Goal: Task Accomplishment & Management: Manage account settings

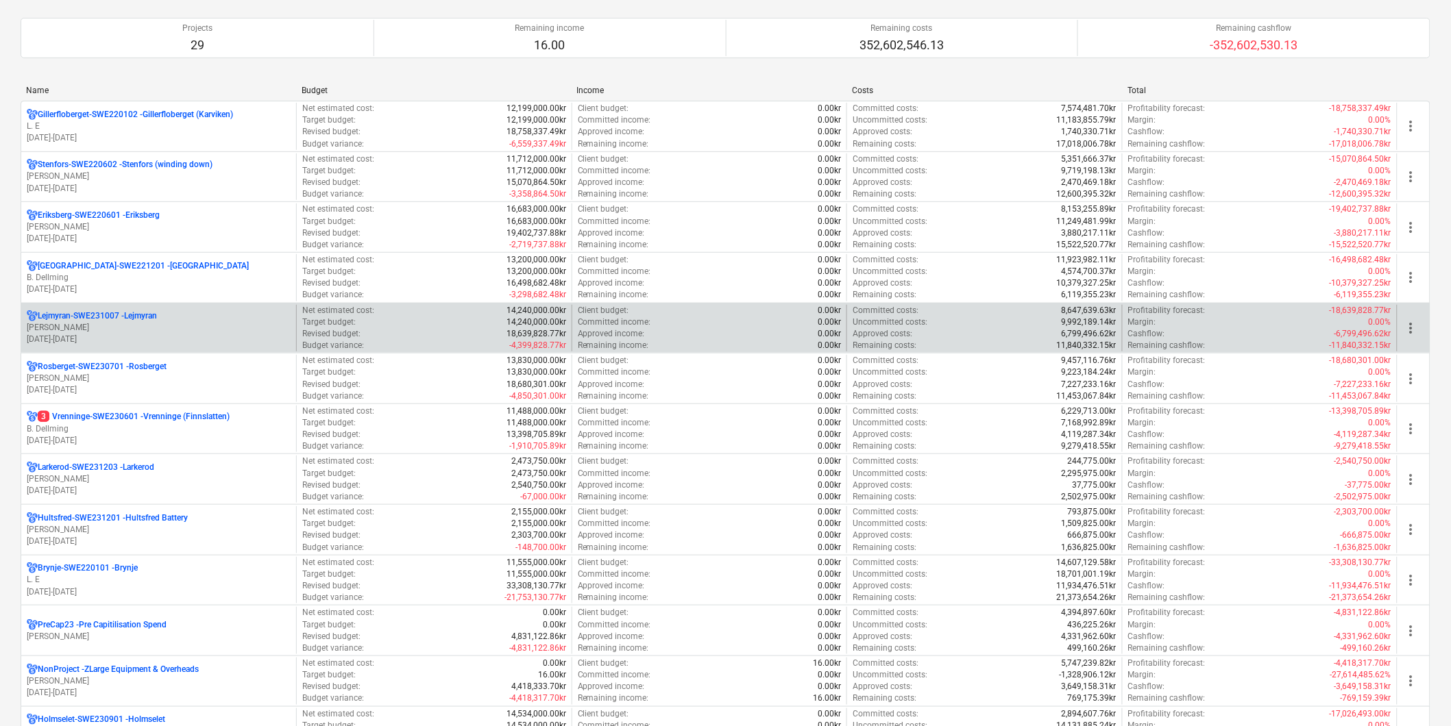
scroll to position [158, 0]
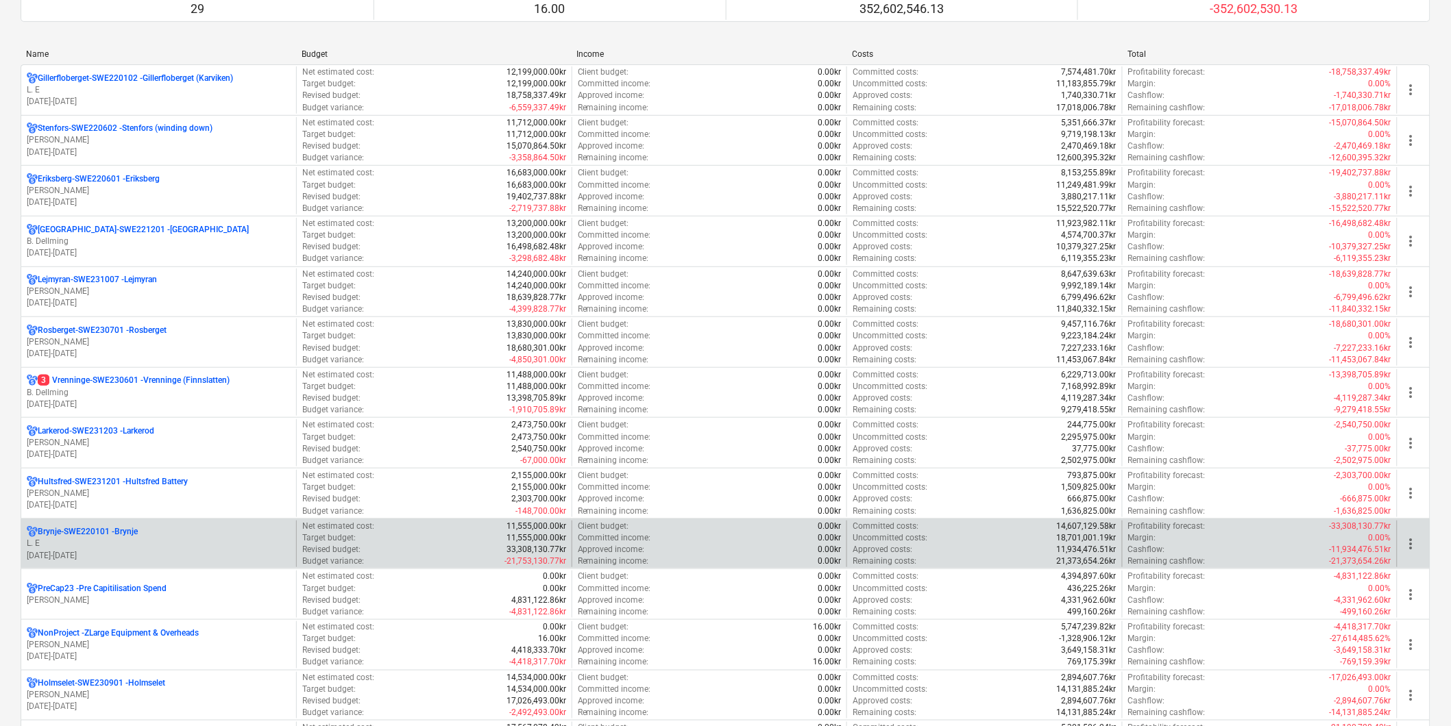
click at [117, 542] on p "L. E" at bounding box center [159, 544] width 264 height 12
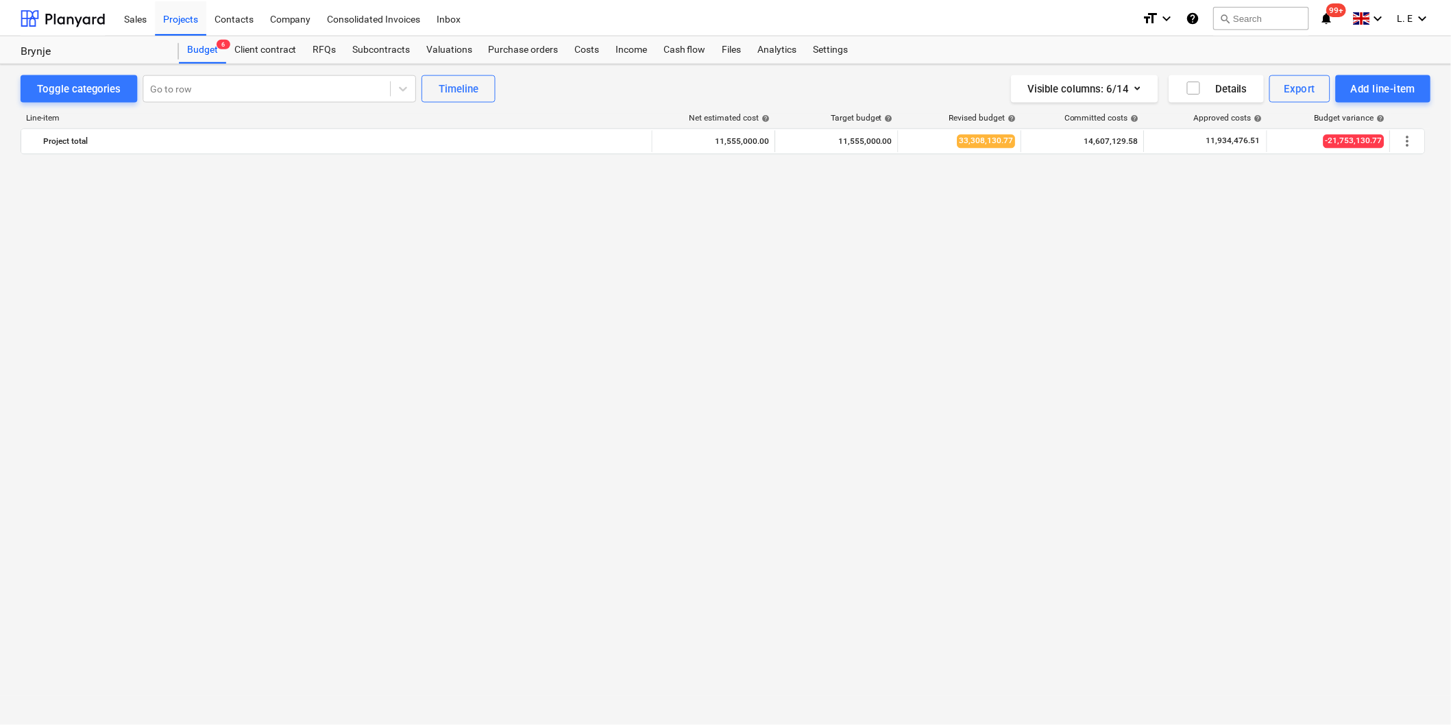
scroll to position [1098, 0]
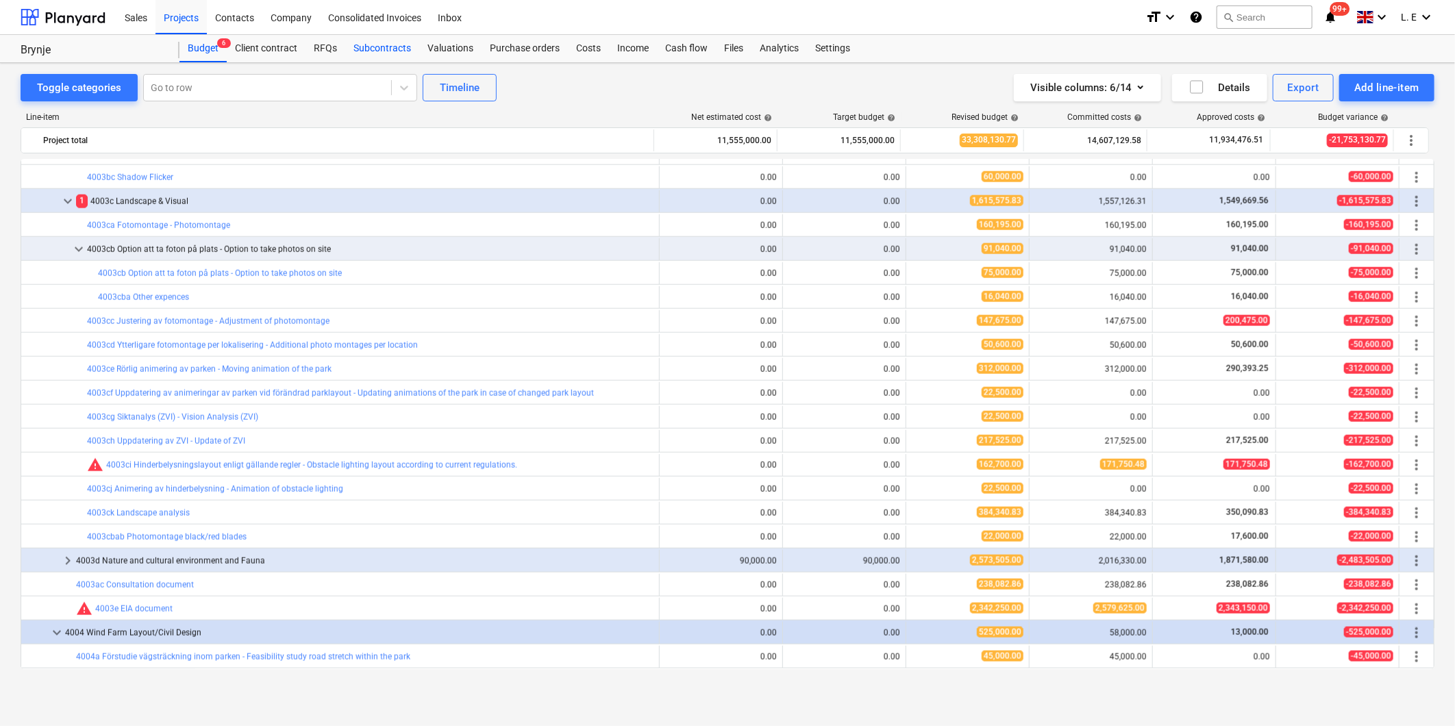
click at [375, 45] on div "Subcontracts" at bounding box center [382, 48] width 74 height 27
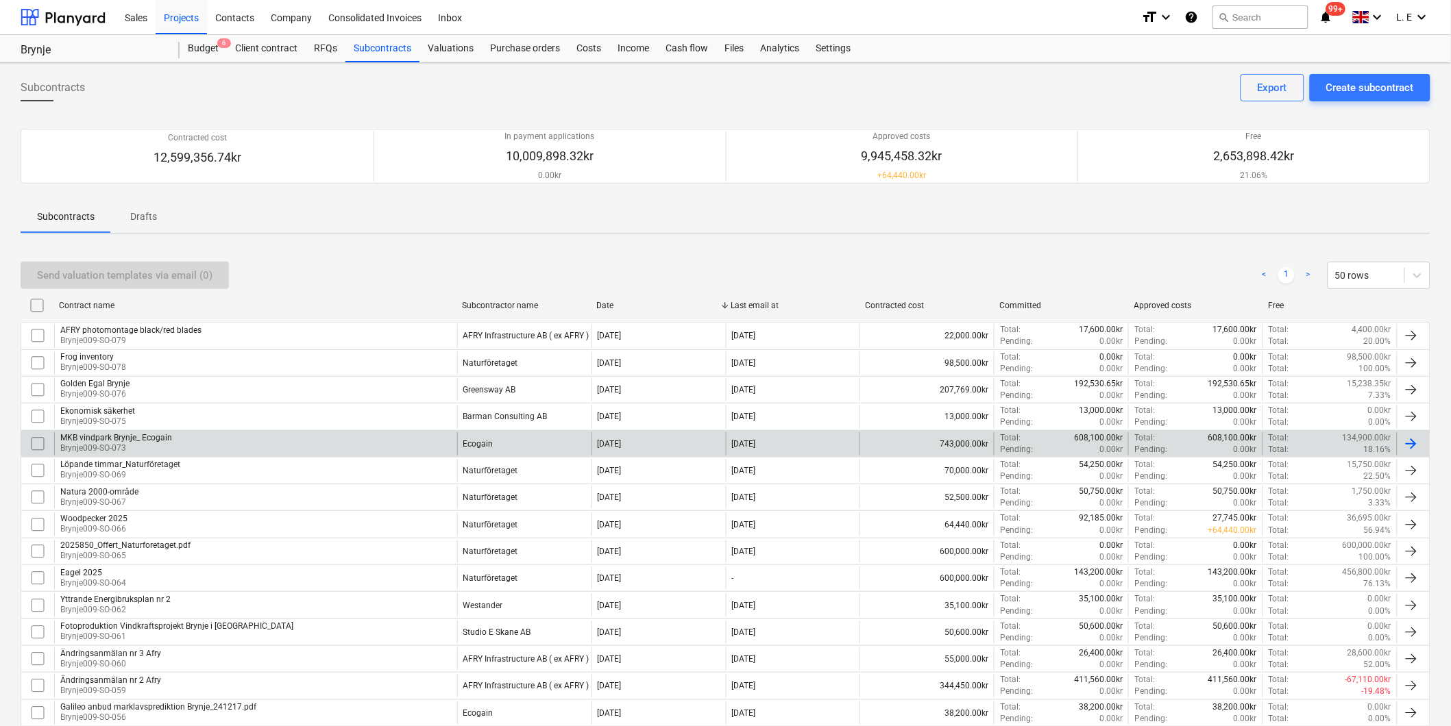
click at [162, 444] on p "Brynje009-SO-073" at bounding box center [116, 449] width 112 height 12
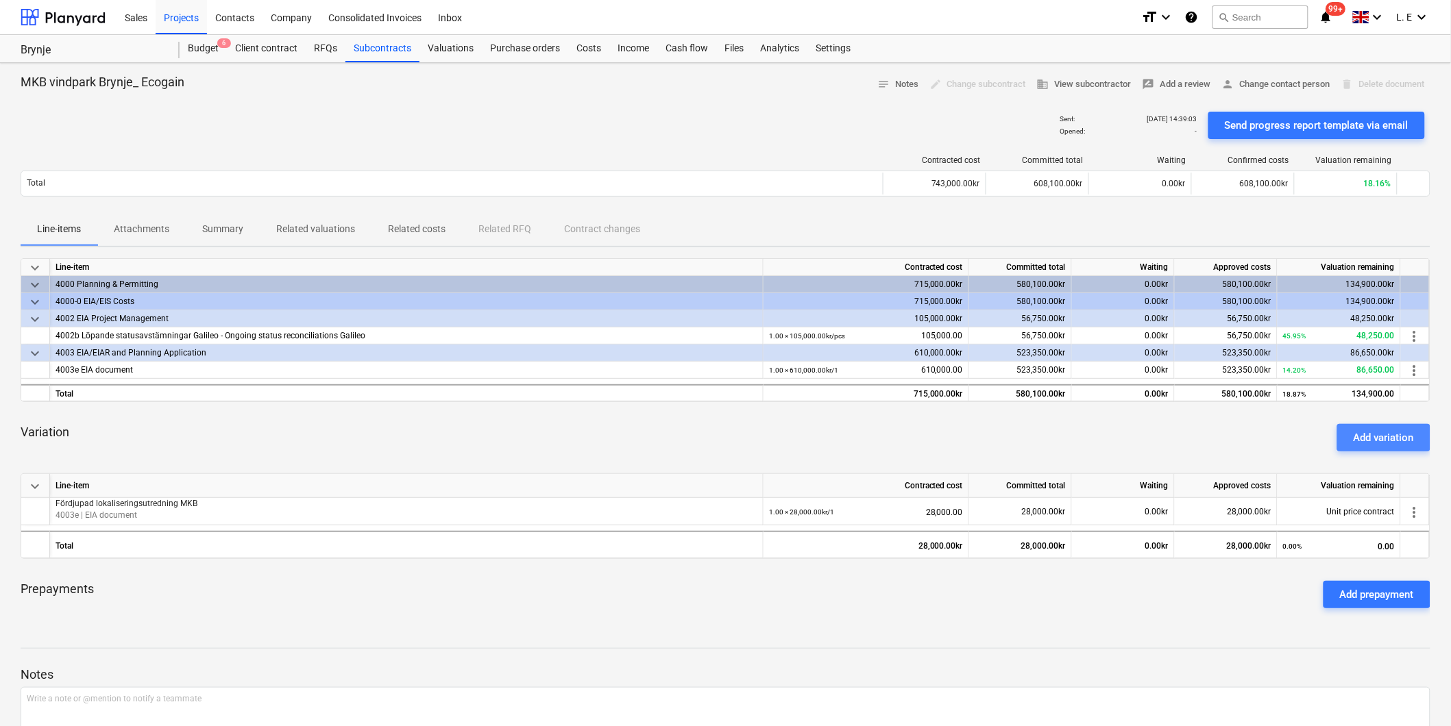
click at [1402, 432] on div "Add variation" at bounding box center [1383, 438] width 60 height 18
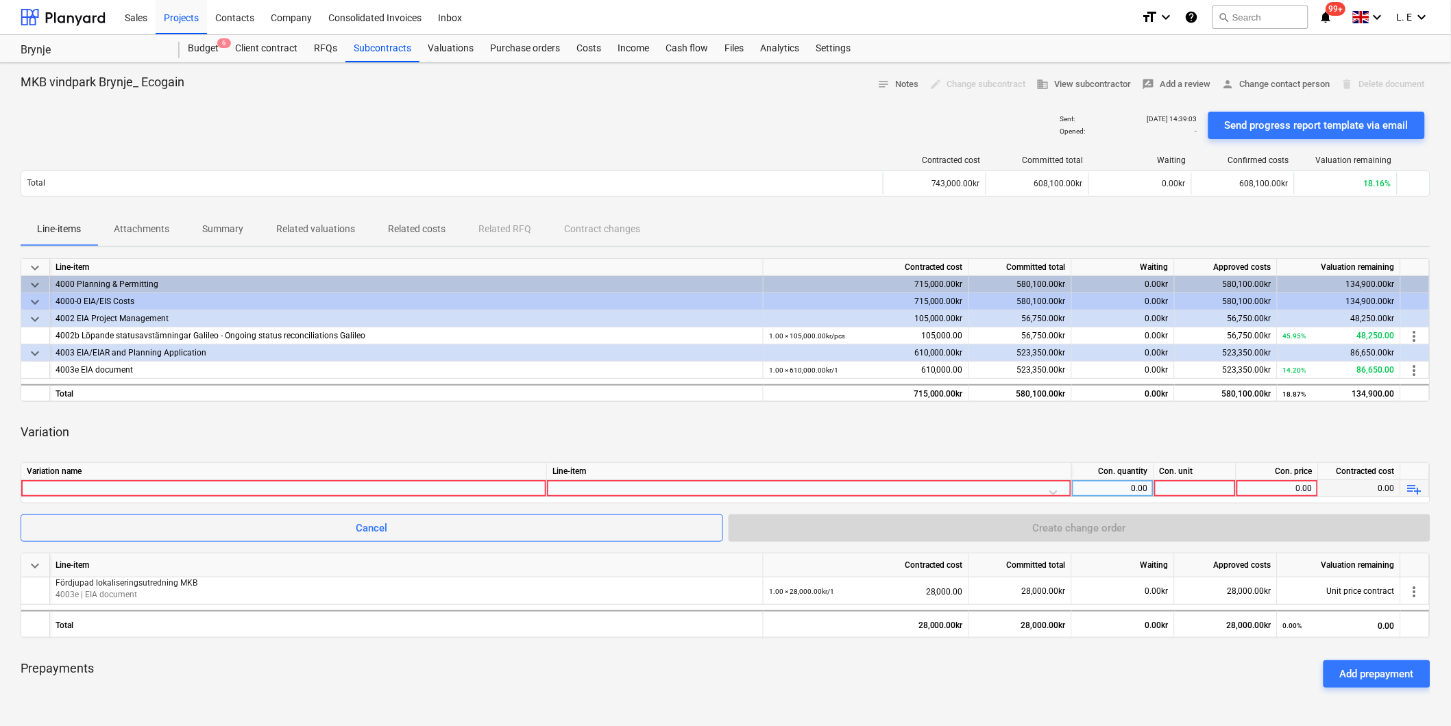
click at [87, 488] on div at bounding box center [284, 488] width 514 height 16
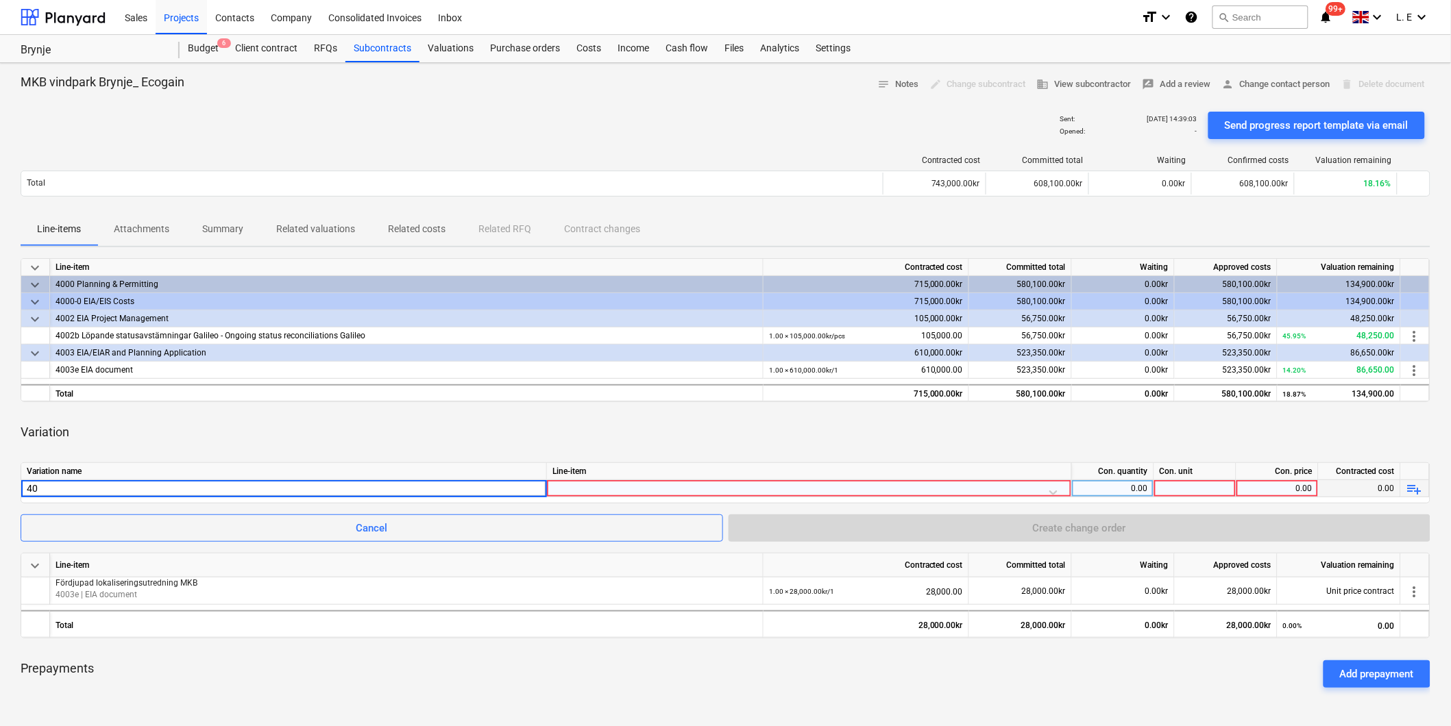
type input "4"
click at [484, 488] on div at bounding box center [284, 488] width 514 height 16
type input "Extra cost"
click at [776, 490] on div at bounding box center [808, 492] width 513 height 24
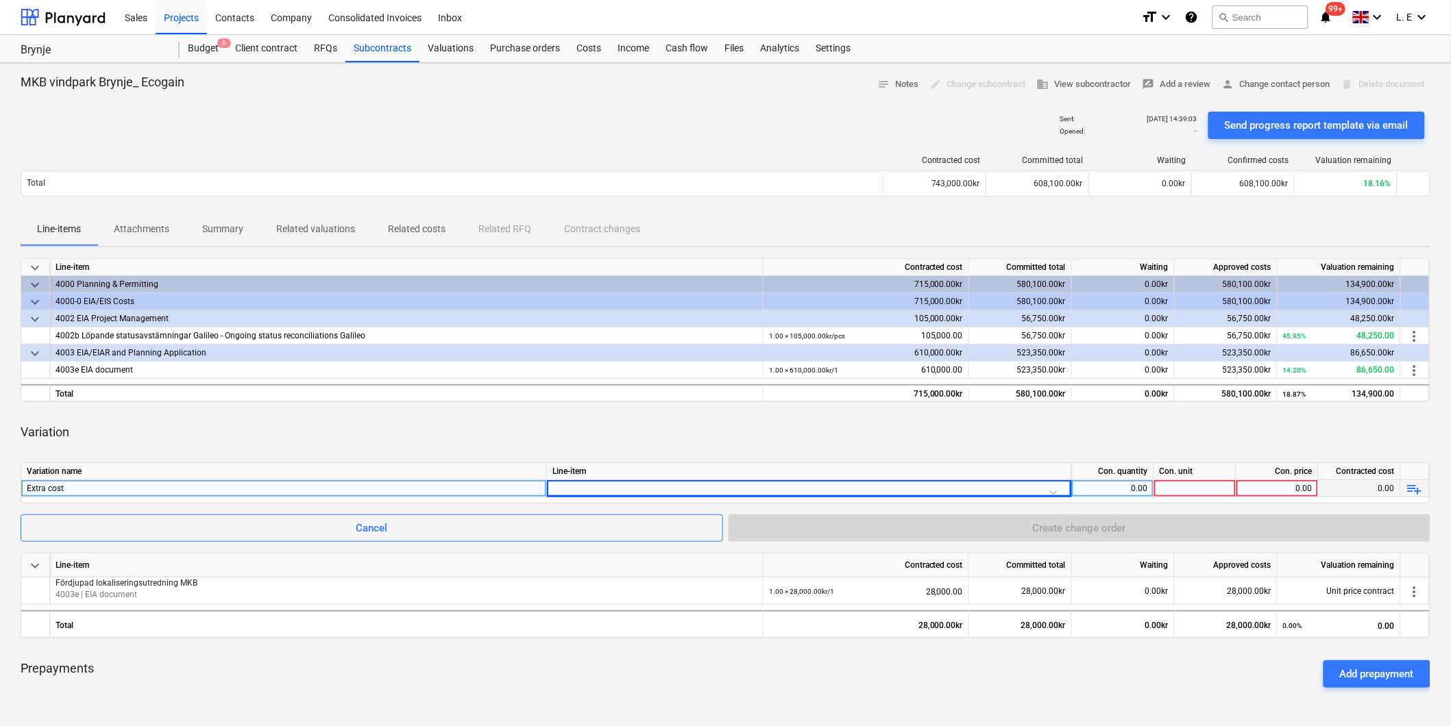
click at [457, 489] on div "Extra cost" at bounding box center [284, 488] width 514 height 16
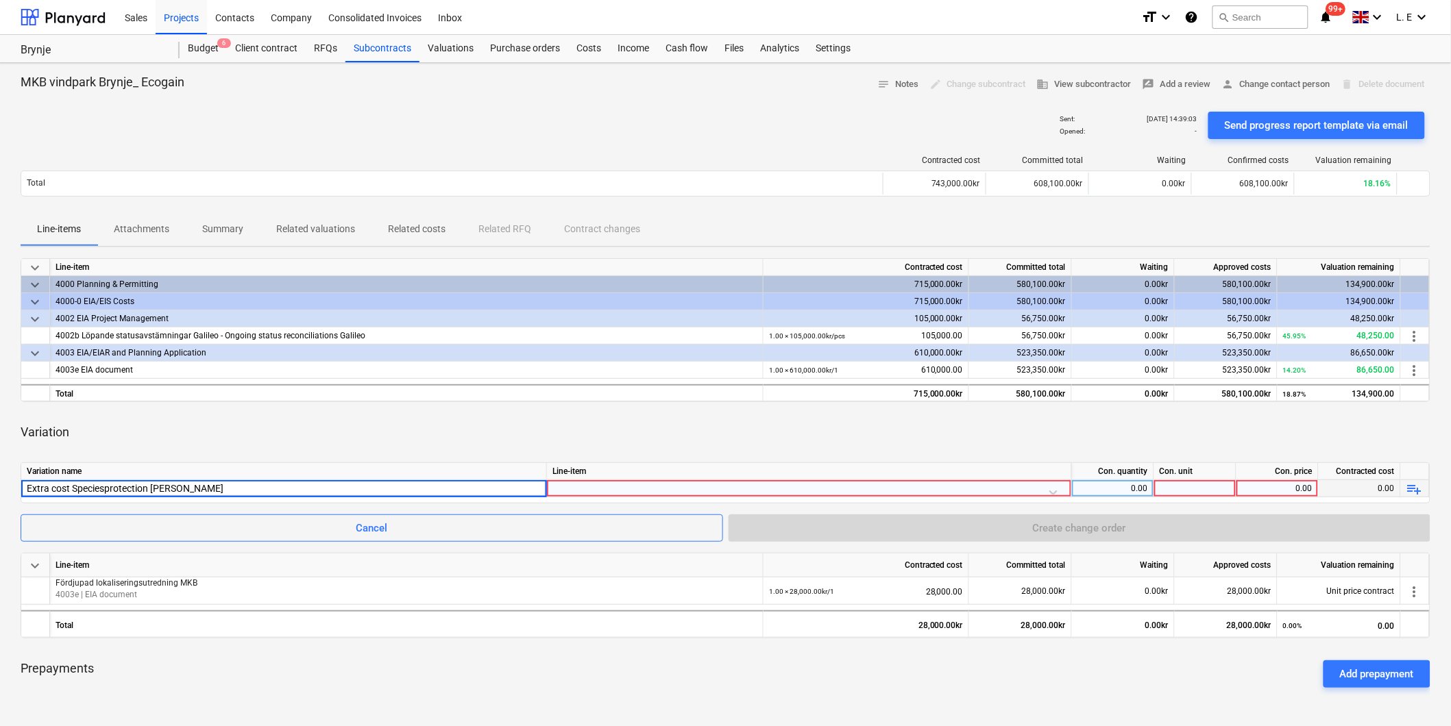
type input "Extra cost Speciesprotection guidens"
click at [1053, 493] on div at bounding box center [808, 492] width 513 height 24
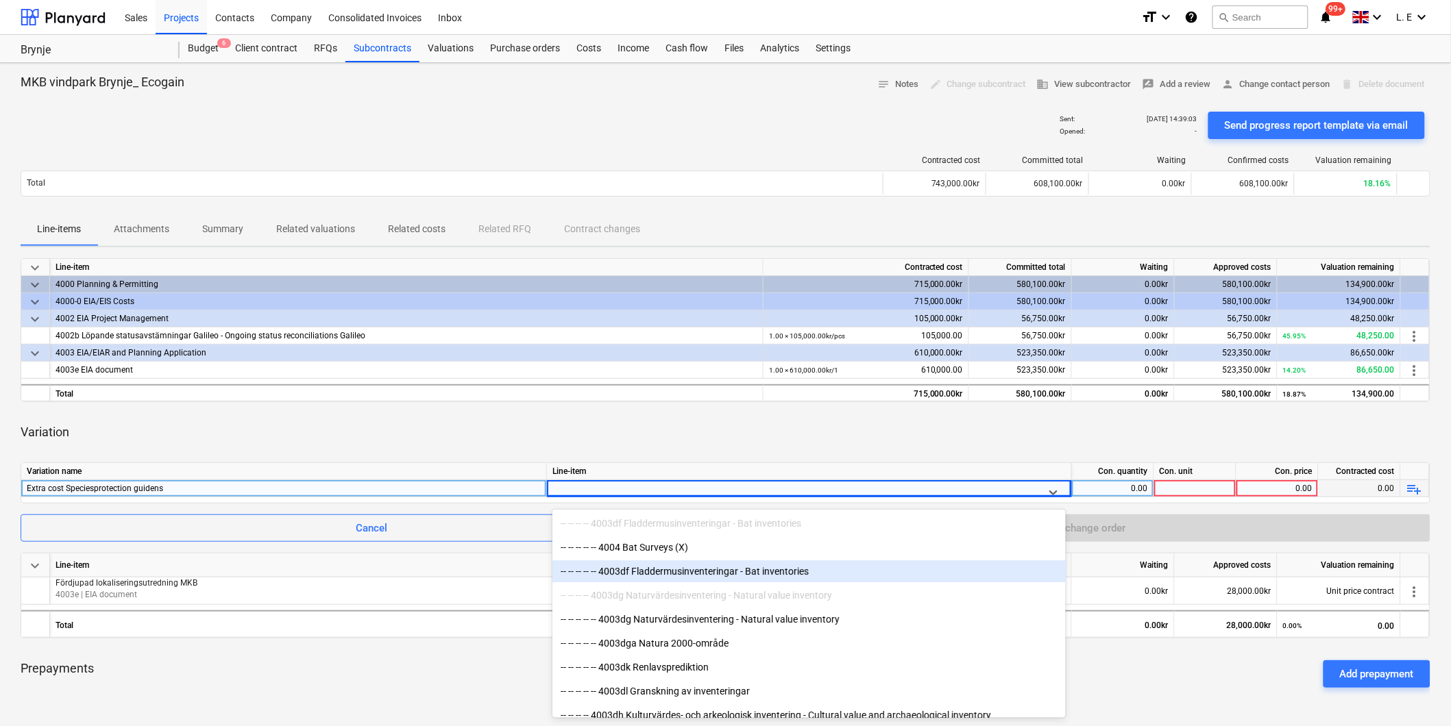
scroll to position [1751, 0]
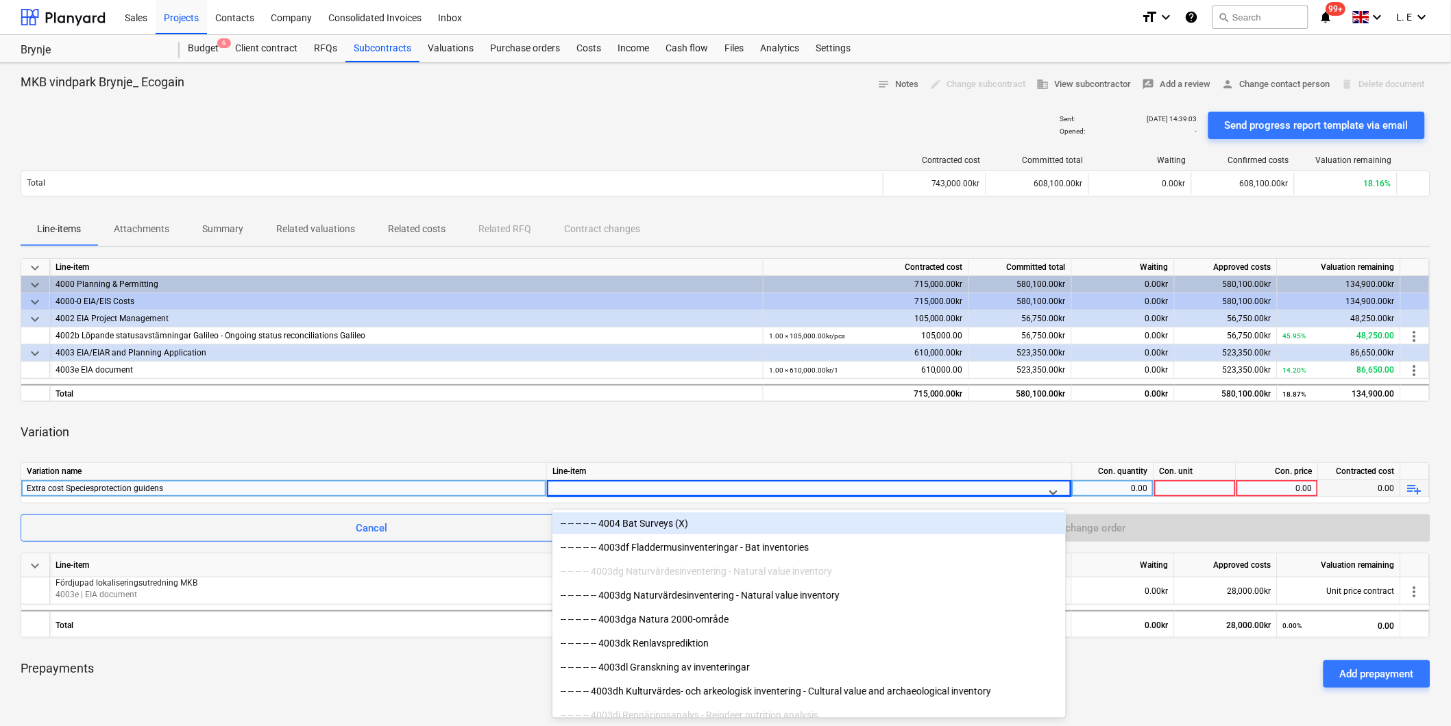
click at [678, 484] on div at bounding box center [797, 492] width 478 height 17
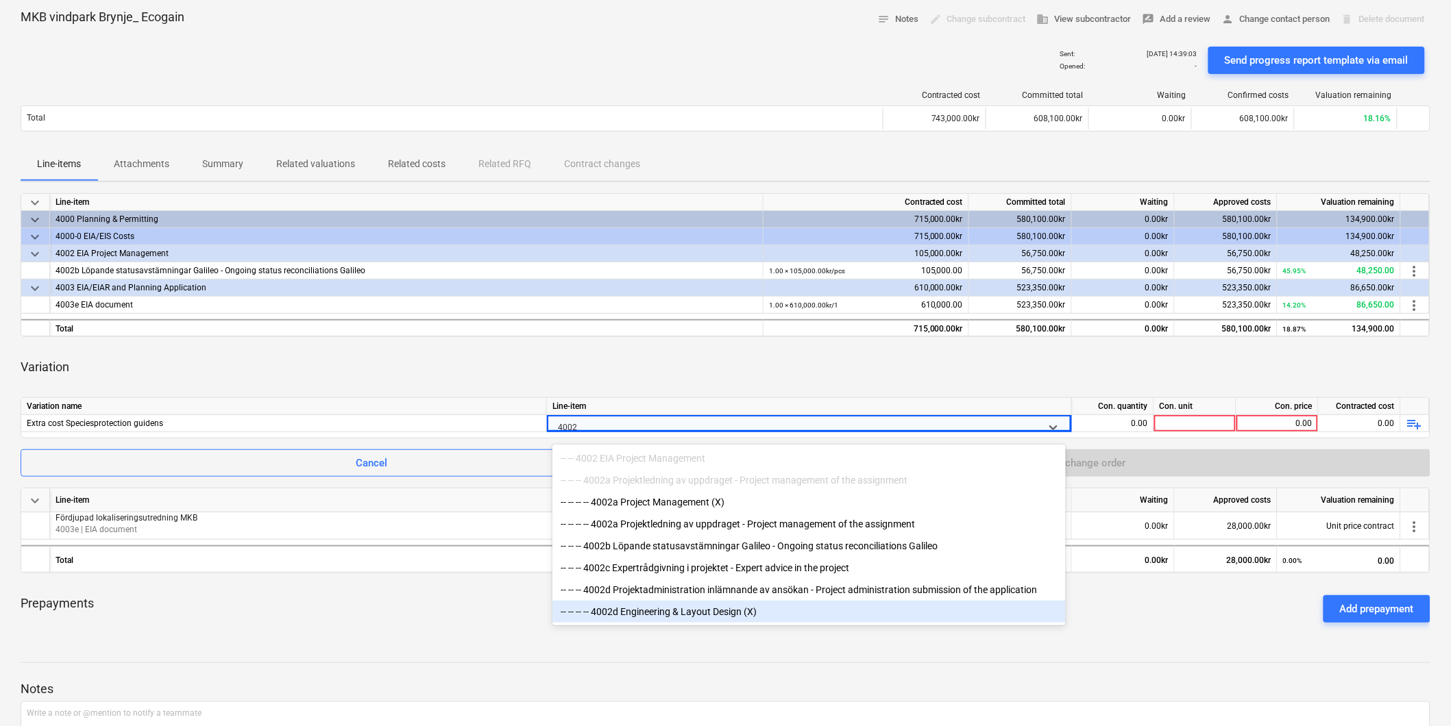
scroll to position [76, 0]
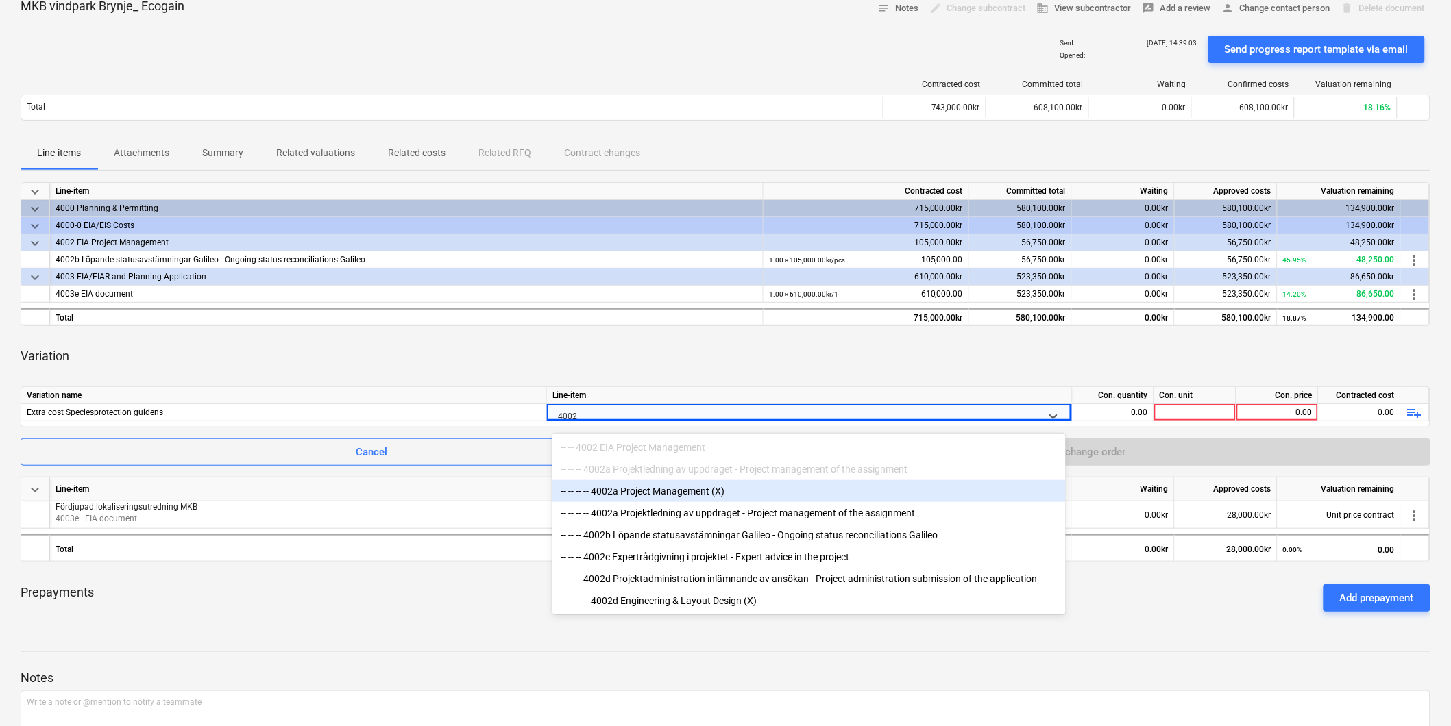
type input "400"
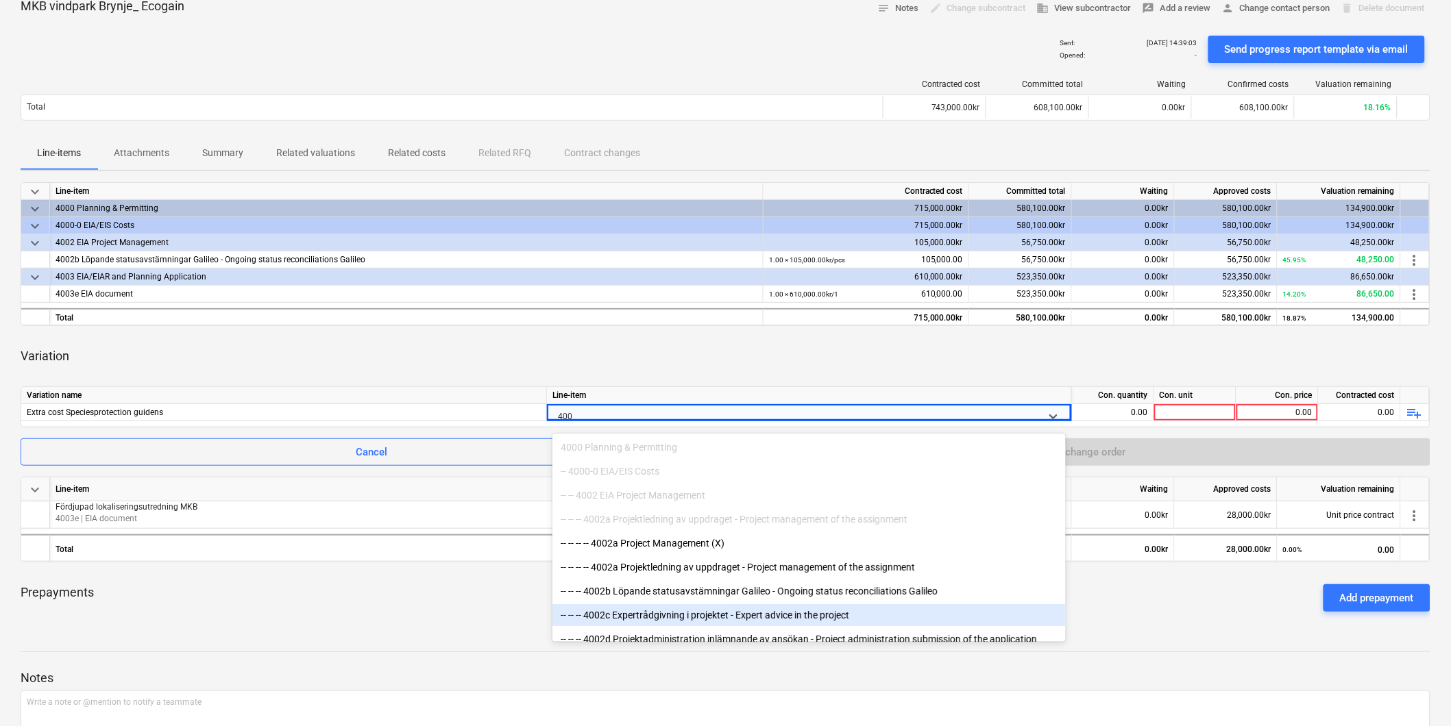
click at [722, 617] on div "-- -- -- 4002c Expertrådgivning i projektet - Expert advice in the project" at bounding box center [808, 615] width 513 height 22
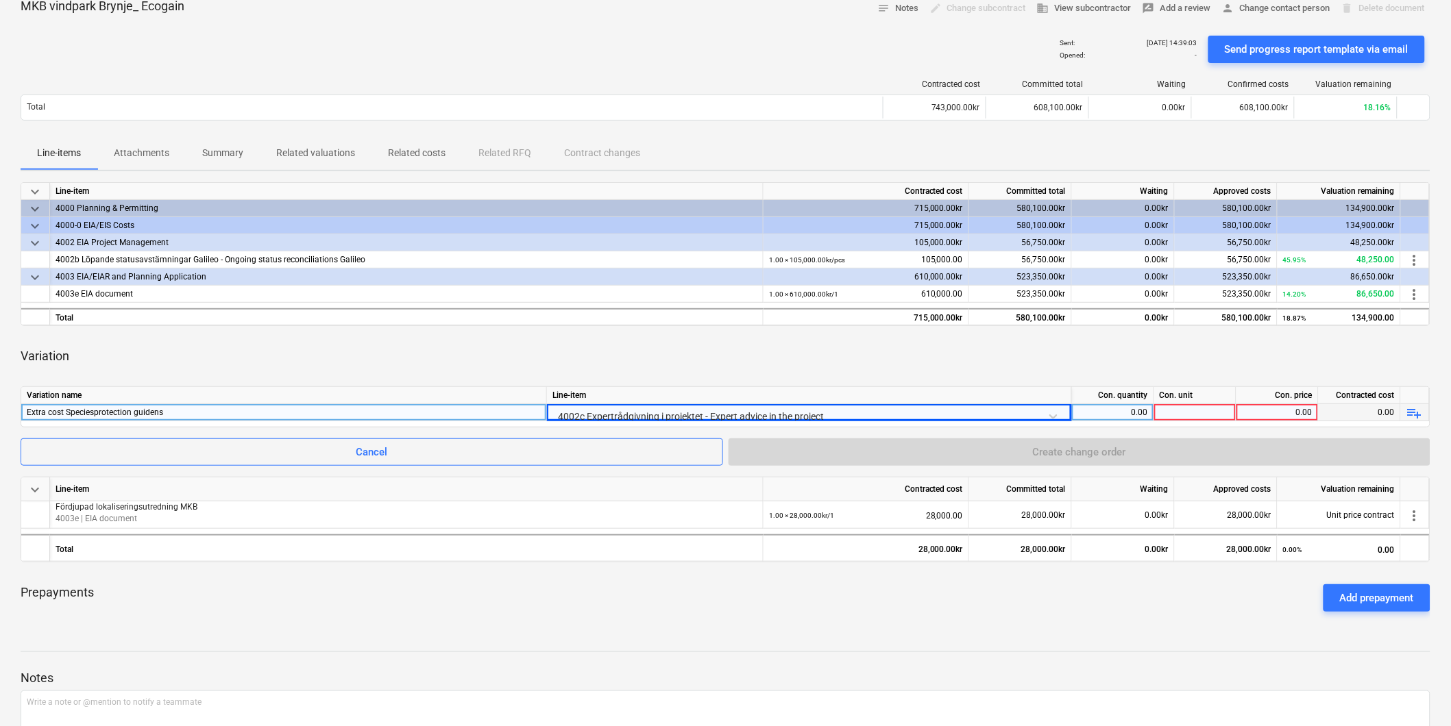
click at [1132, 412] on div "0.00" at bounding box center [1112, 412] width 71 height 17
type input "1"
click at [1207, 412] on div at bounding box center [1195, 412] width 82 height 17
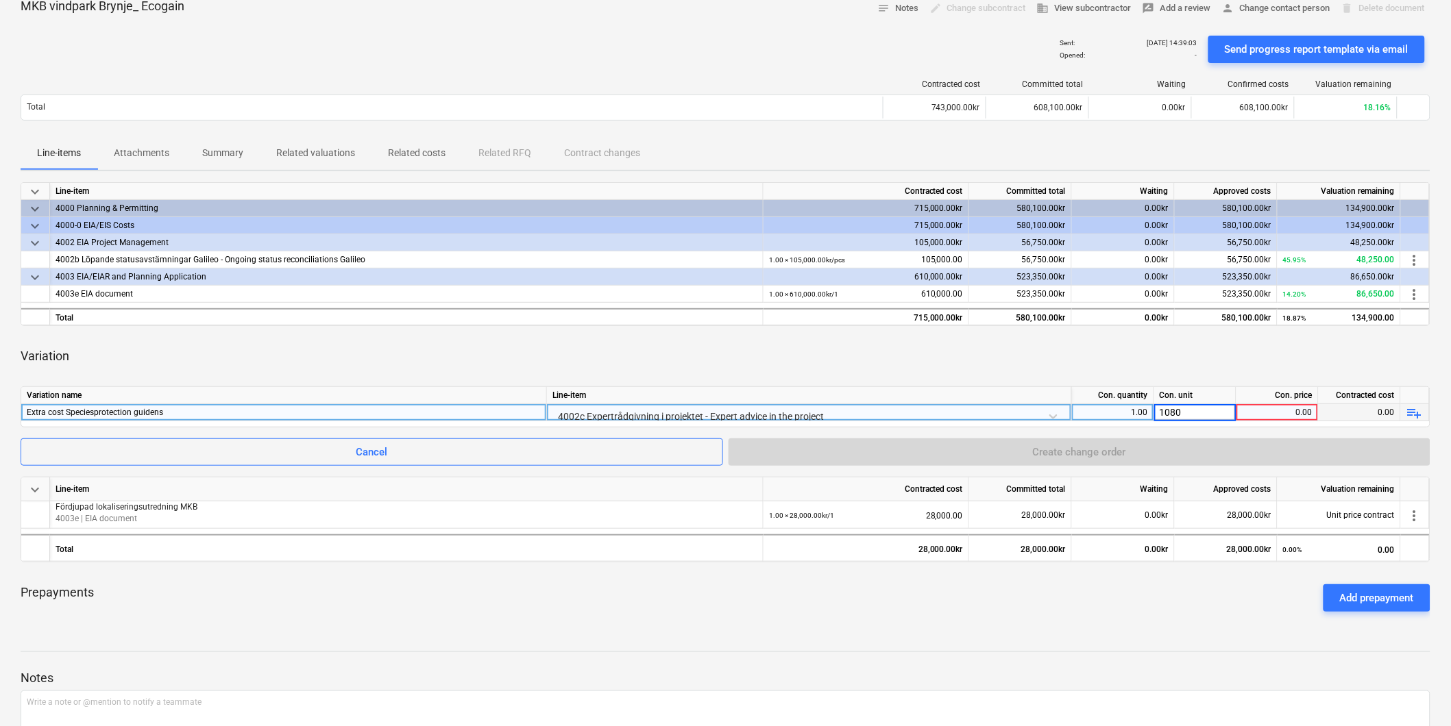
type input "10800"
click at [1261, 411] on div "0.00" at bounding box center [1277, 412] width 71 height 17
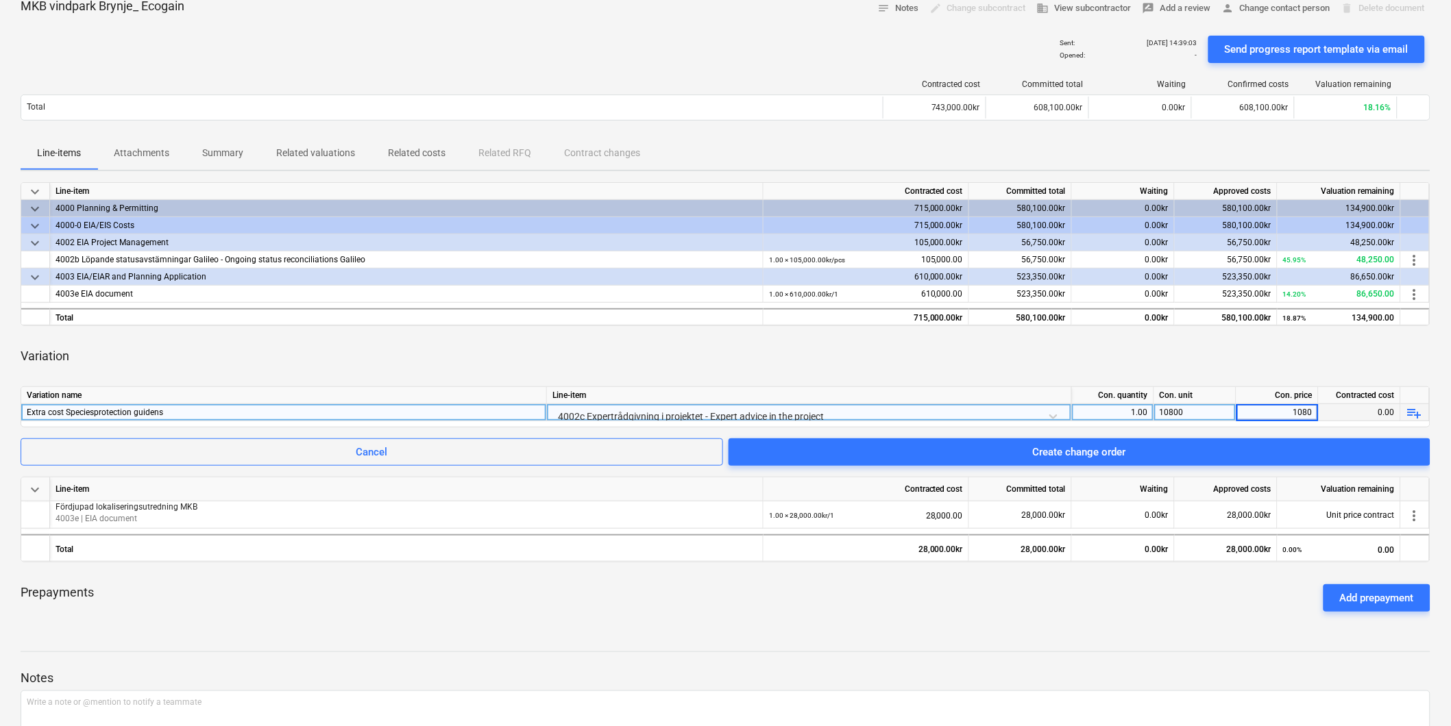
type input "10800"
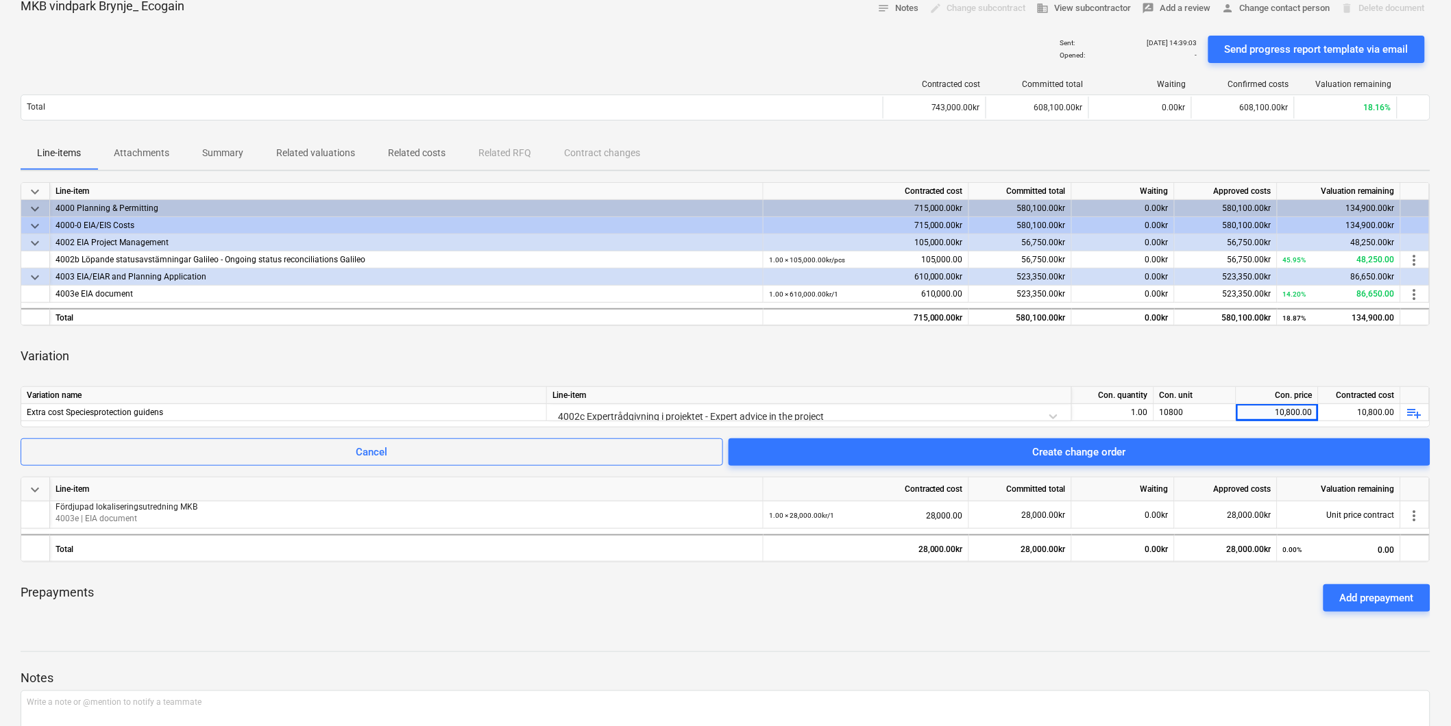
click at [1265, 347] on div "Variation" at bounding box center [725, 356] width 1409 height 38
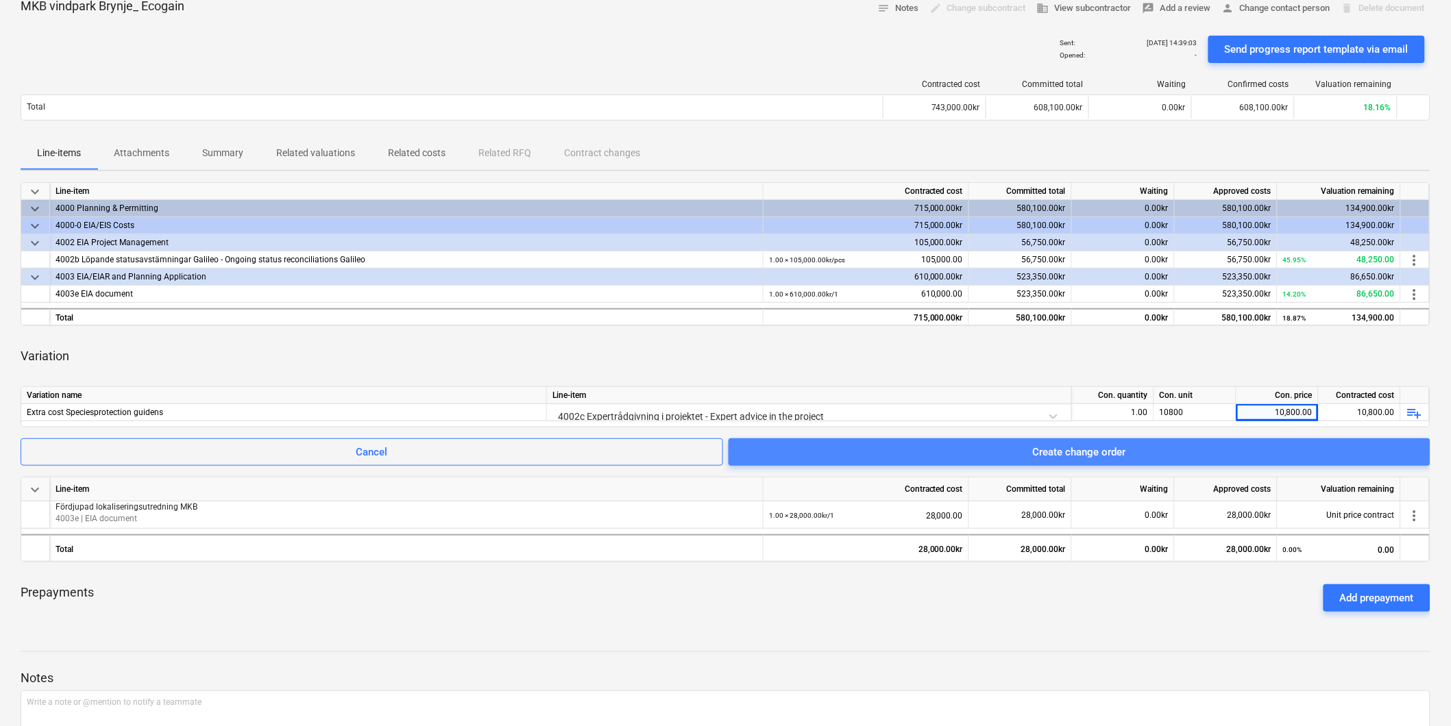
click at [1084, 454] on div "Create change order" at bounding box center [1079, 452] width 93 height 18
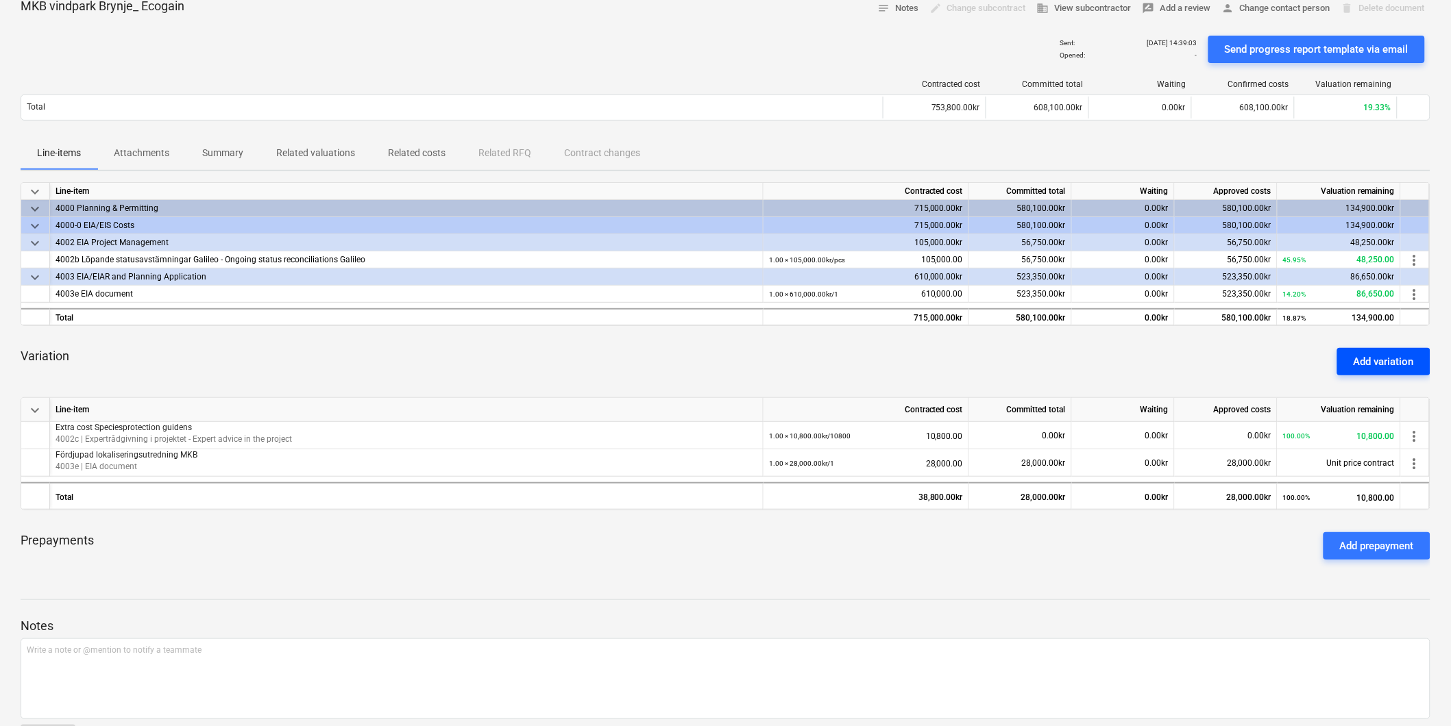
click at [1394, 361] on div "Add variation" at bounding box center [1383, 362] width 60 height 18
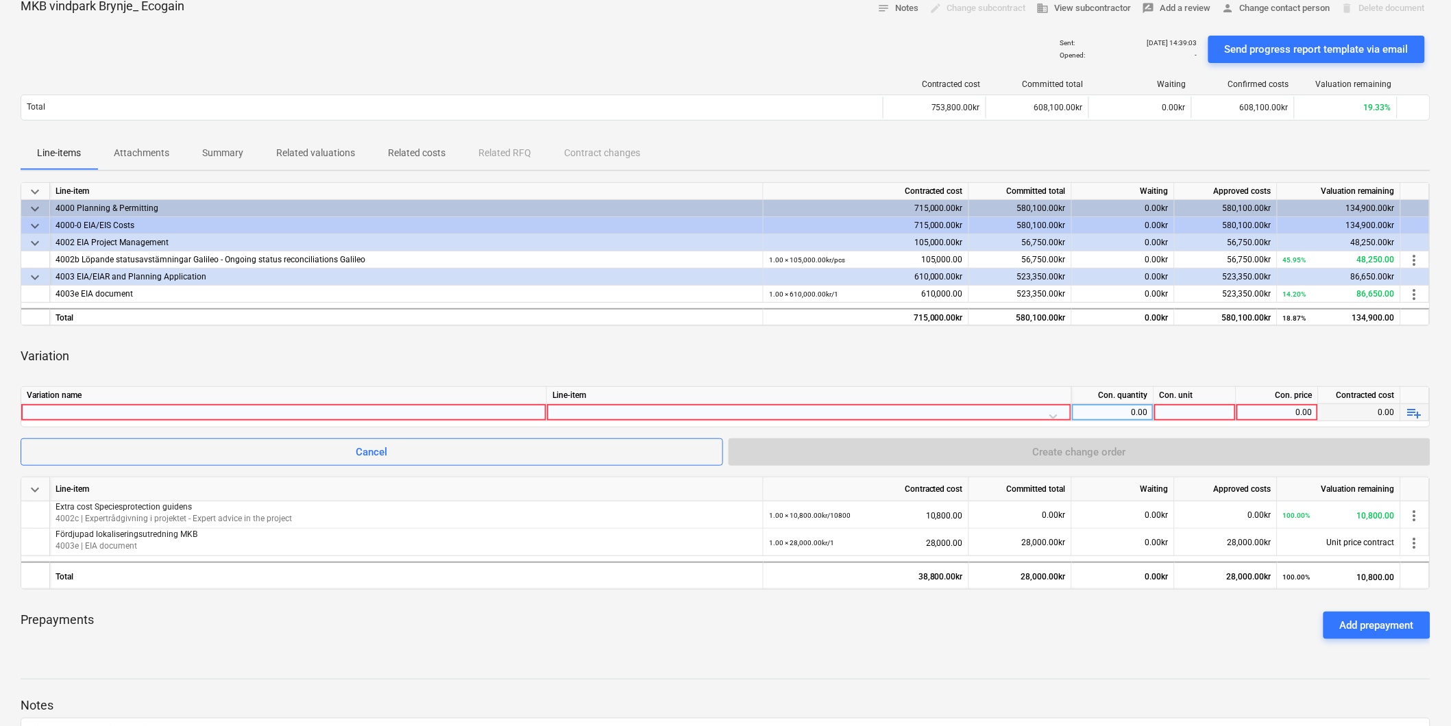
click at [456, 409] on div at bounding box center [284, 412] width 514 height 16
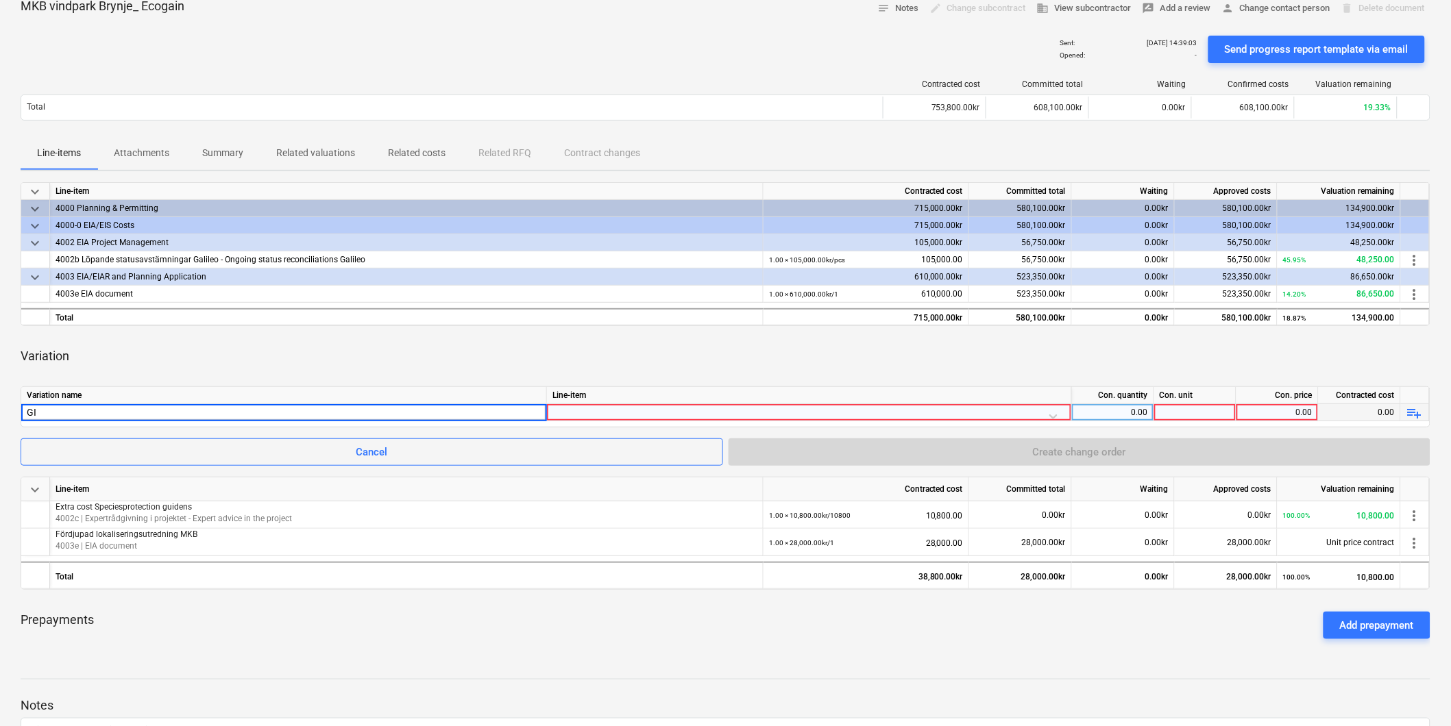
type input "G"
type input "Extra cost GIS-suport"
click at [785, 411] on div at bounding box center [808, 416] width 513 height 24
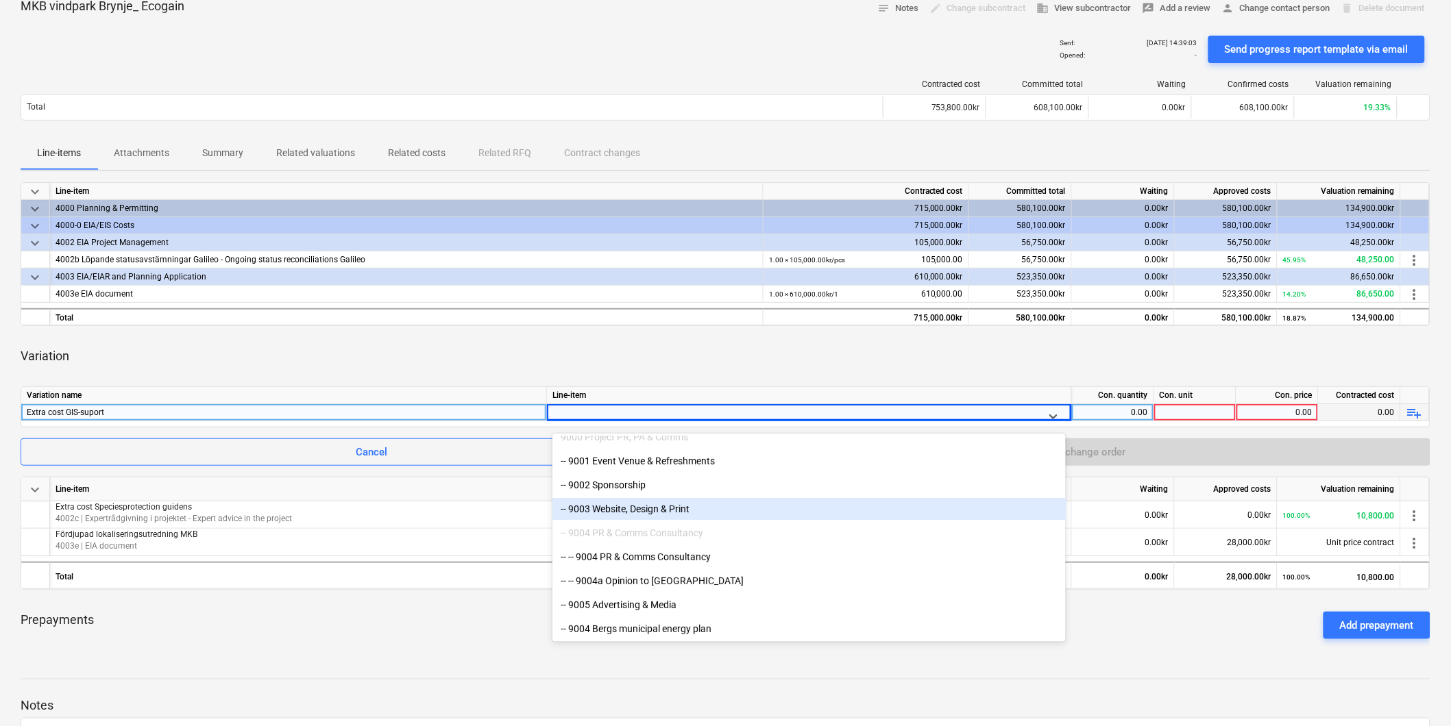
scroll to position [152, 0]
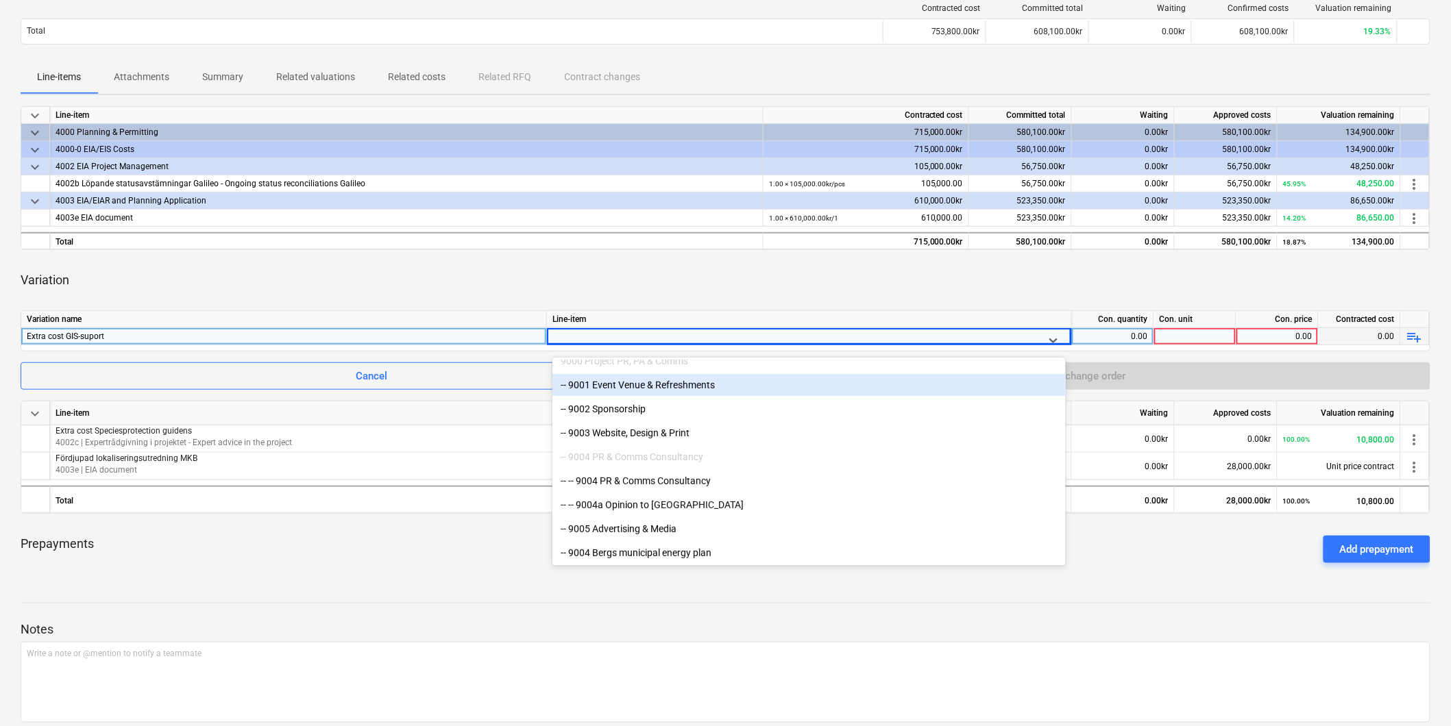
type input "g"
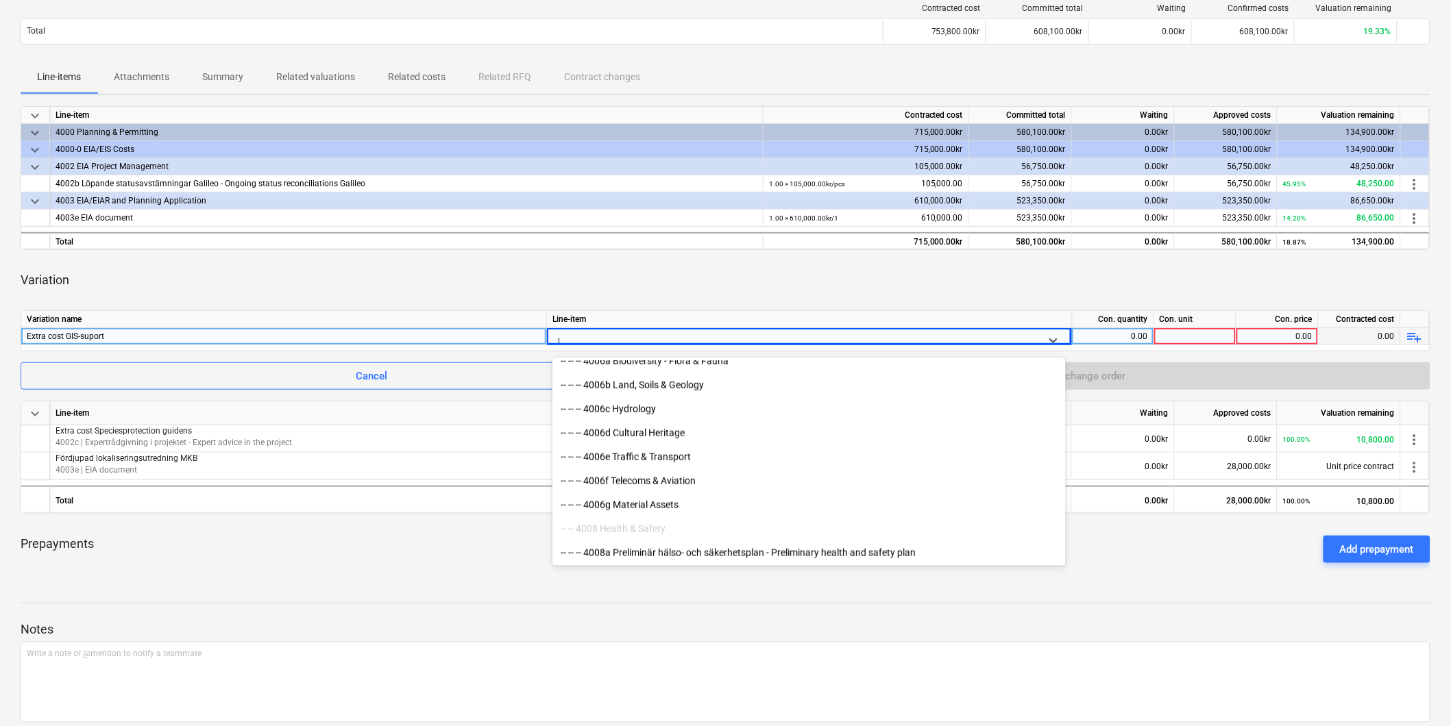
scroll to position [1881, 0]
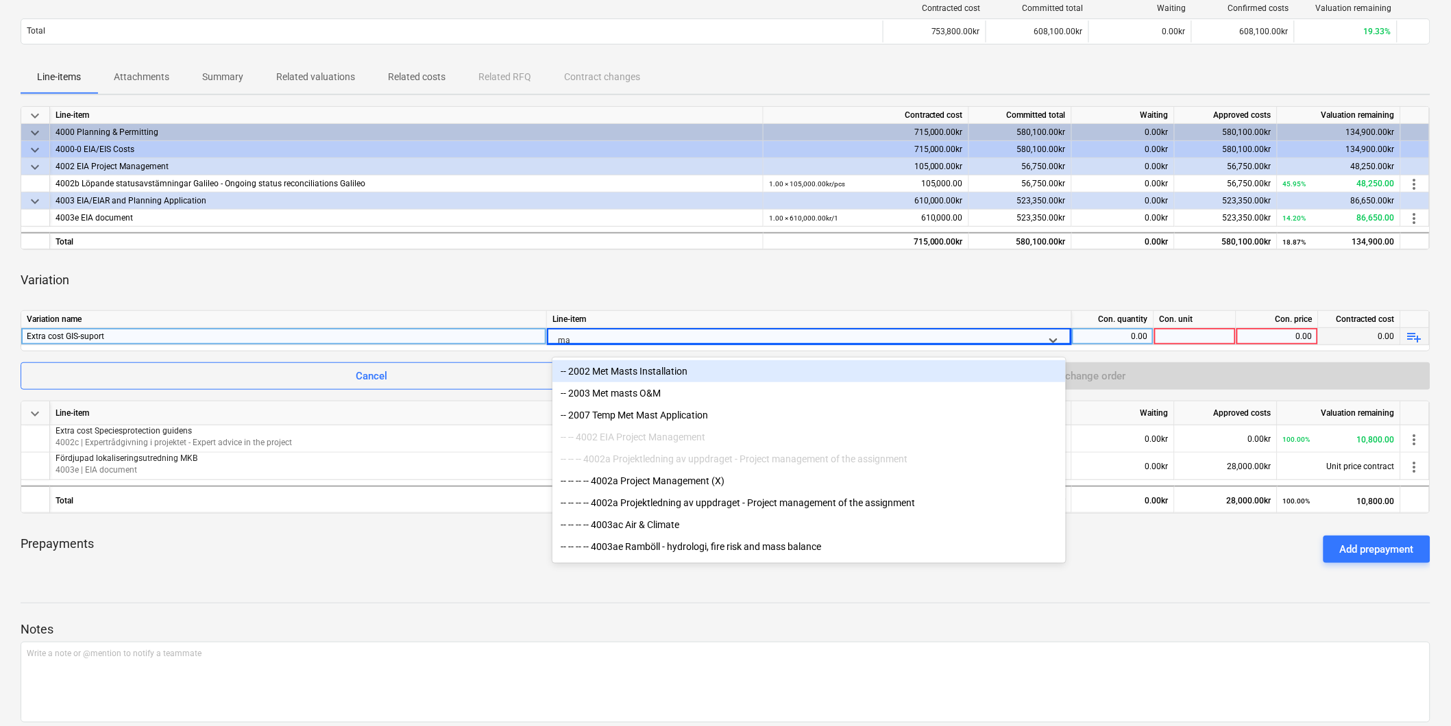
type input "m"
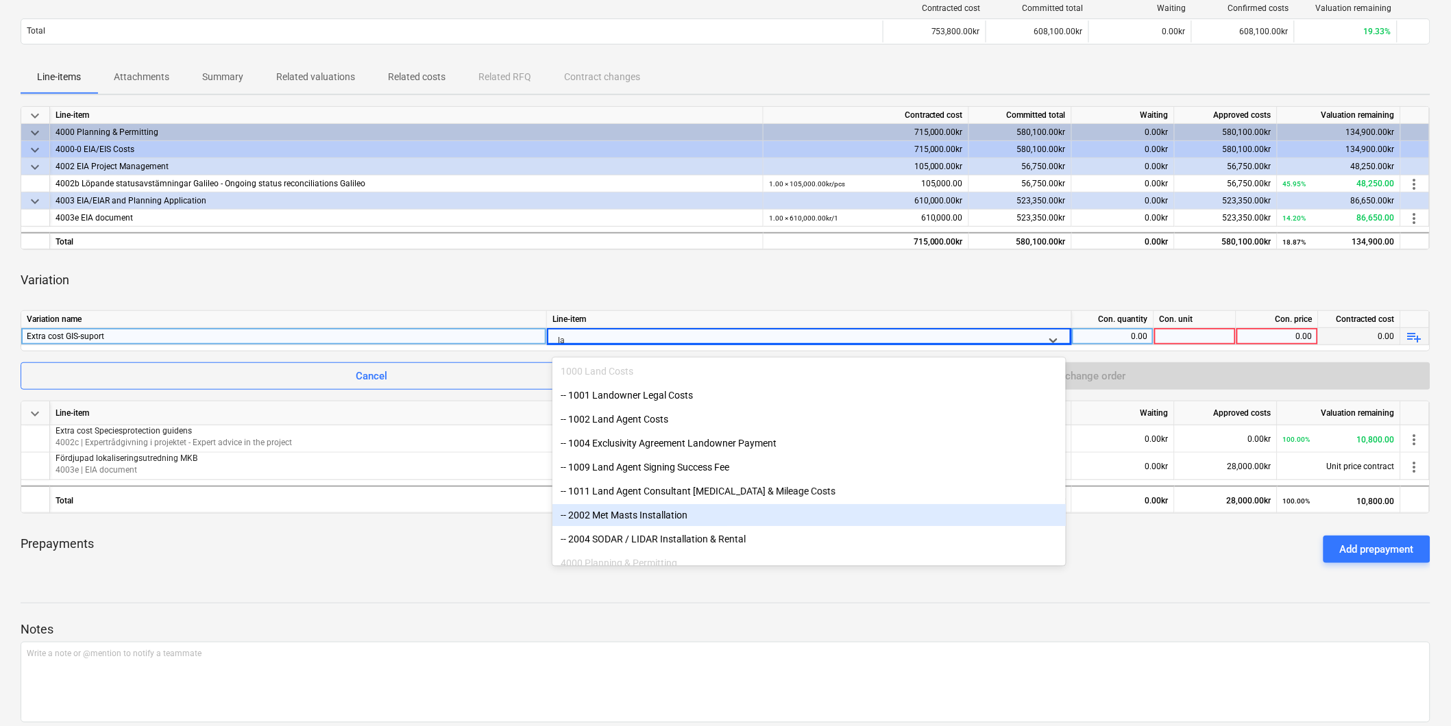
type input "lay"
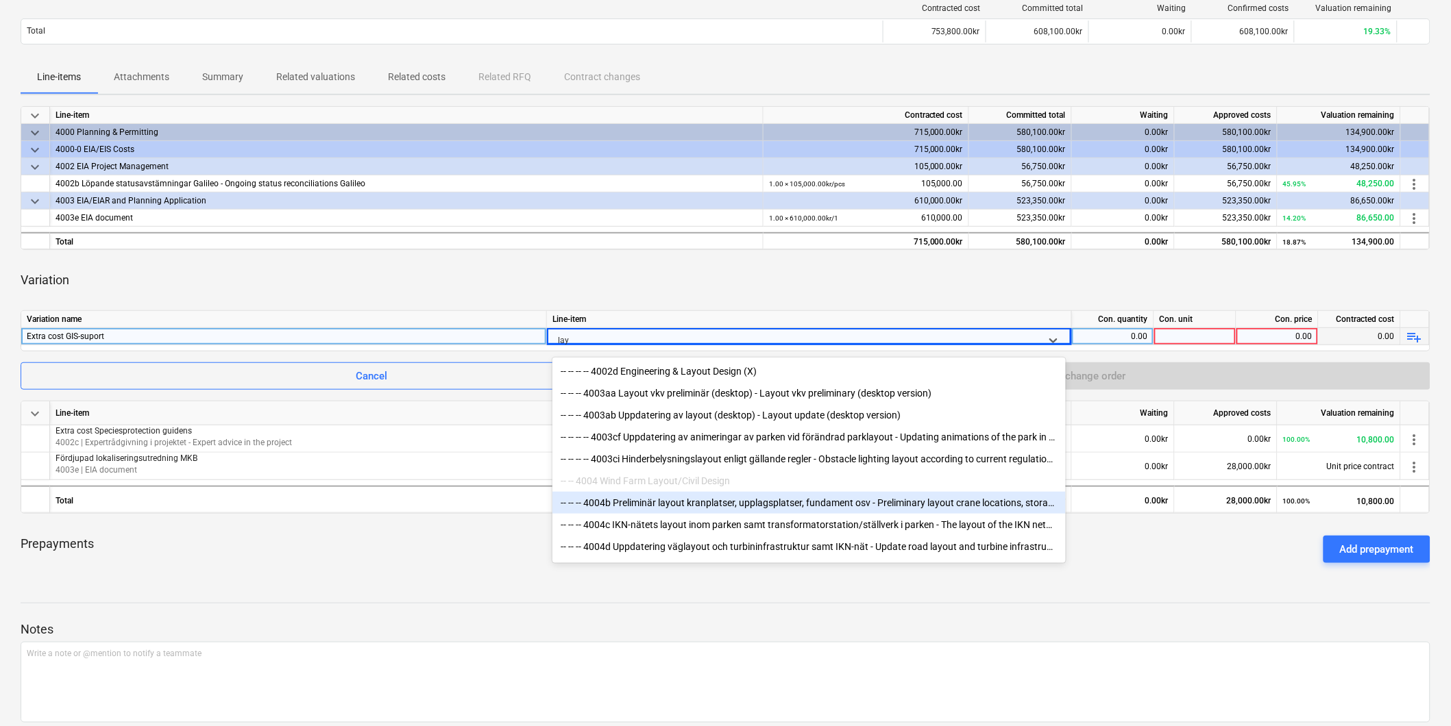
click at [800, 510] on div "-- -- -- 4004b Preliminär layout kranplatser, upplagsplatser, fundament osv - P…" at bounding box center [808, 503] width 513 height 22
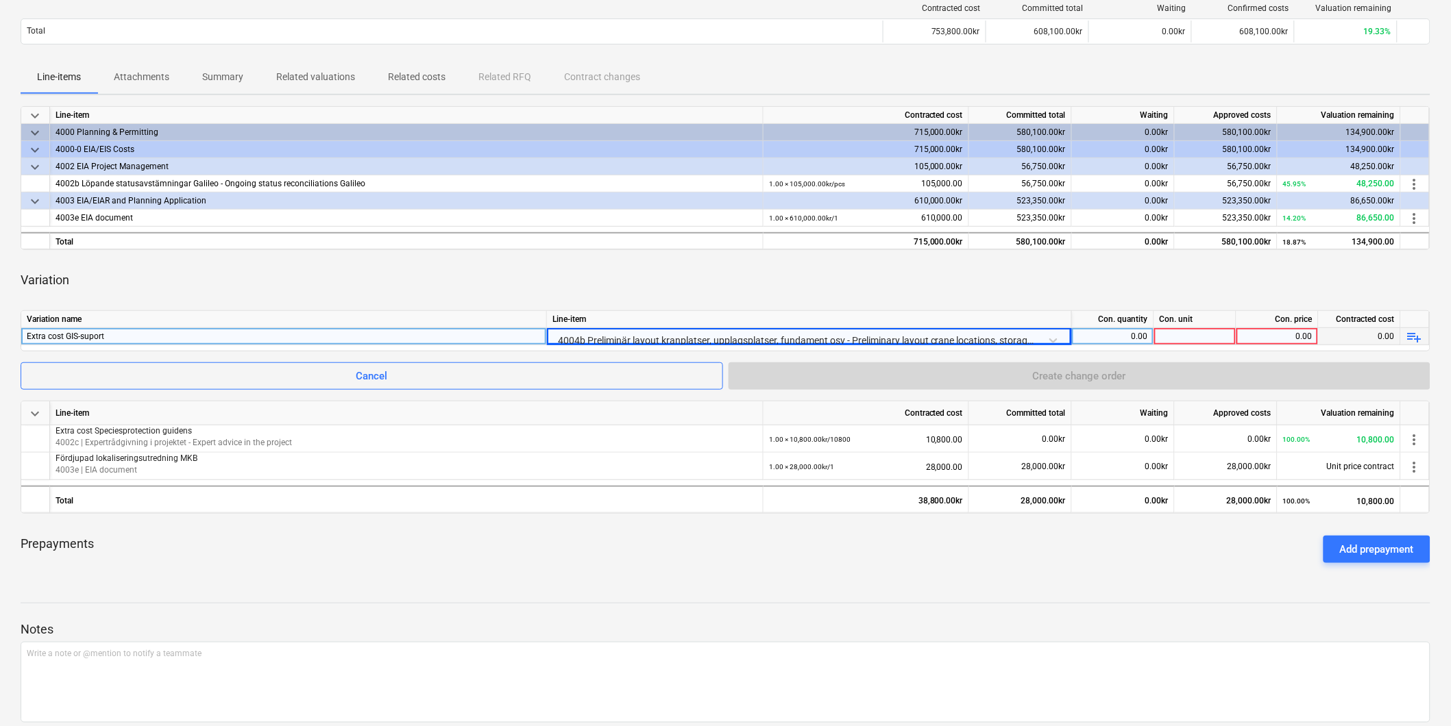
click at [1189, 336] on div at bounding box center [1195, 336] width 82 height 17
type input "9100"
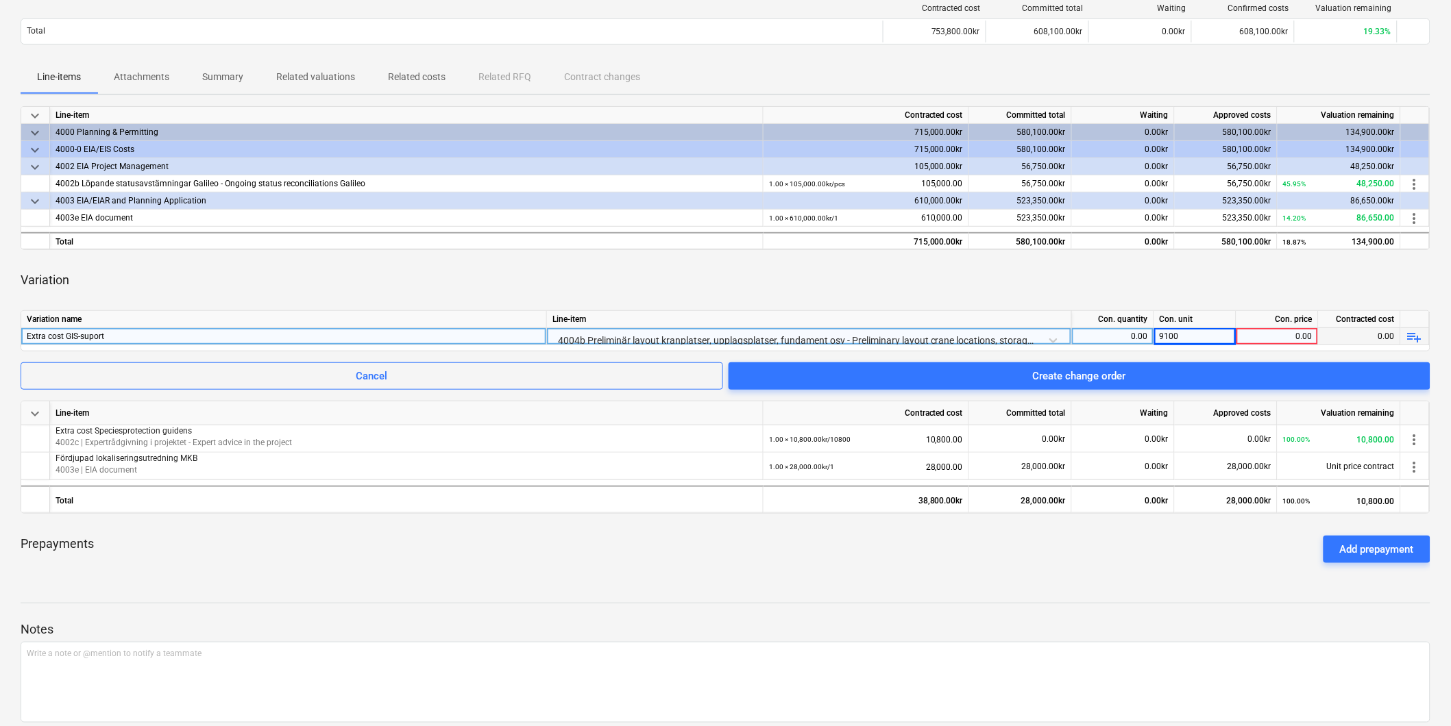
click at [1292, 336] on div "0.00" at bounding box center [1277, 336] width 71 height 17
click at [1122, 341] on div "0.00" at bounding box center [1112, 336] width 71 height 17
type input "1"
click at [1290, 334] on div "0.00" at bounding box center [1277, 336] width 71 height 17
type input "9100"
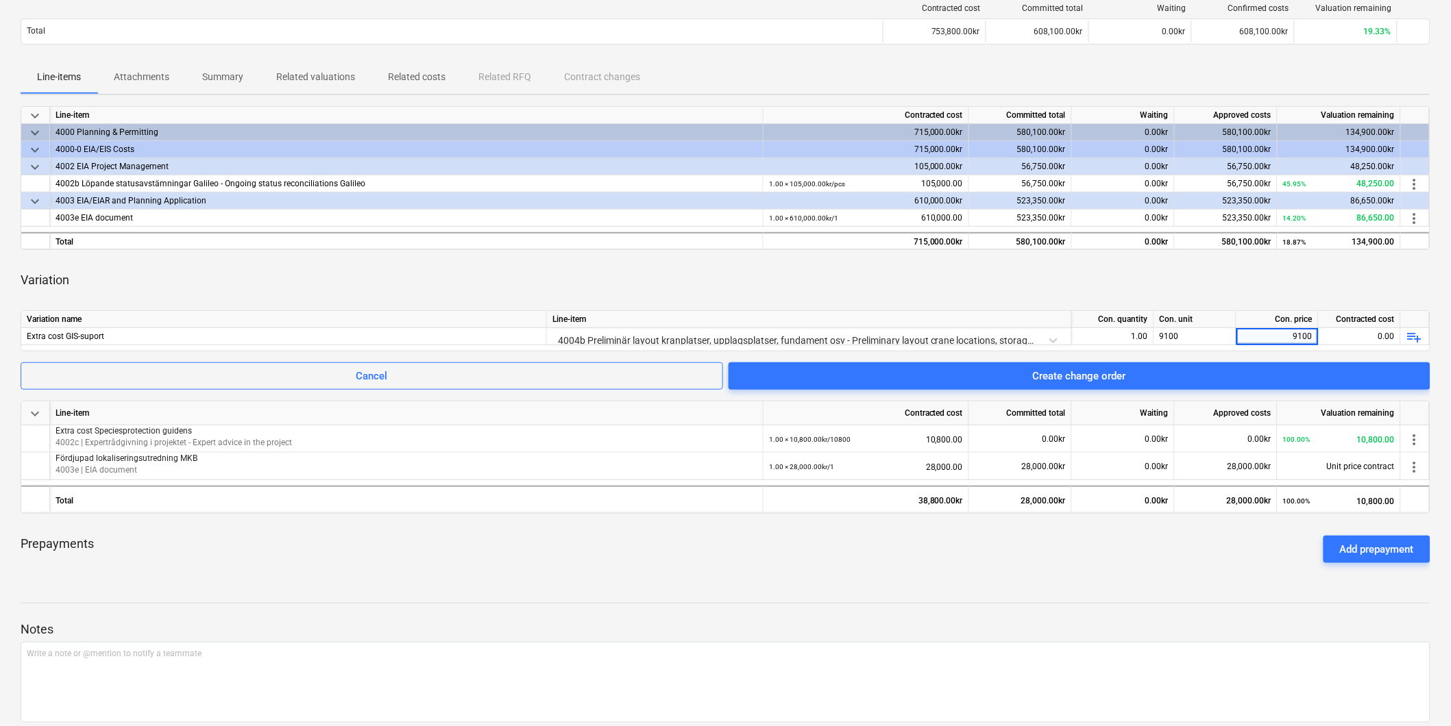
click at [1259, 272] on div "Variation" at bounding box center [725, 280] width 1409 height 38
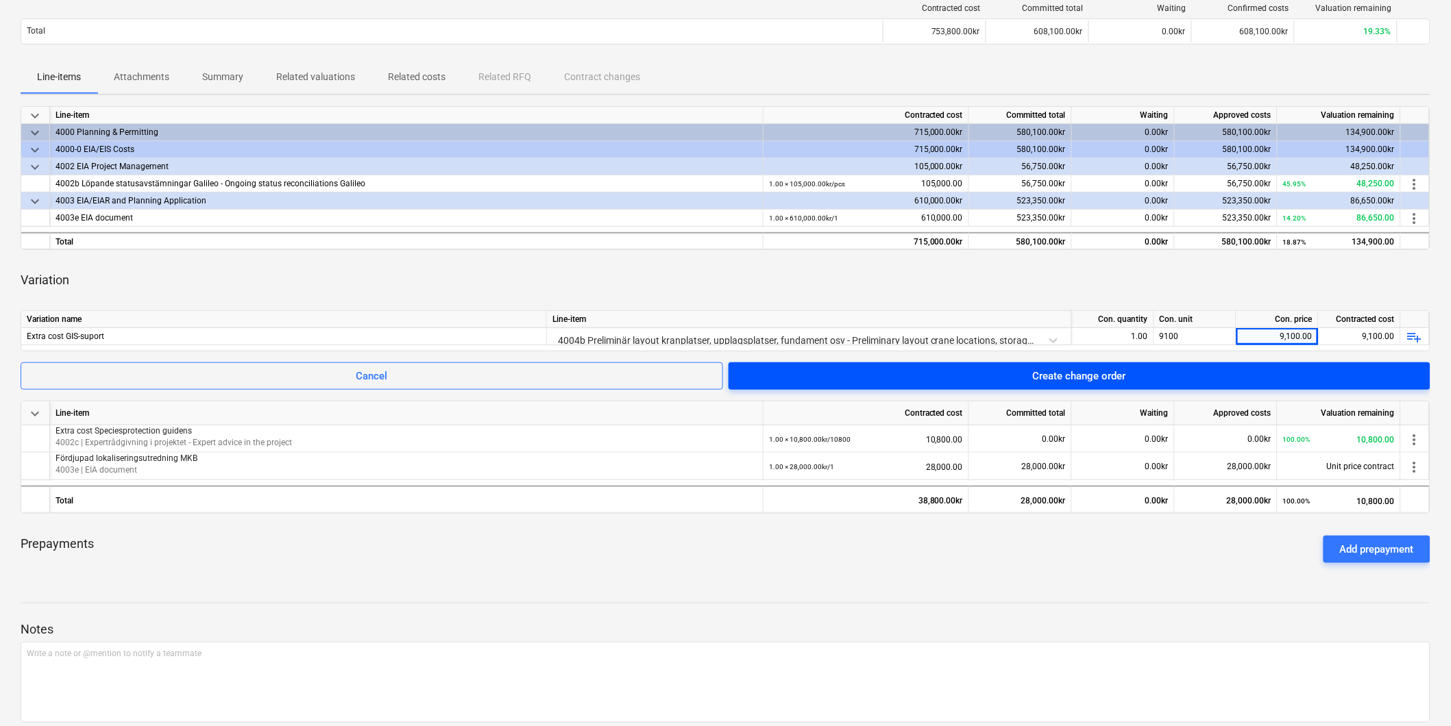
click at [1176, 372] on span "Create change order" at bounding box center [1079, 376] width 669 height 18
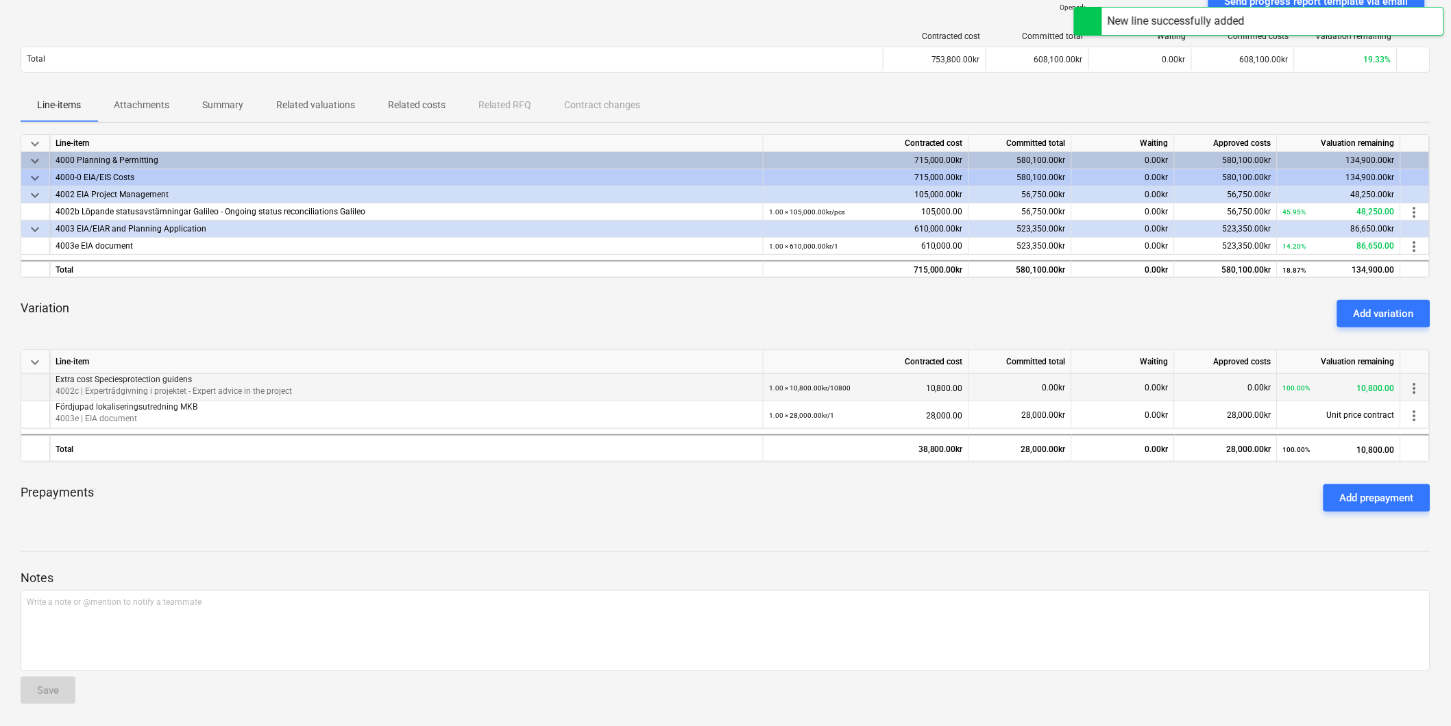
scroll to position [151, 0]
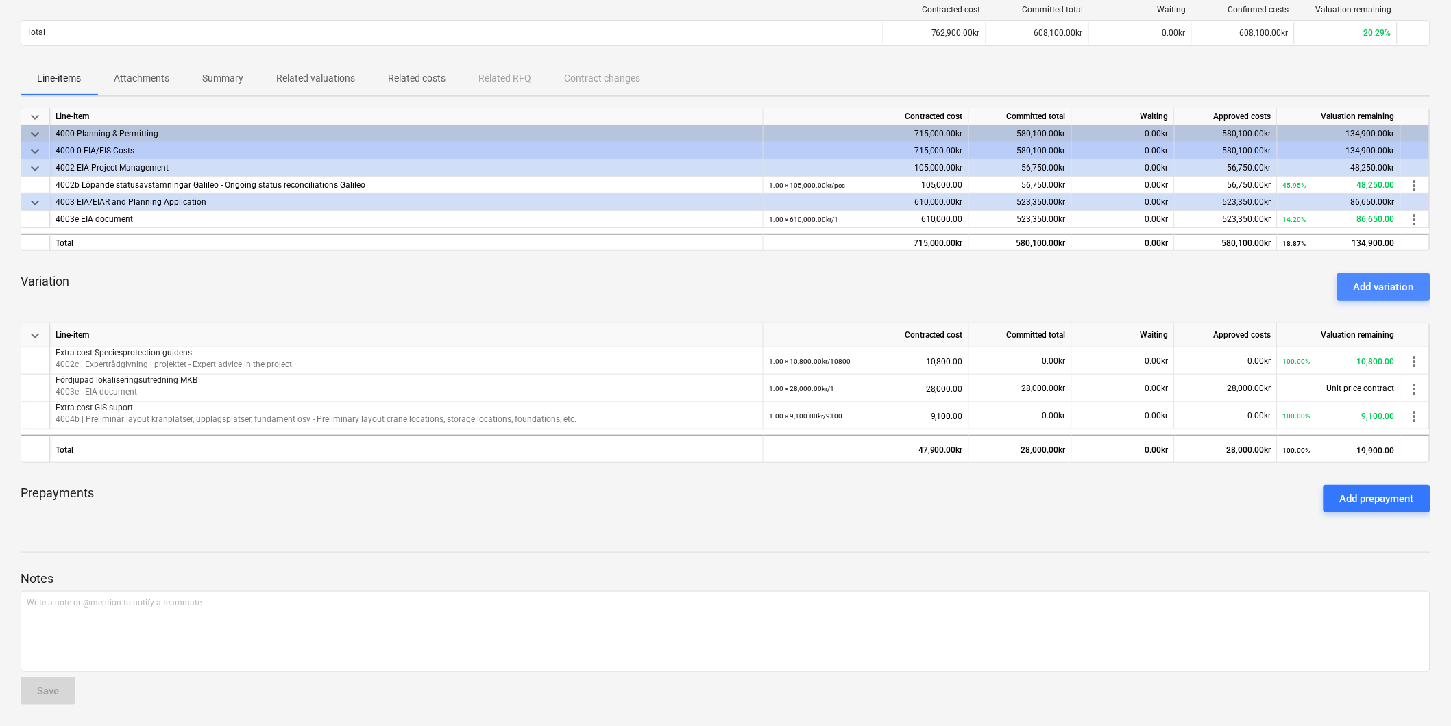
click at [1379, 286] on div "Add variation" at bounding box center [1383, 287] width 60 height 18
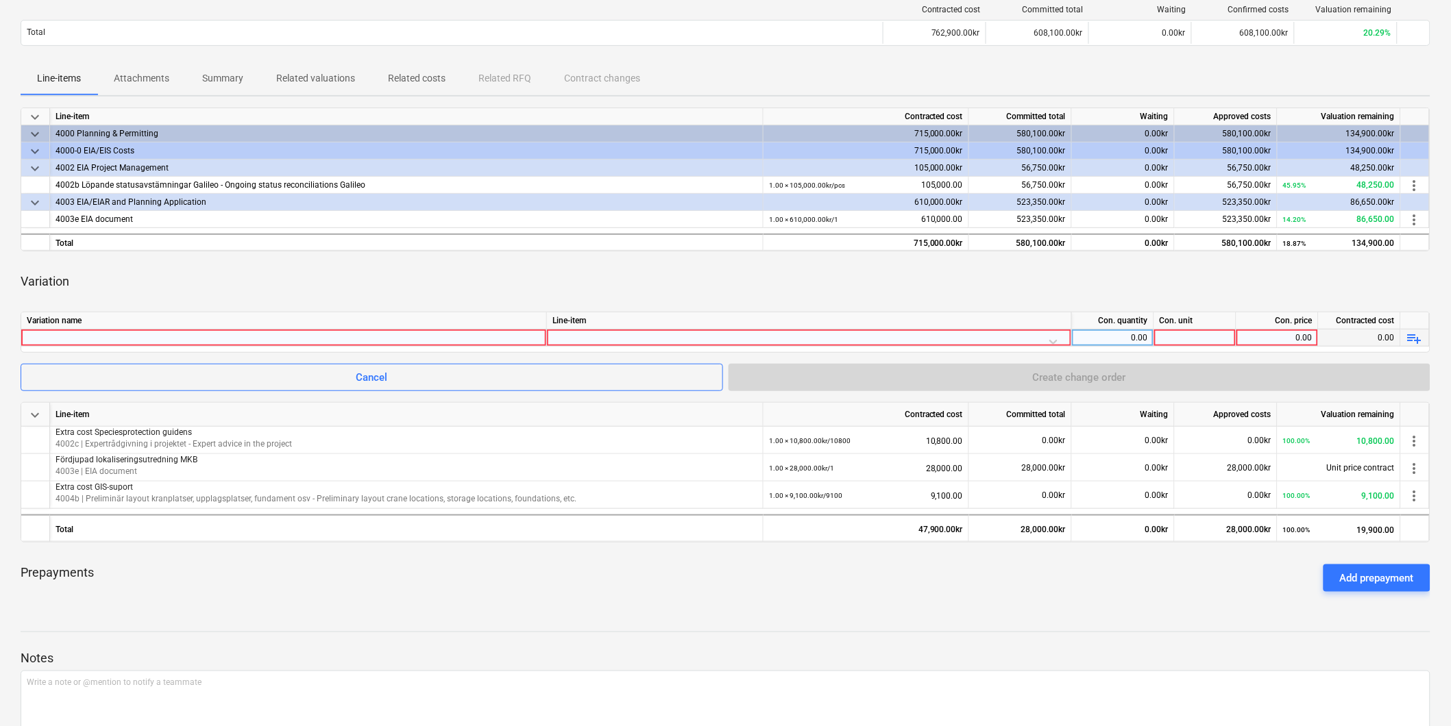
click at [292, 336] on div at bounding box center [284, 338] width 514 height 16
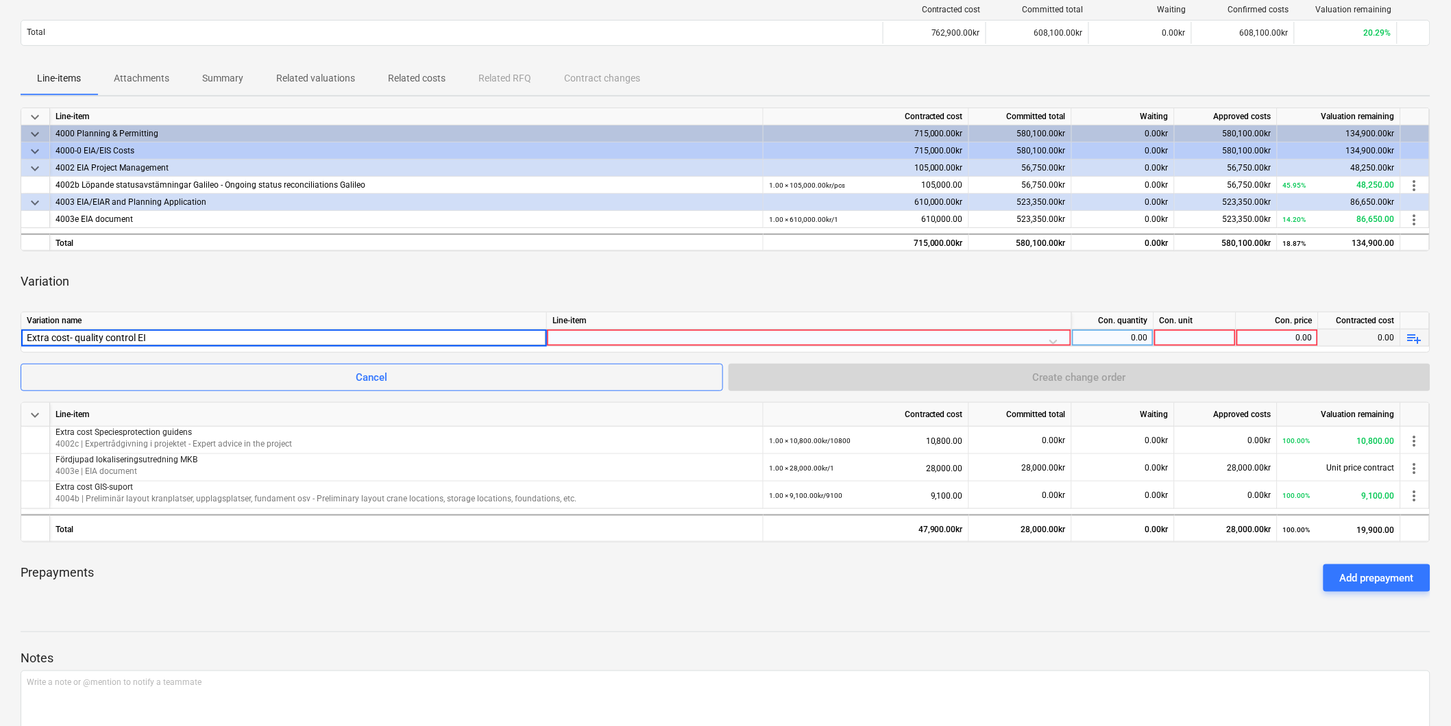
type input "Extra cost- quality control EIA"
click at [605, 336] on div at bounding box center [808, 342] width 513 height 24
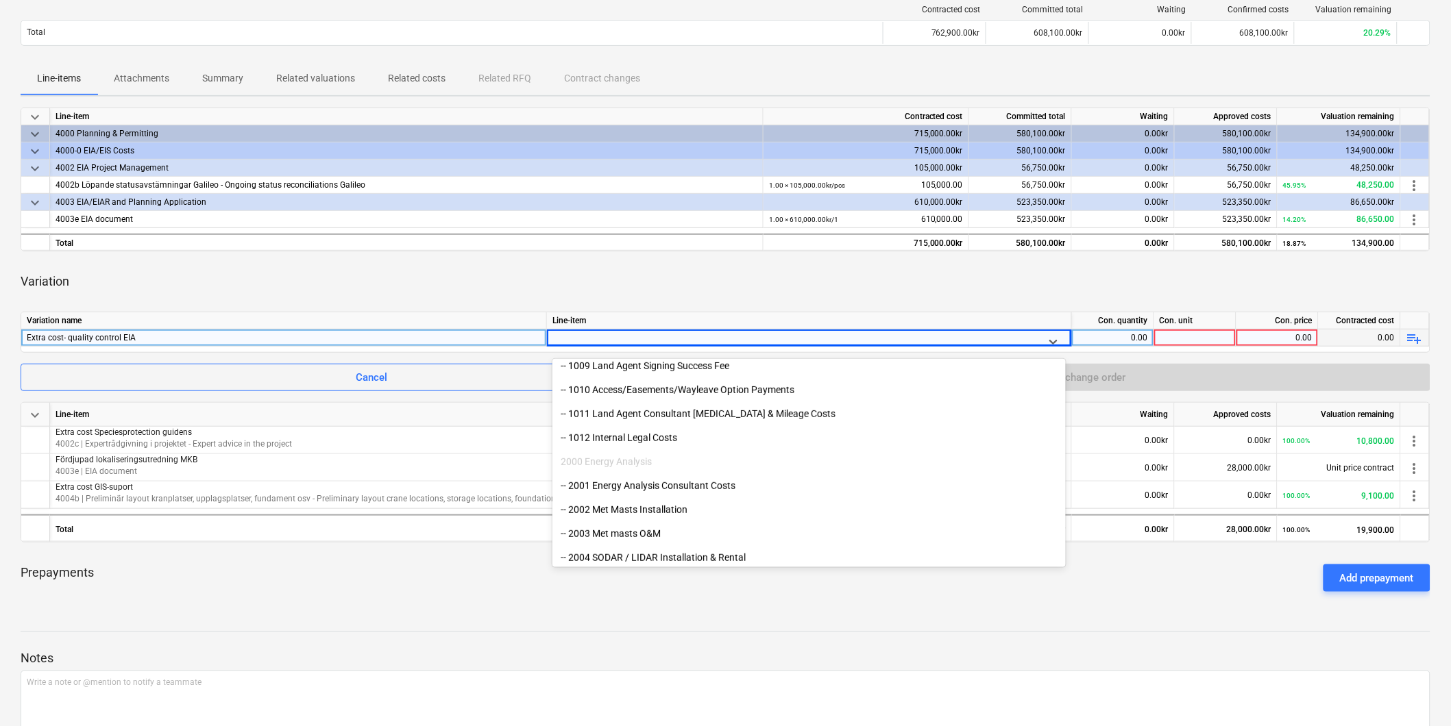
scroll to position [304, 0]
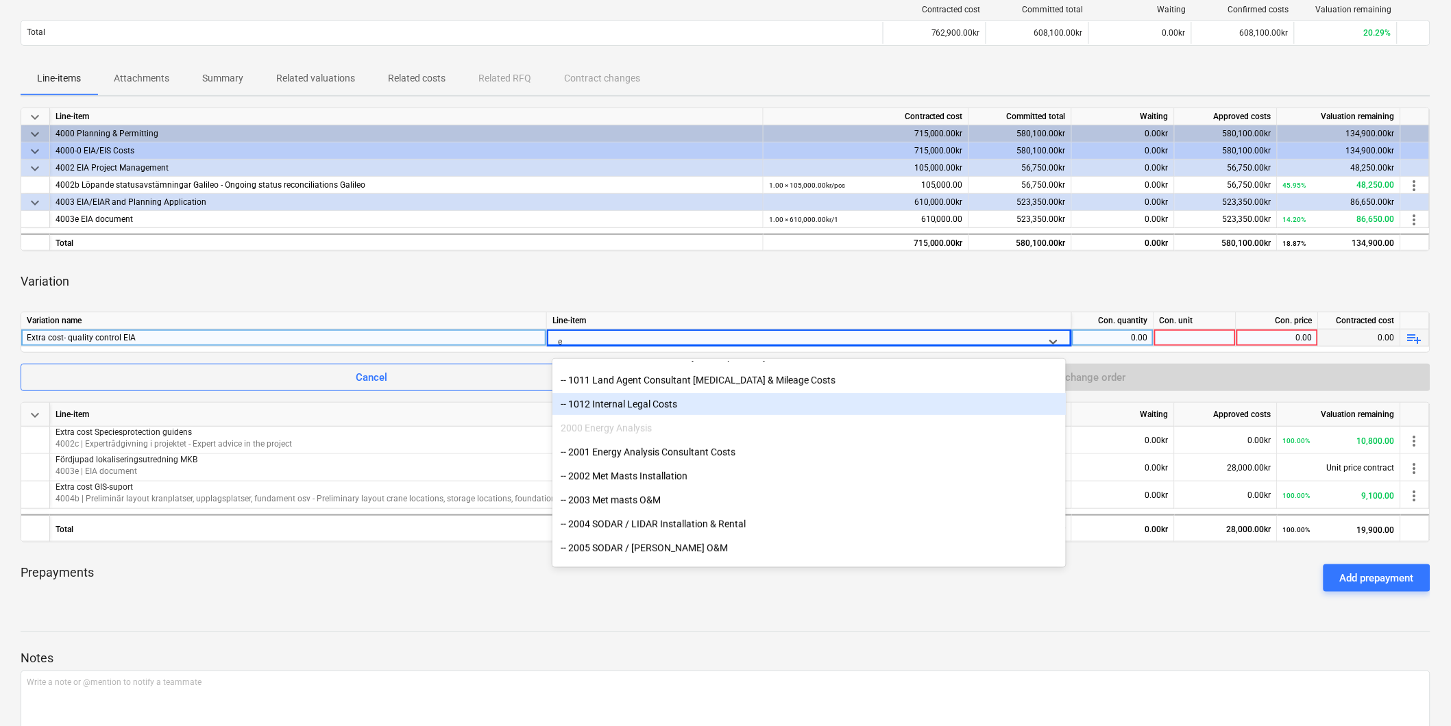
type input "ei"
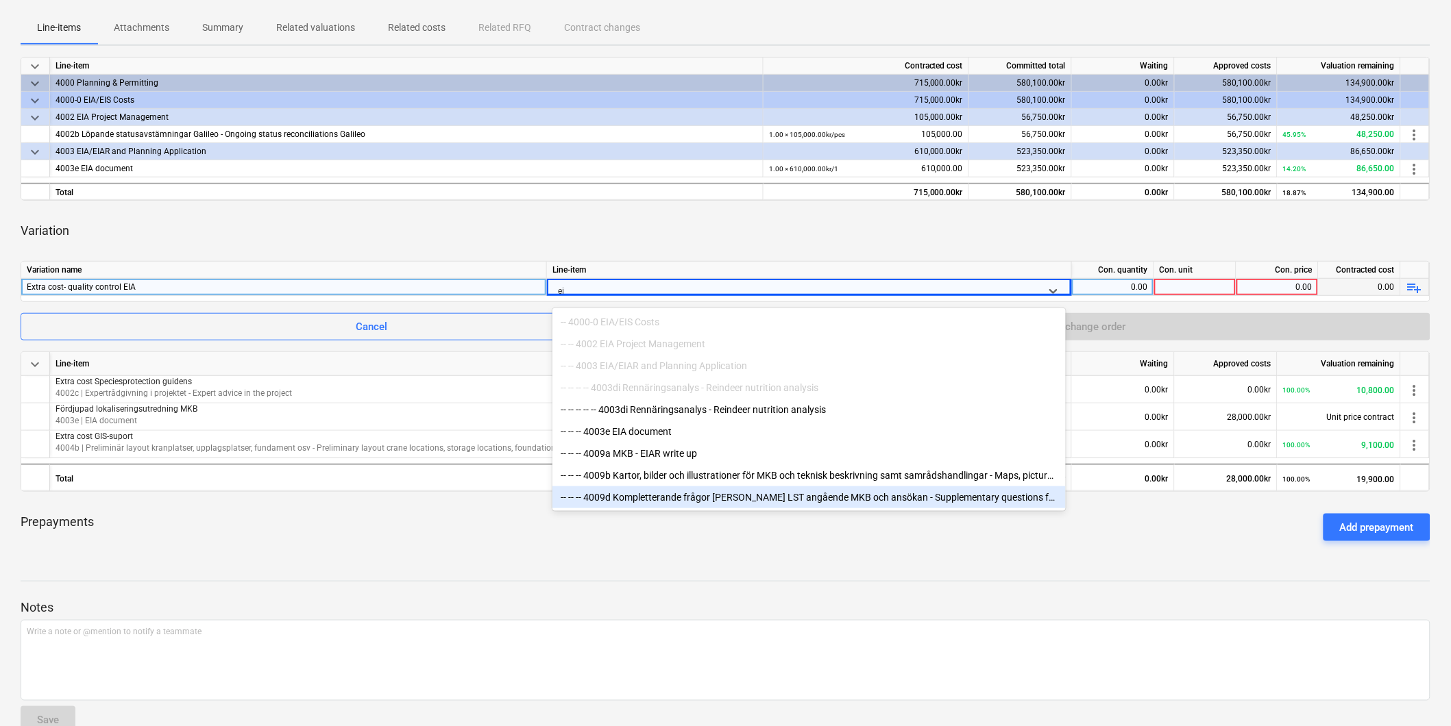
scroll to position [227, 0]
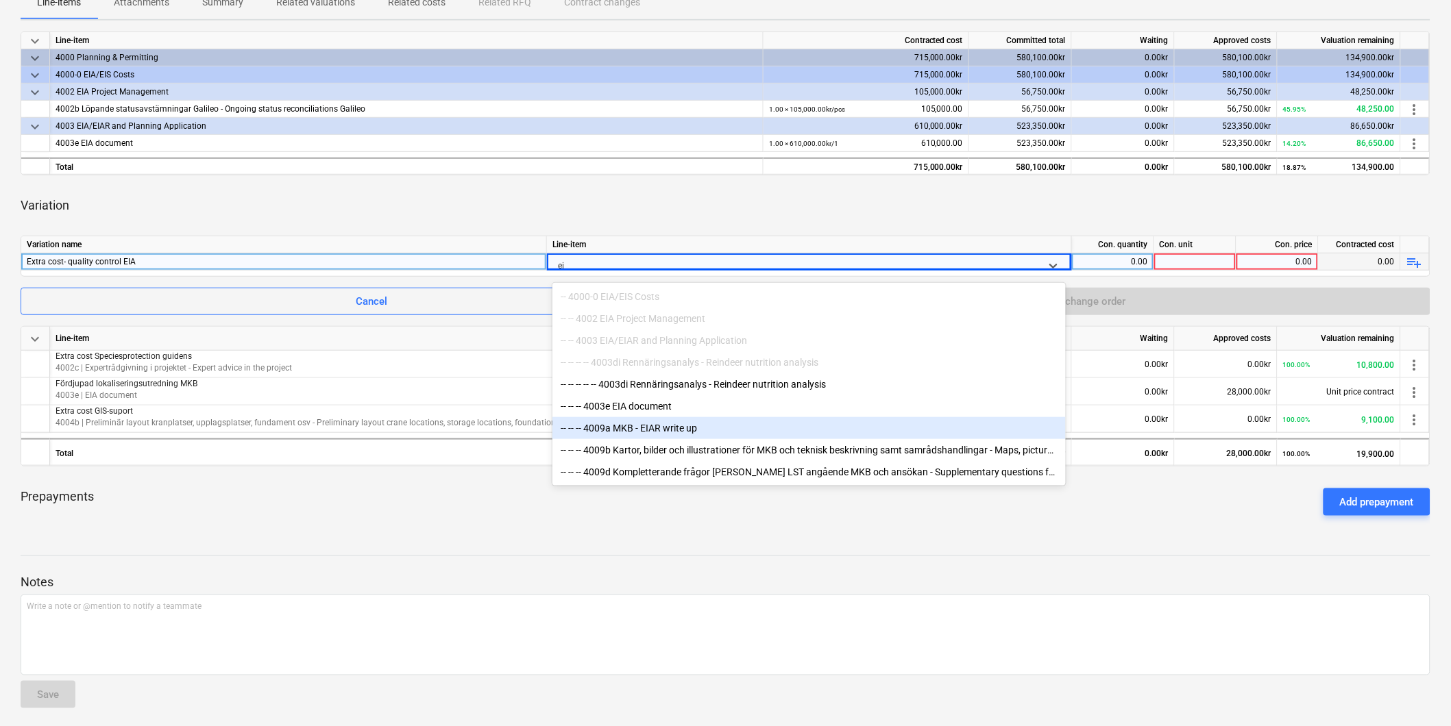
click at [655, 430] on div "-- -- -- 4009a MKB - EIAR write up" at bounding box center [808, 428] width 513 height 22
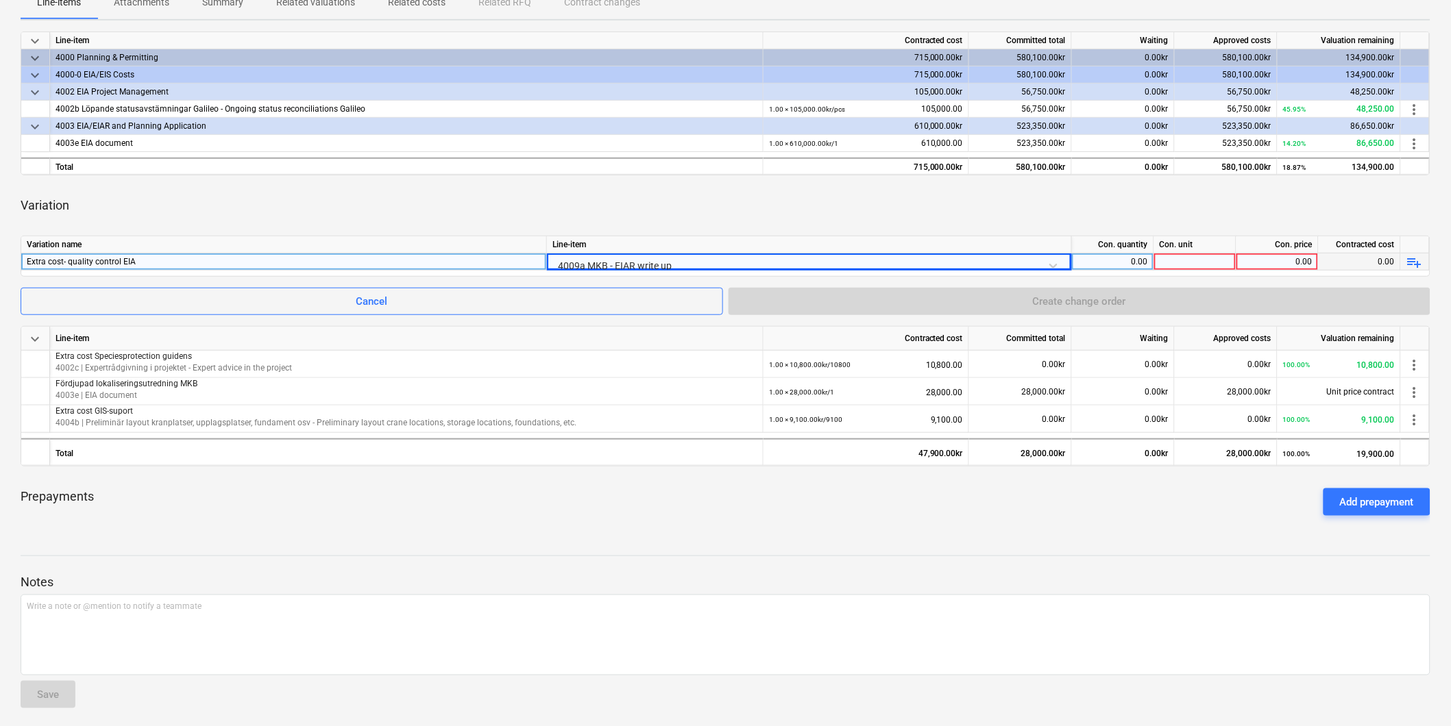
click at [1145, 260] on div "0.00" at bounding box center [1112, 262] width 71 height 17
type input "1"
click at [1182, 264] on div at bounding box center [1195, 262] width 82 height 17
type input "14400"
click at [1255, 264] on div "0.00" at bounding box center [1277, 262] width 71 height 17
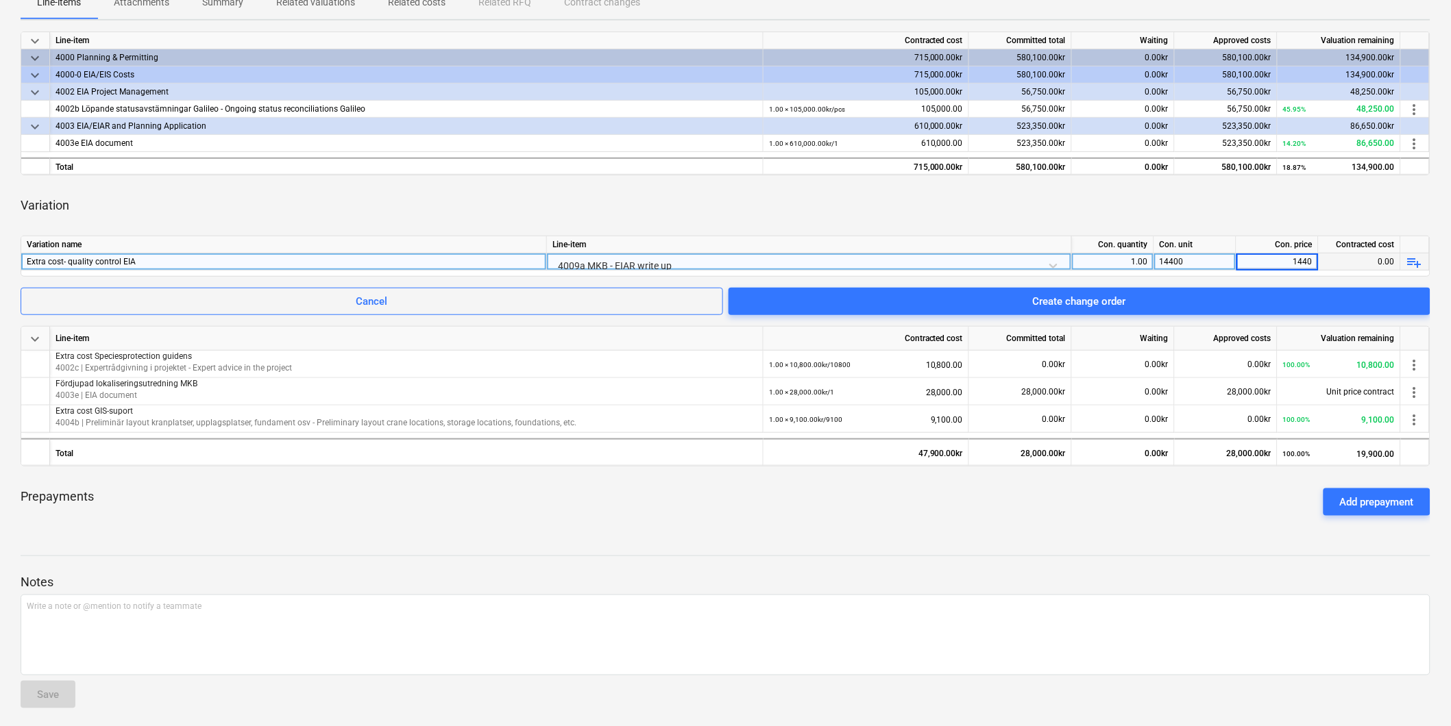
type input "14400"
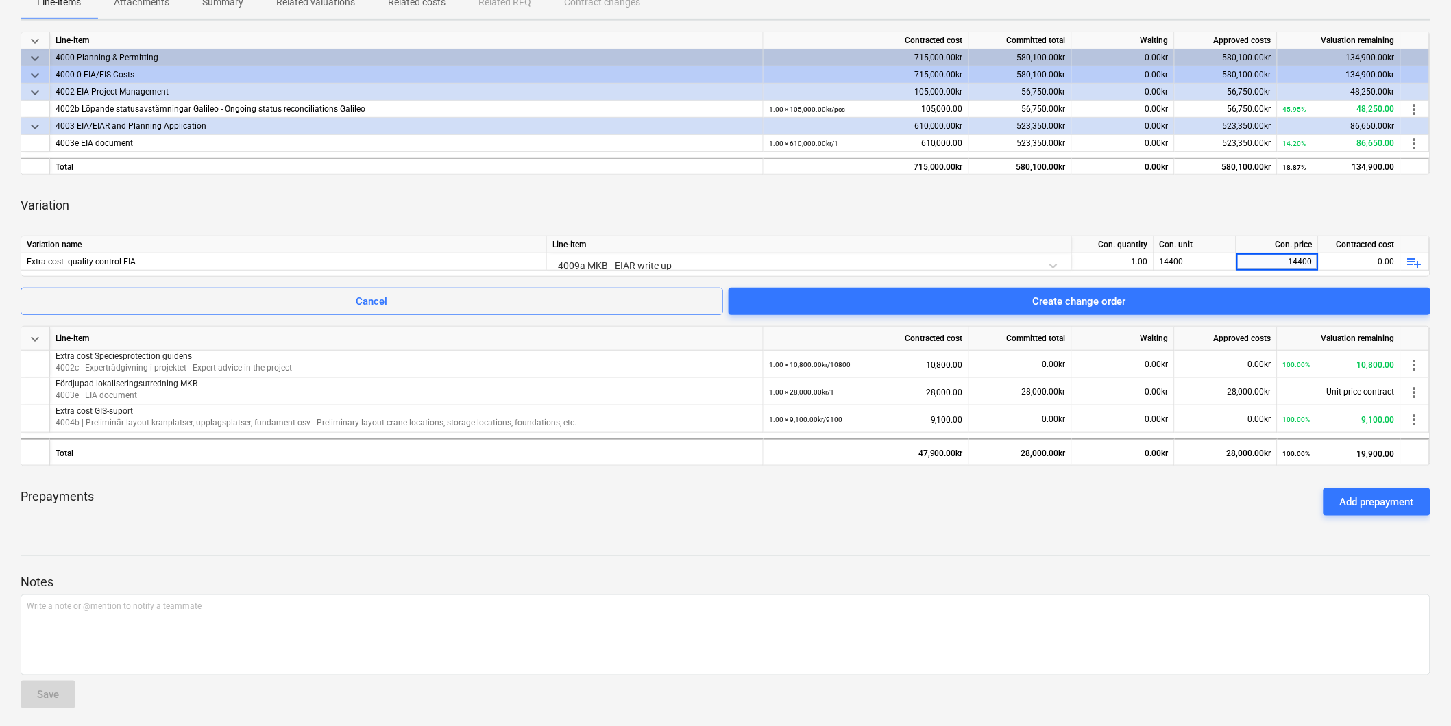
click at [1229, 193] on div "Variation" at bounding box center [725, 205] width 1409 height 38
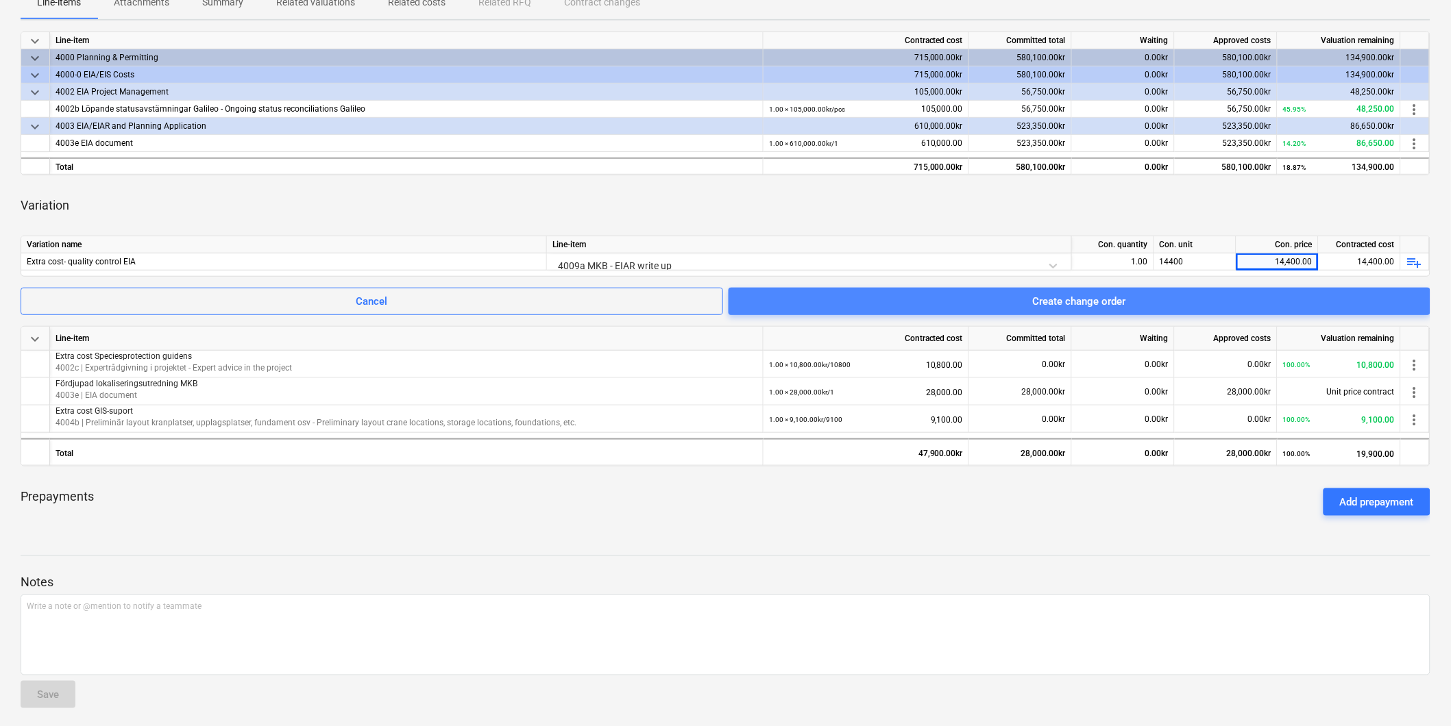
click at [1161, 302] on span "Create change order" at bounding box center [1079, 302] width 669 height 18
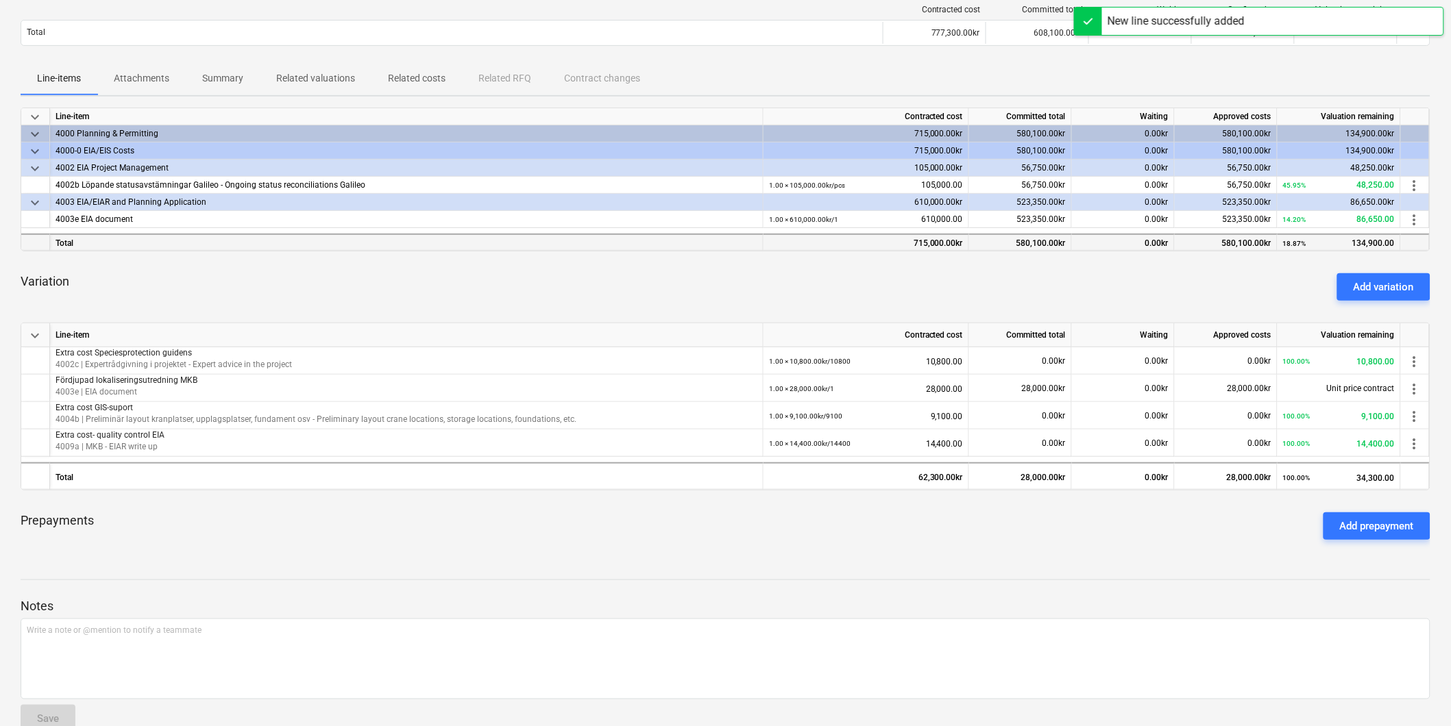
scroll to position [178, 0]
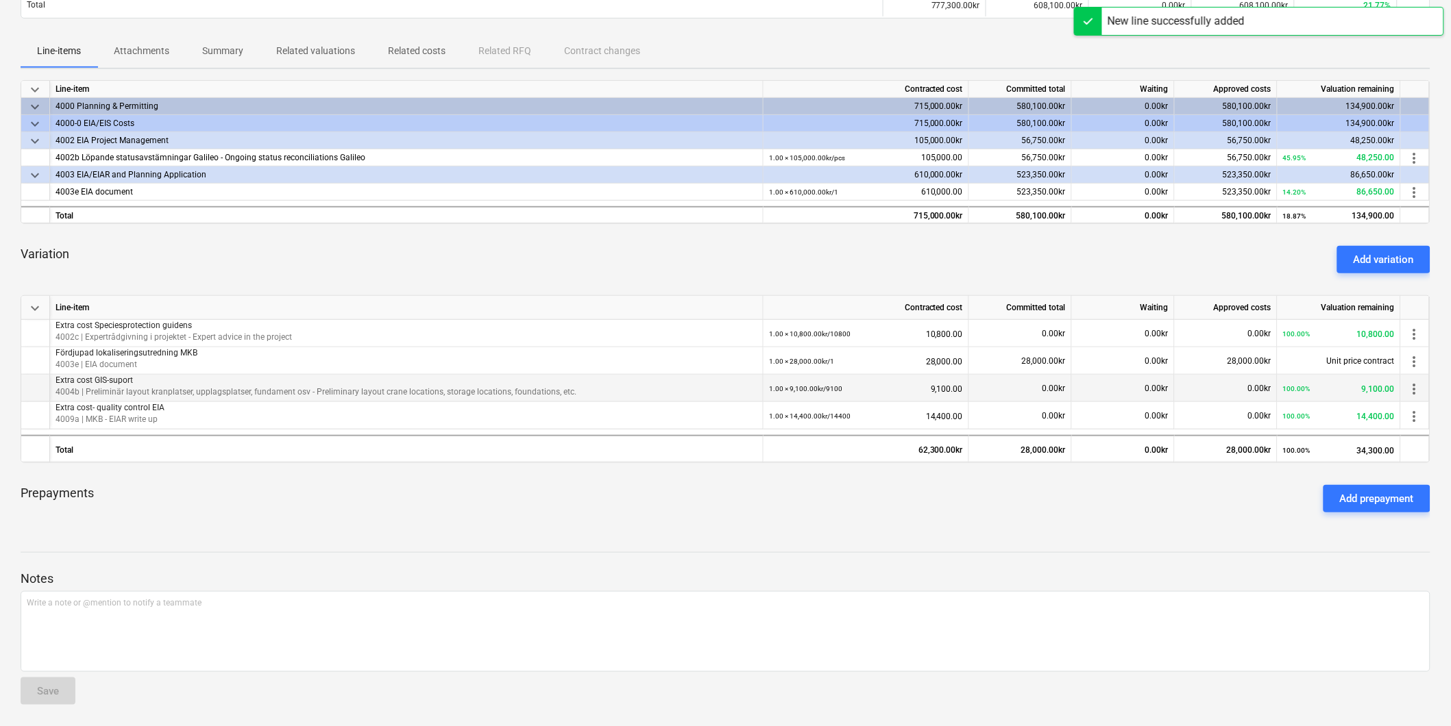
click at [179, 386] on p "4004b | Preliminär layout kranplatser, upplagsplatser, fundament osv - Prelimin…" at bounding box center [406, 392] width 702 height 12
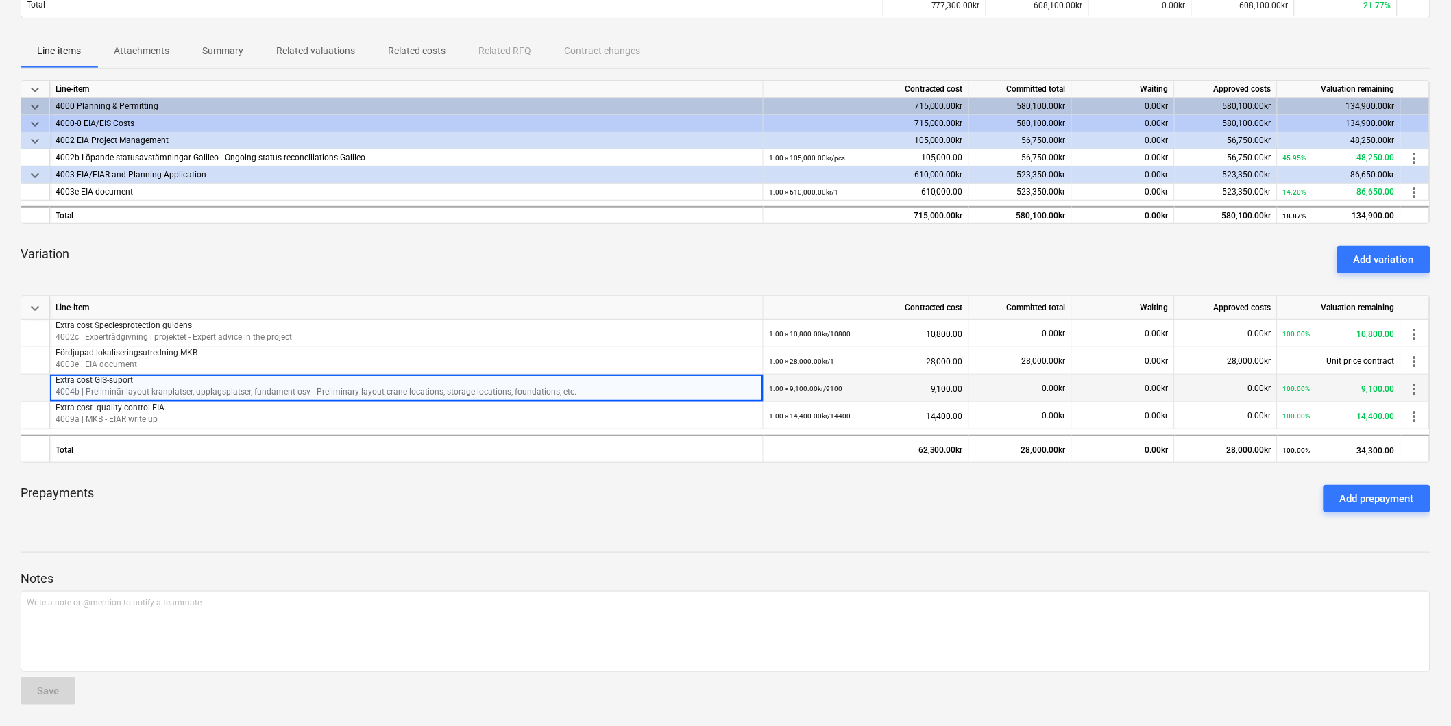
click at [1413, 386] on span "more_vert" at bounding box center [1414, 389] width 16 height 16
click at [1413, 386] on li "Edit" at bounding box center [1418, 389] width 52 height 32
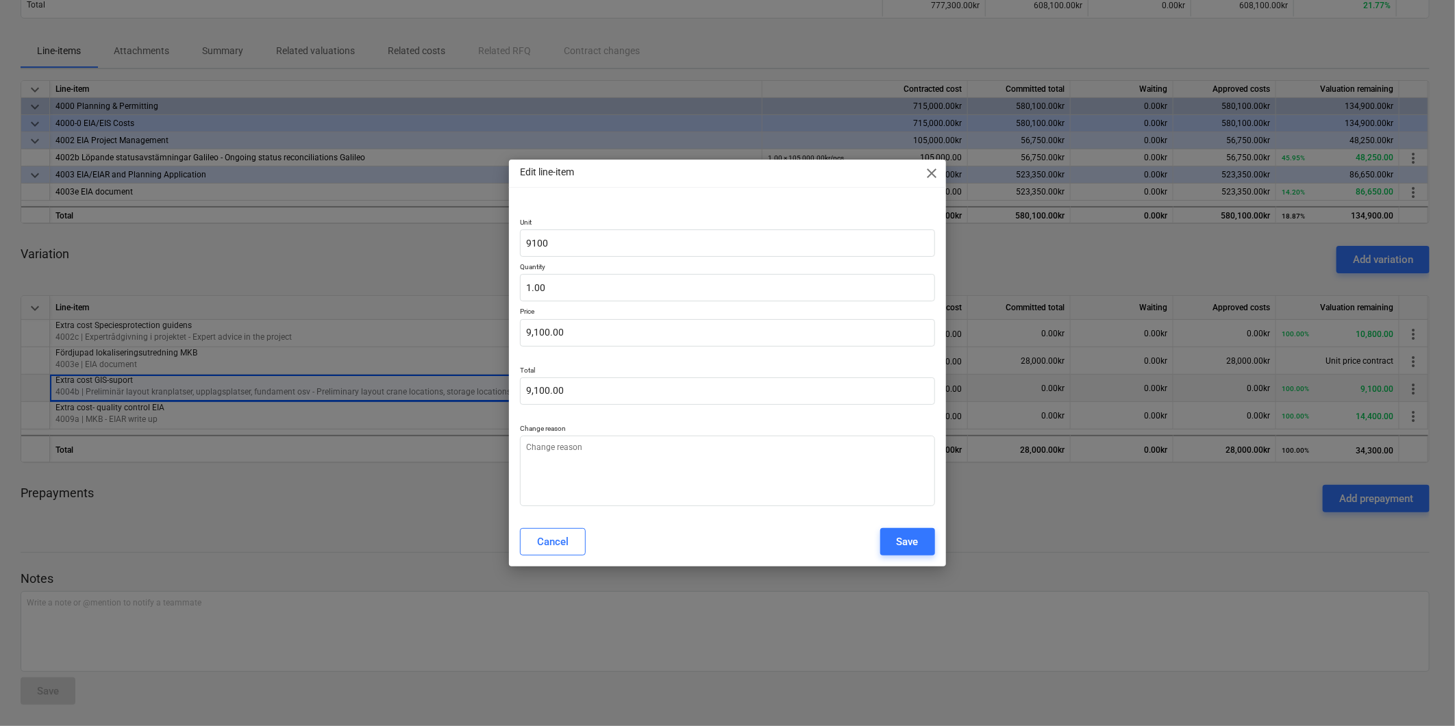
type textarea "x"
click at [932, 169] on span "close" at bounding box center [932, 173] width 16 height 16
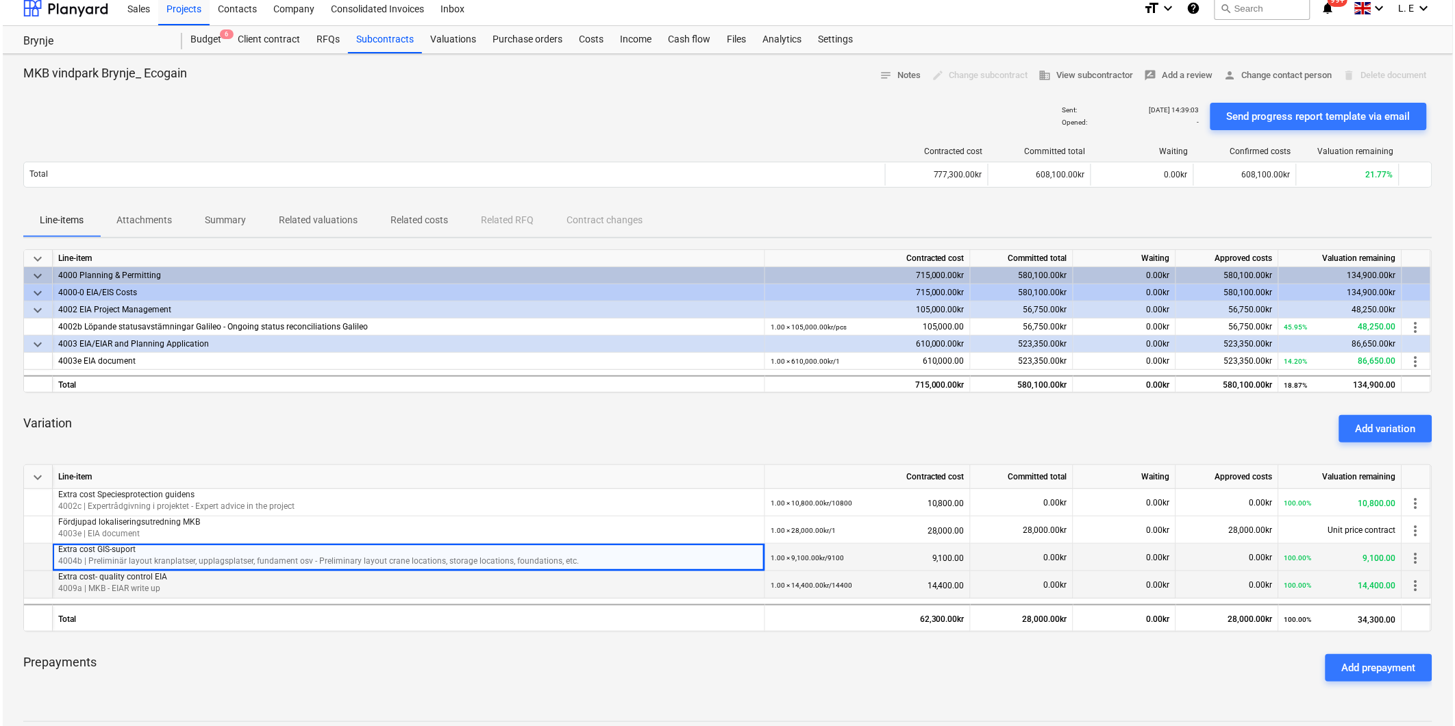
scroll to position [0, 0]
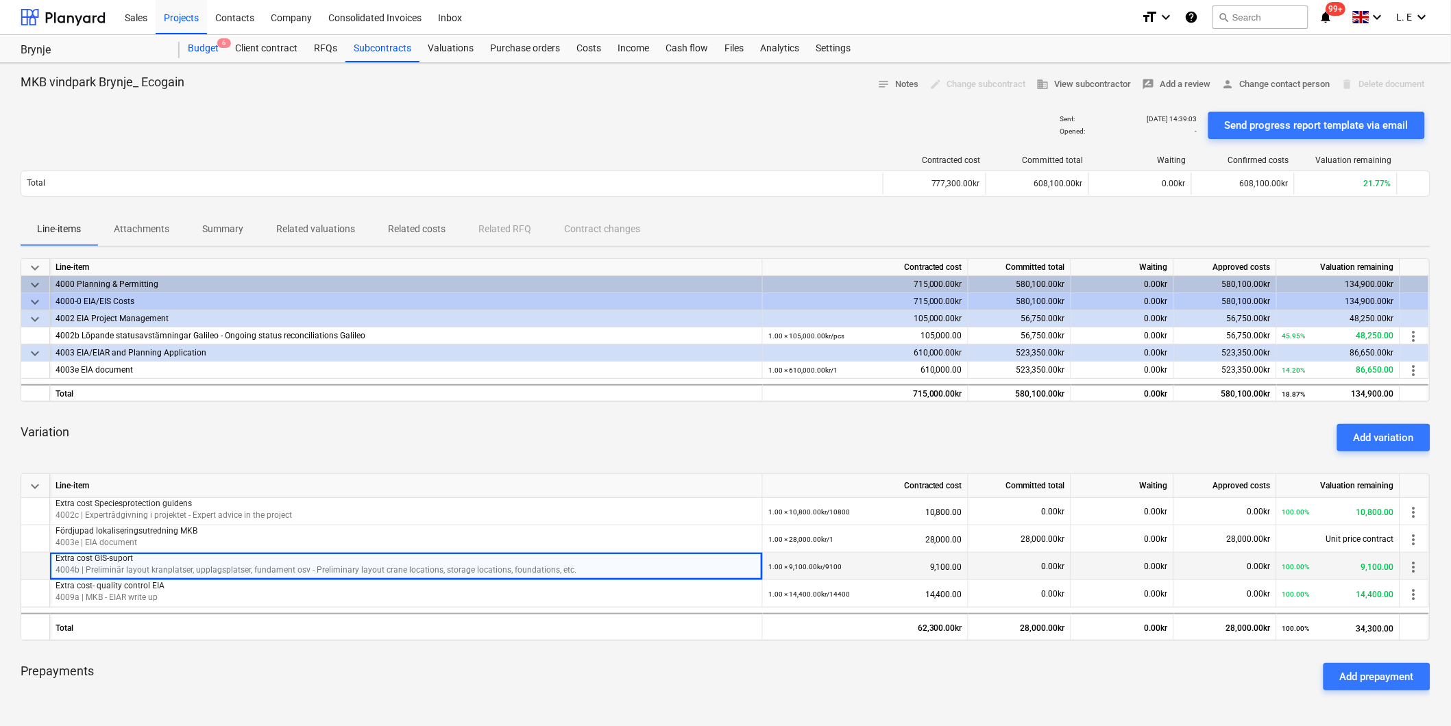
click at [204, 48] on div "Budget 6" at bounding box center [203, 48] width 47 height 27
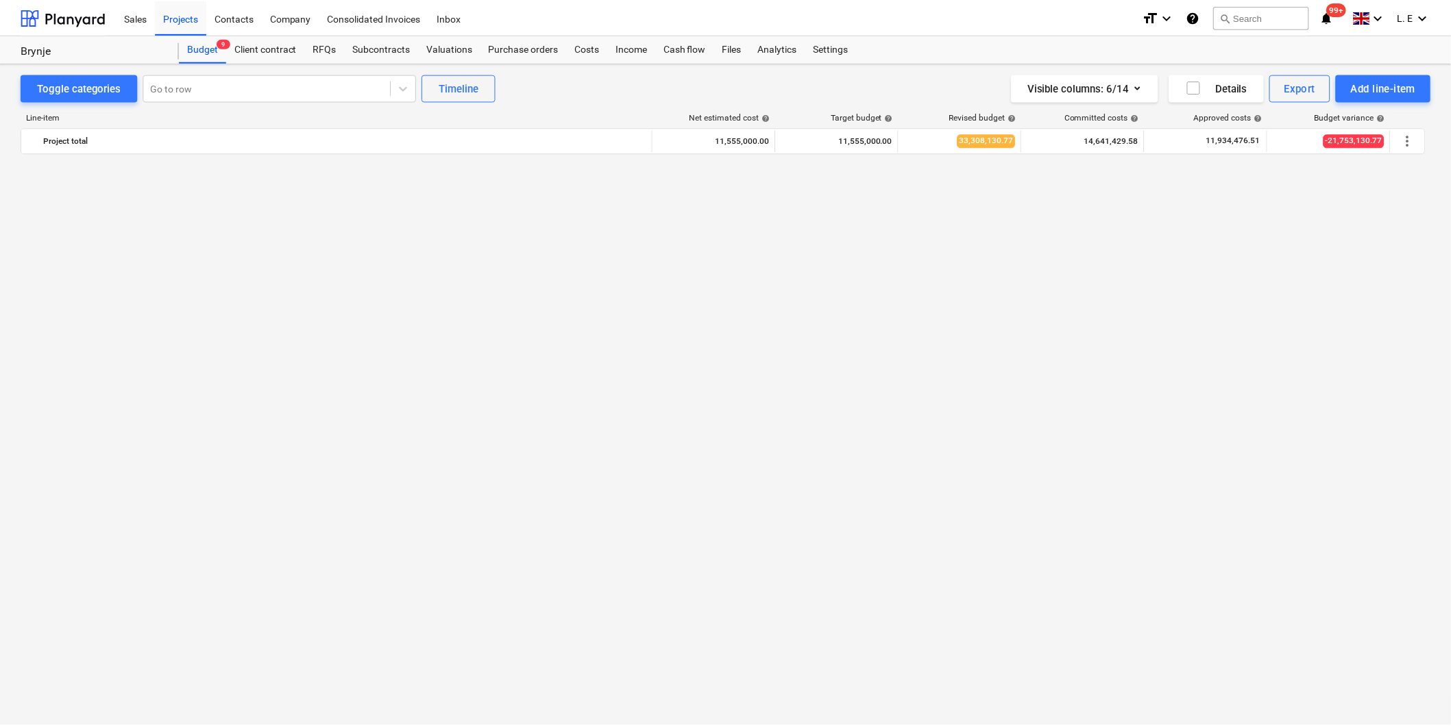
scroll to position [1098, 0]
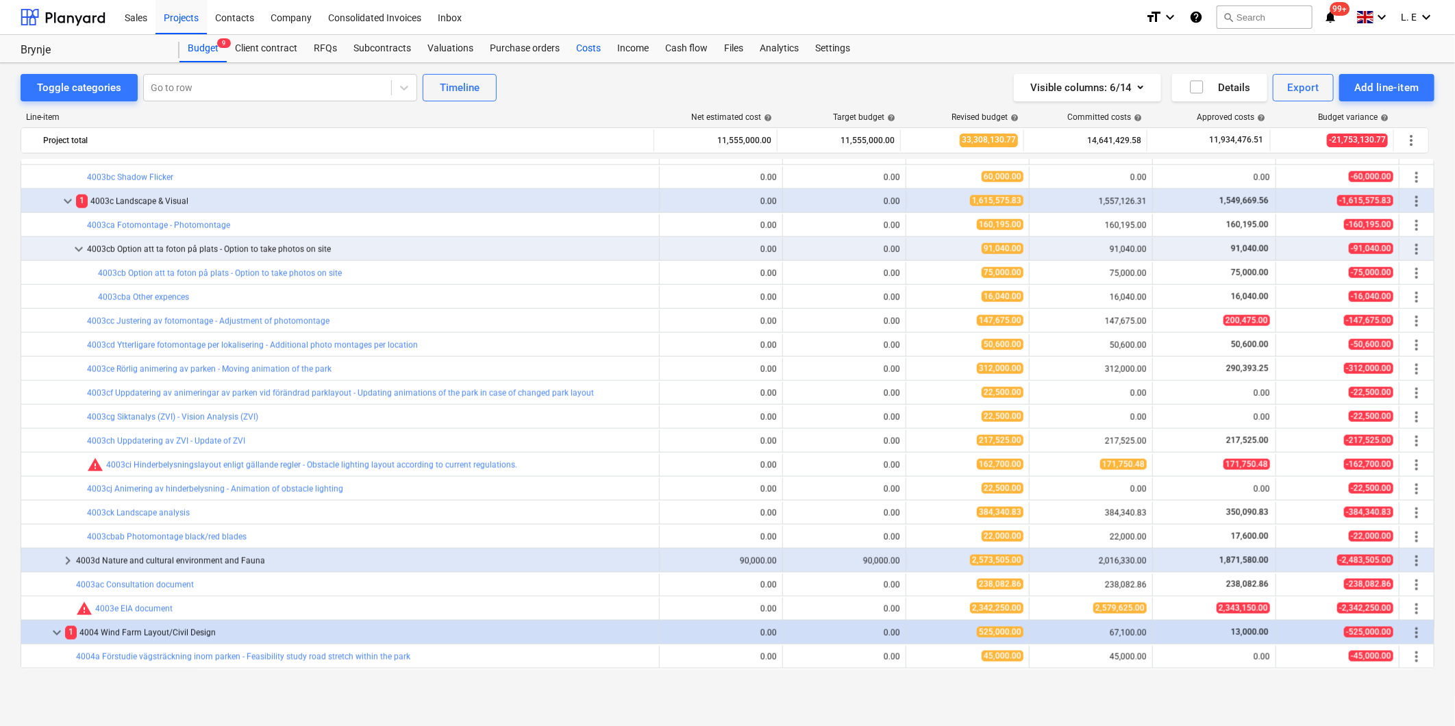
click at [589, 49] on div "Costs" at bounding box center [588, 48] width 41 height 27
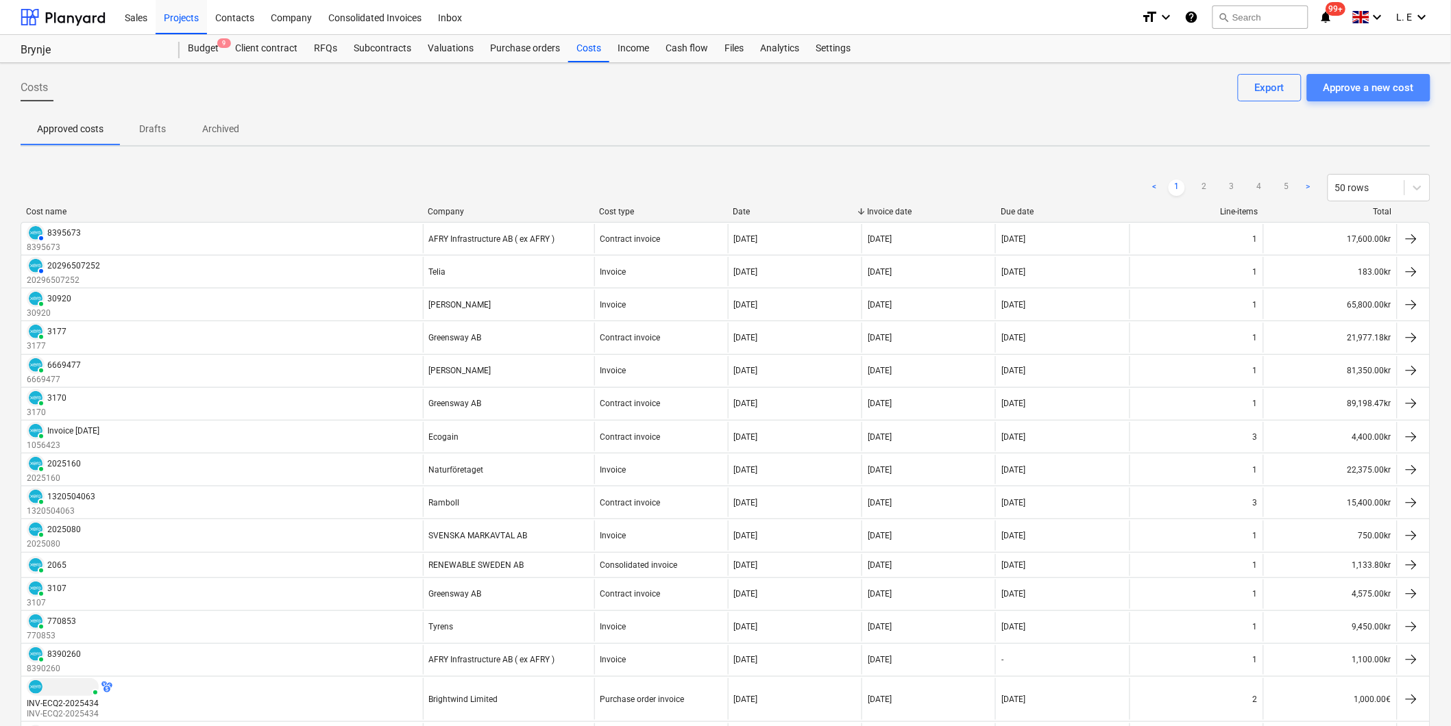
click at [1358, 82] on div "Approve a new cost" at bounding box center [1368, 88] width 90 height 18
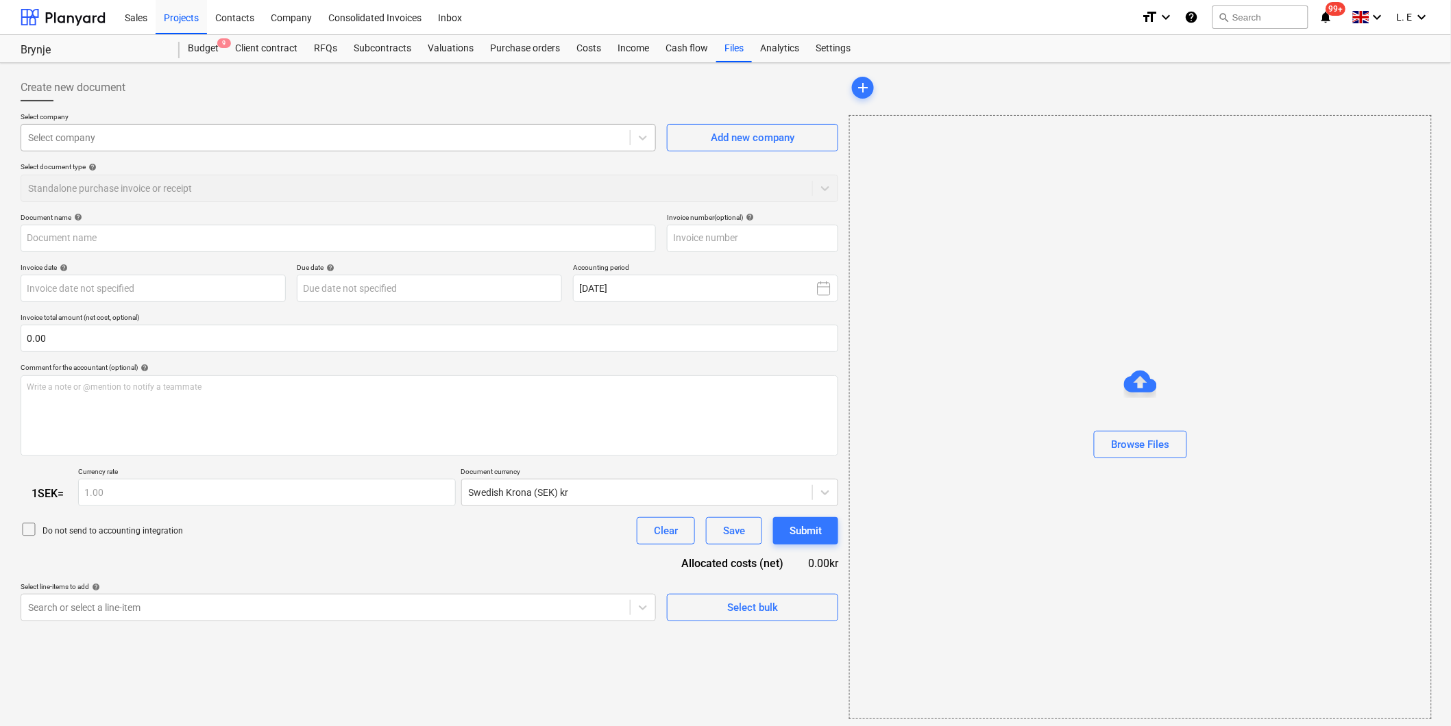
click at [508, 139] on div at bounding box center [325, 138] width 595 height 14
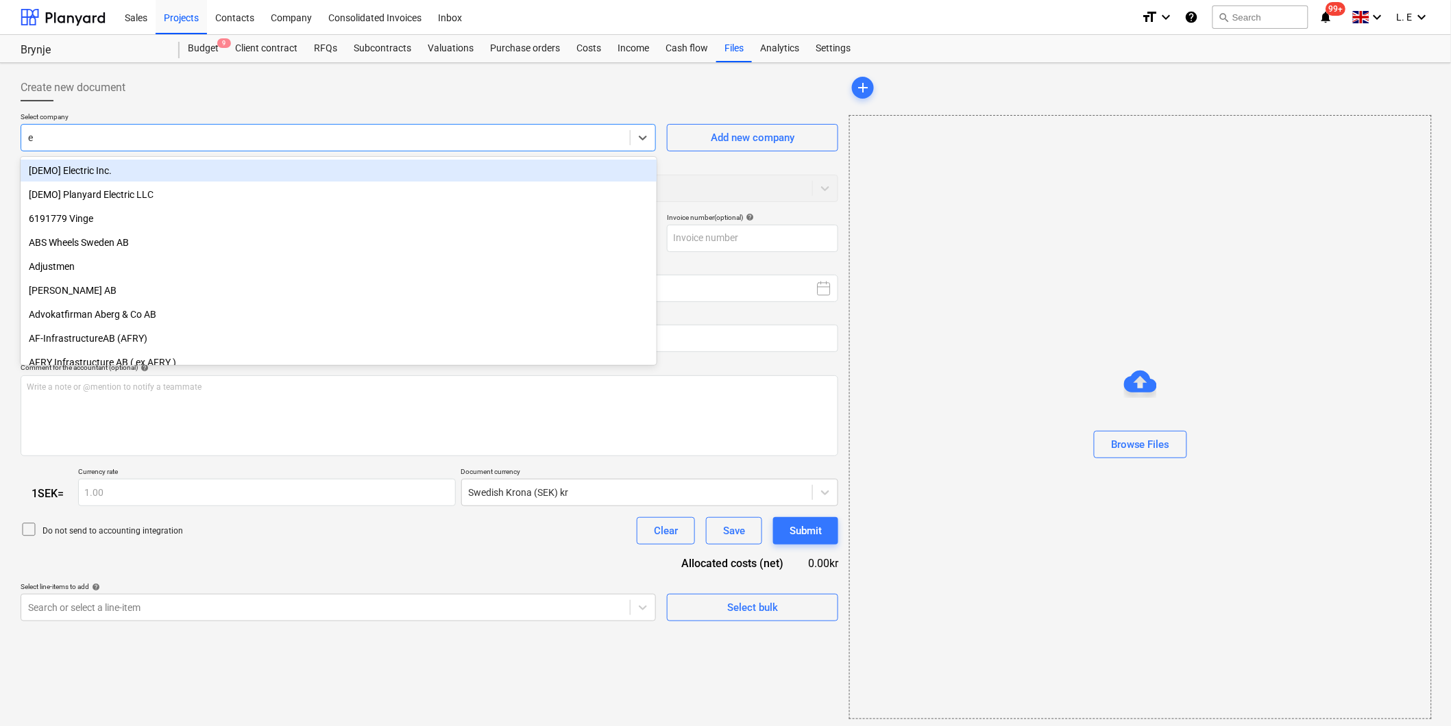
type input "ec"
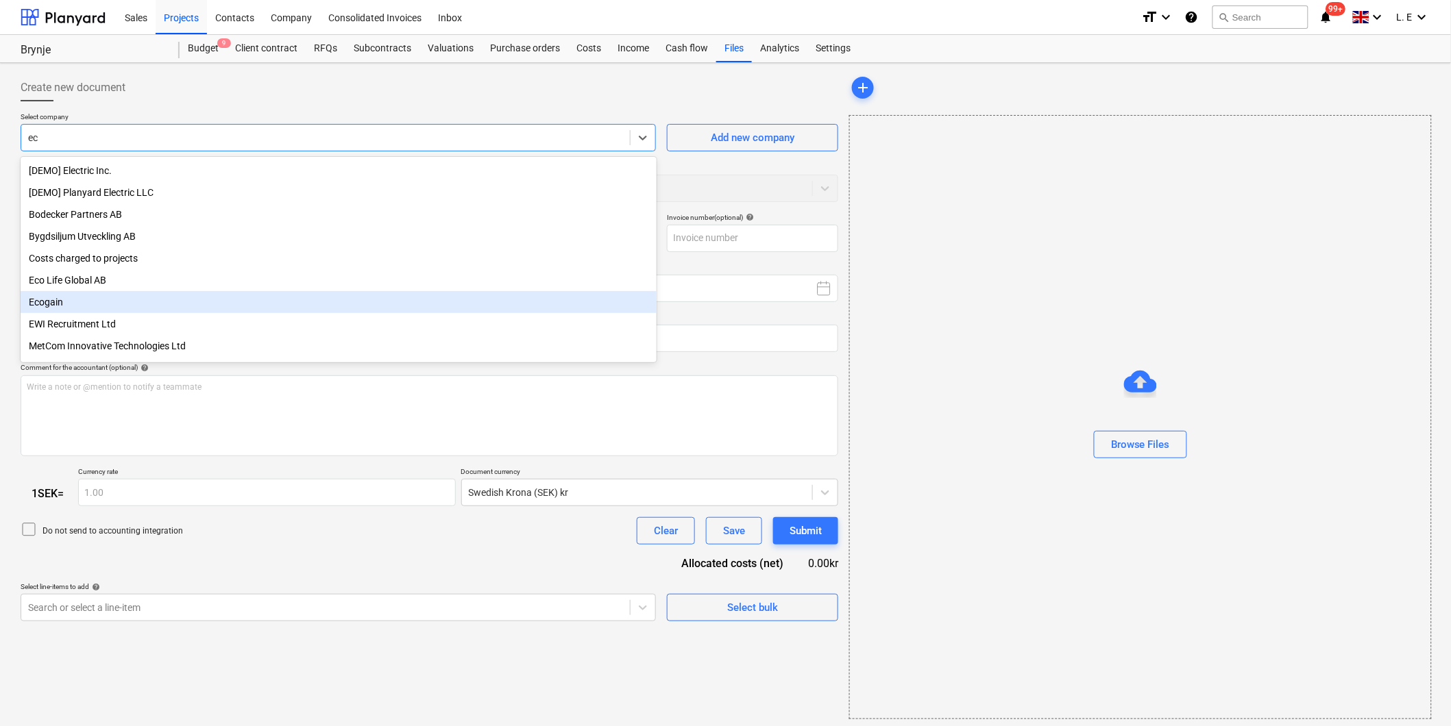
click at [230, 306] on div "Ecogain" at bounding box center [339, 302] width 636 height 22
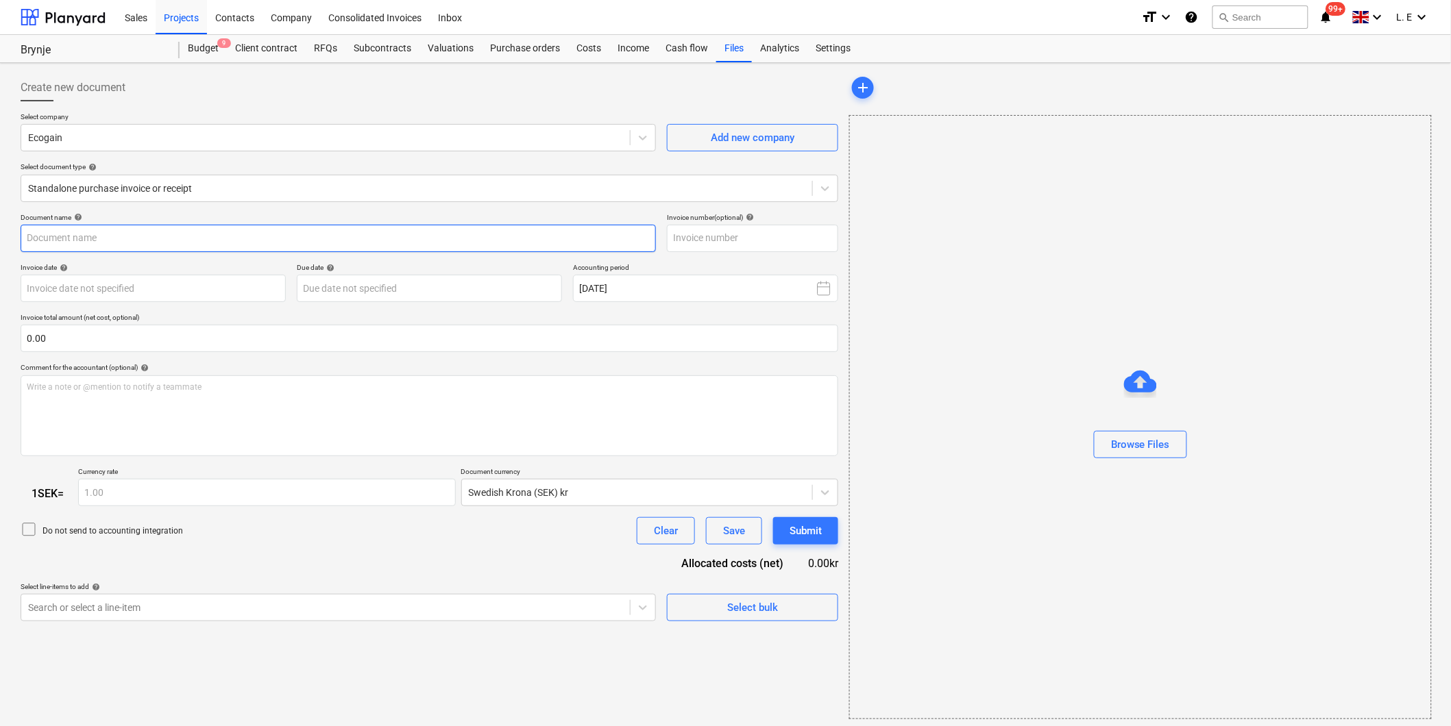
click at [323, 243] on input "text" at bounding box center [338, 238] width 635 height 27
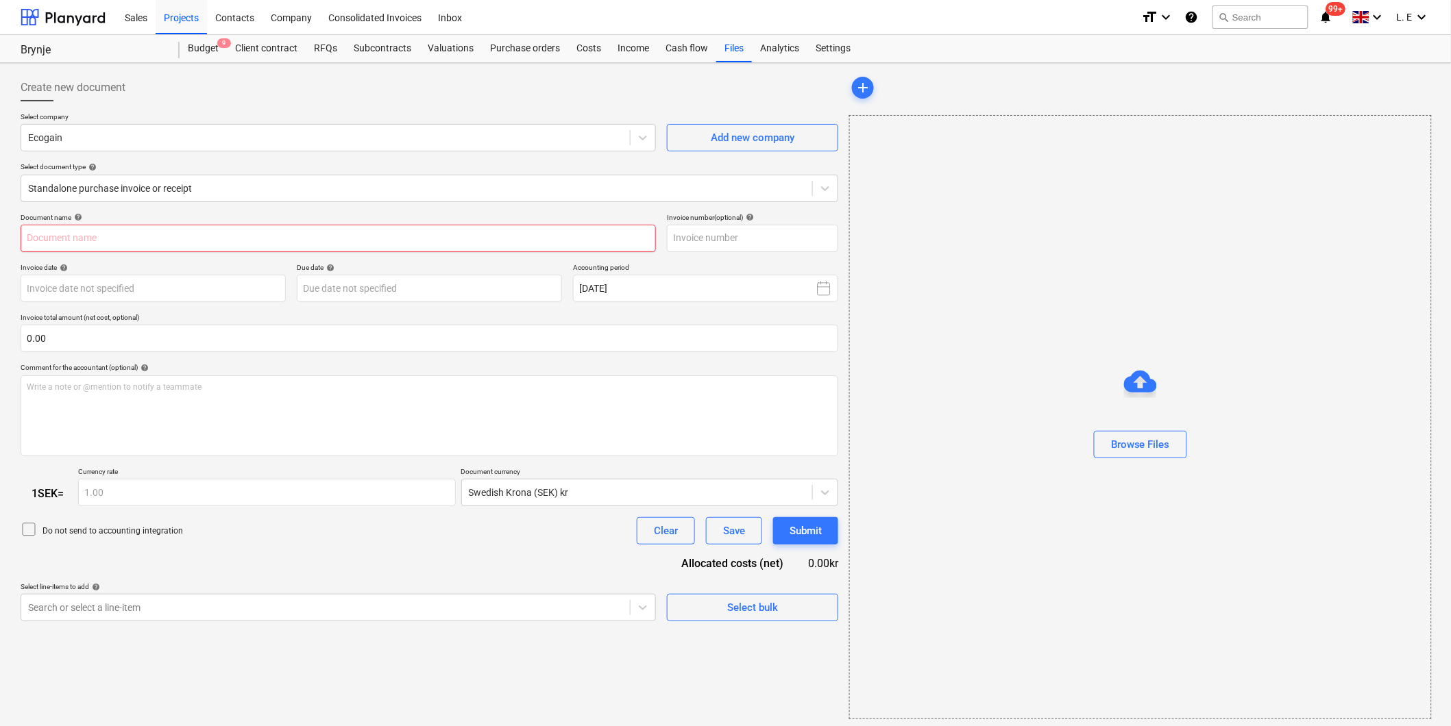
click at [159, 233] on input "text" at bounding box center [338, 238] width 635 height 27
paste input "Faktura 1056230"
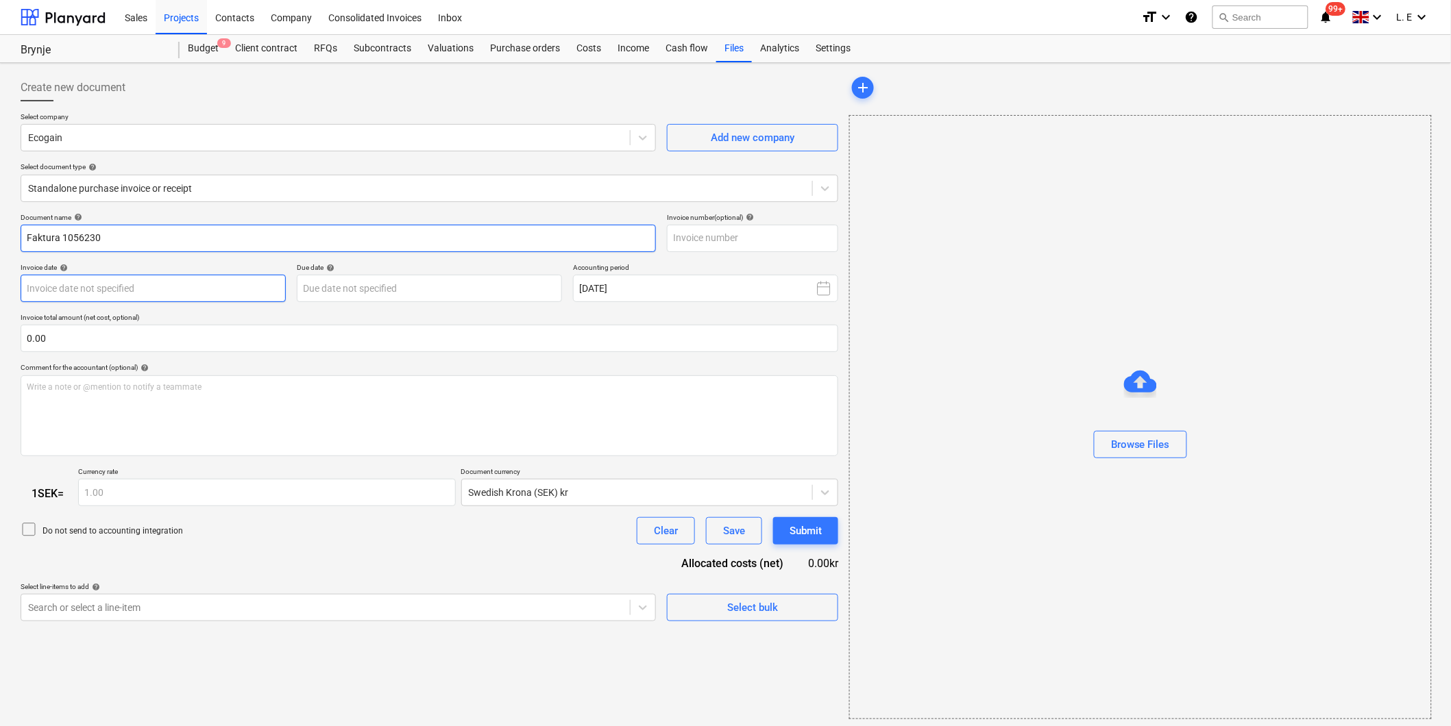
type input "Faktura 1056230"
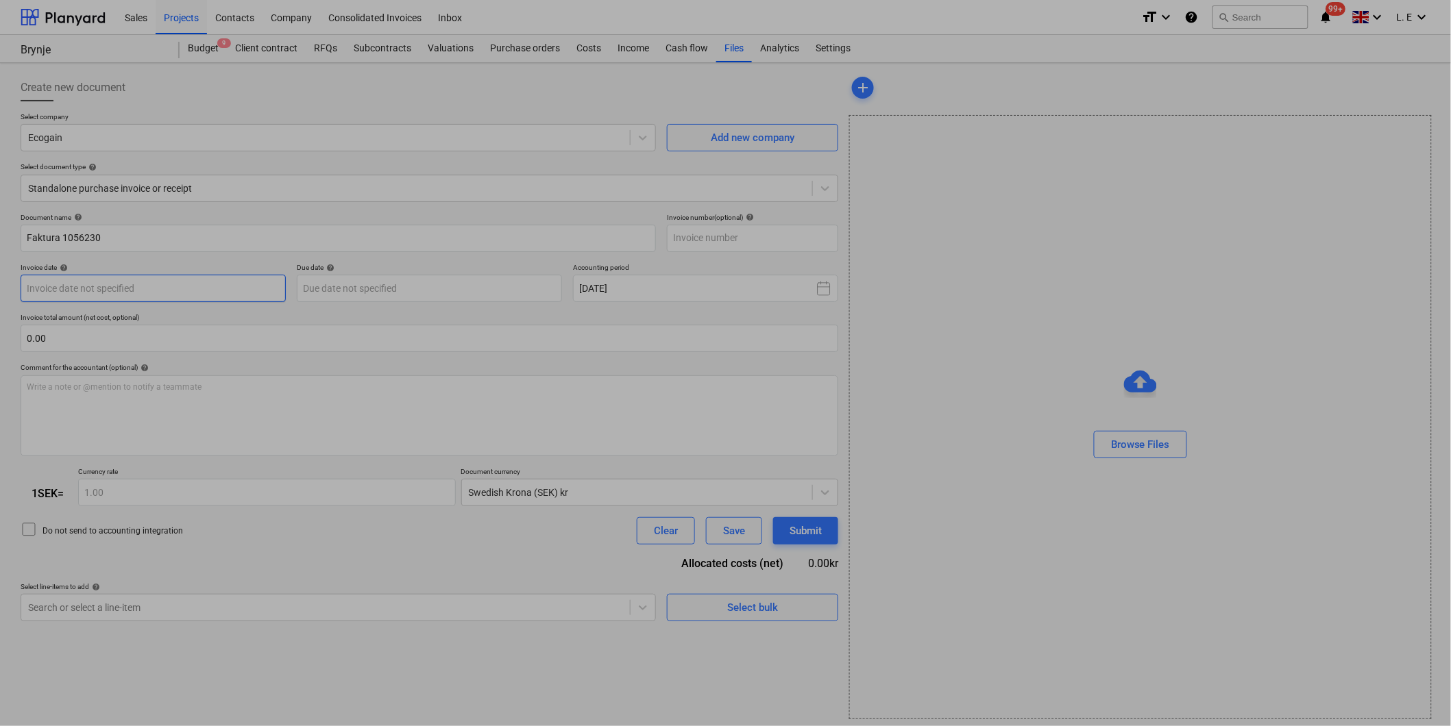
click at [203, 295] on body "Sales Projects Contacts Company Consolidated Invoices Inbox format_size keyboar…" at bounding box center [725, 363] width 1451 height 726
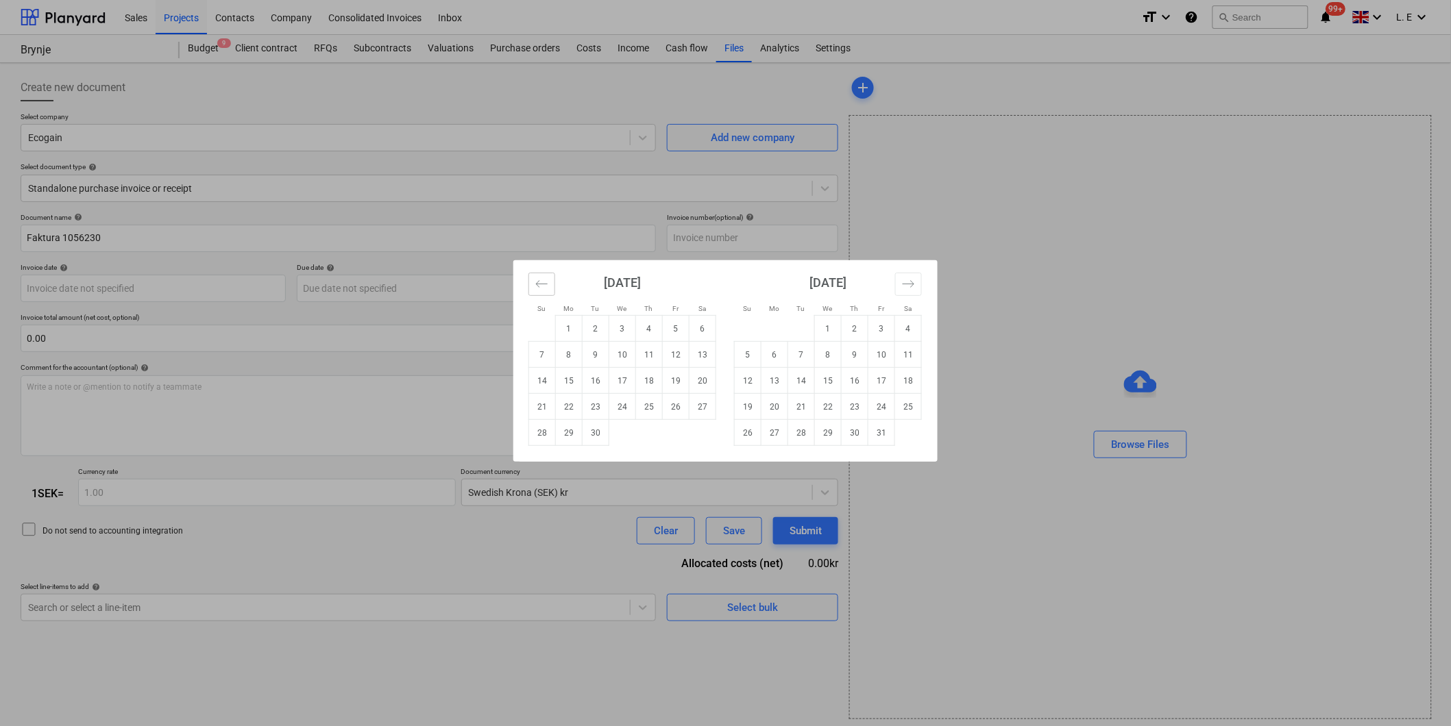
click at [545, 286] on icon "Move backward to switch to the previous month." at bounding box center [541, 283] width 13 height 13
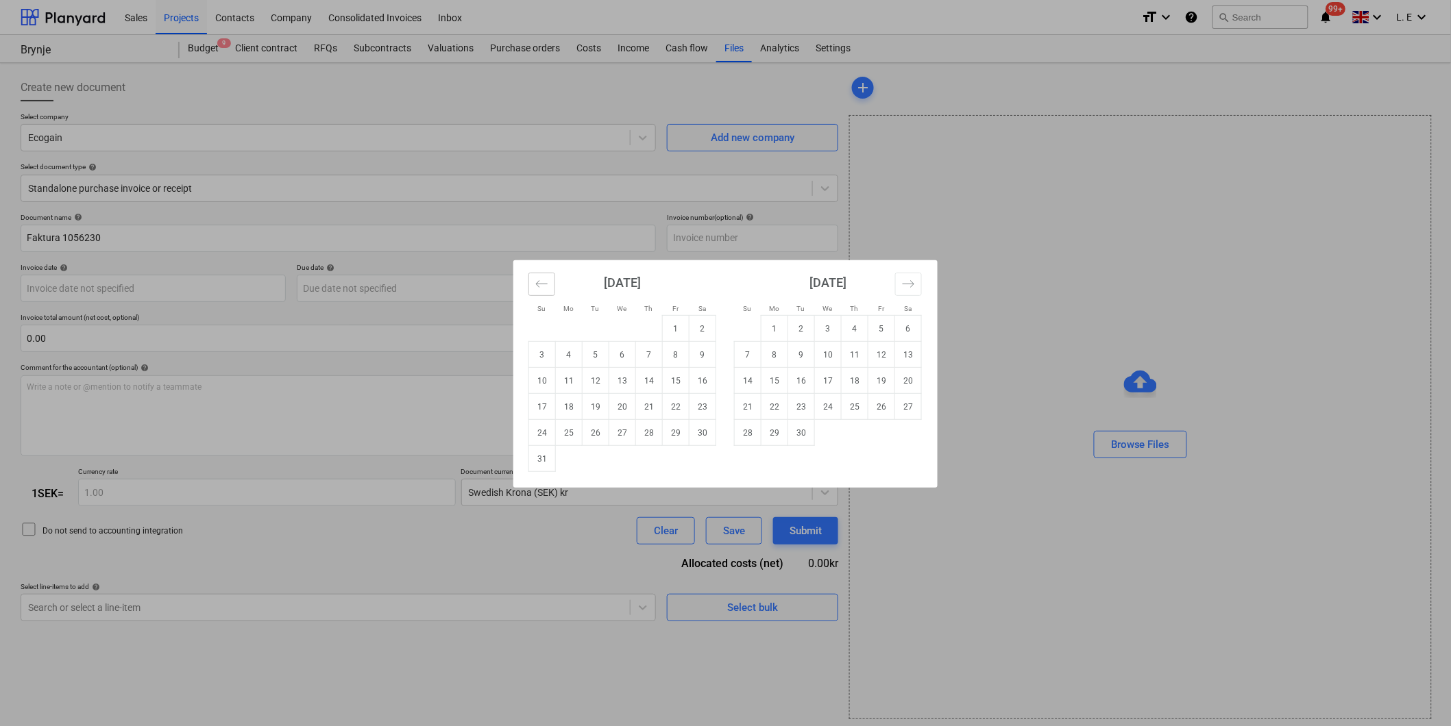
click at [545, 286] on icon "Move backward to switch to the previous month." at bounding box center [541, 283] width 13 height 13
click at [547, 284] on icon "Move backward to switch to the previous month." at bounding box center [541, 283] width 13 height 13
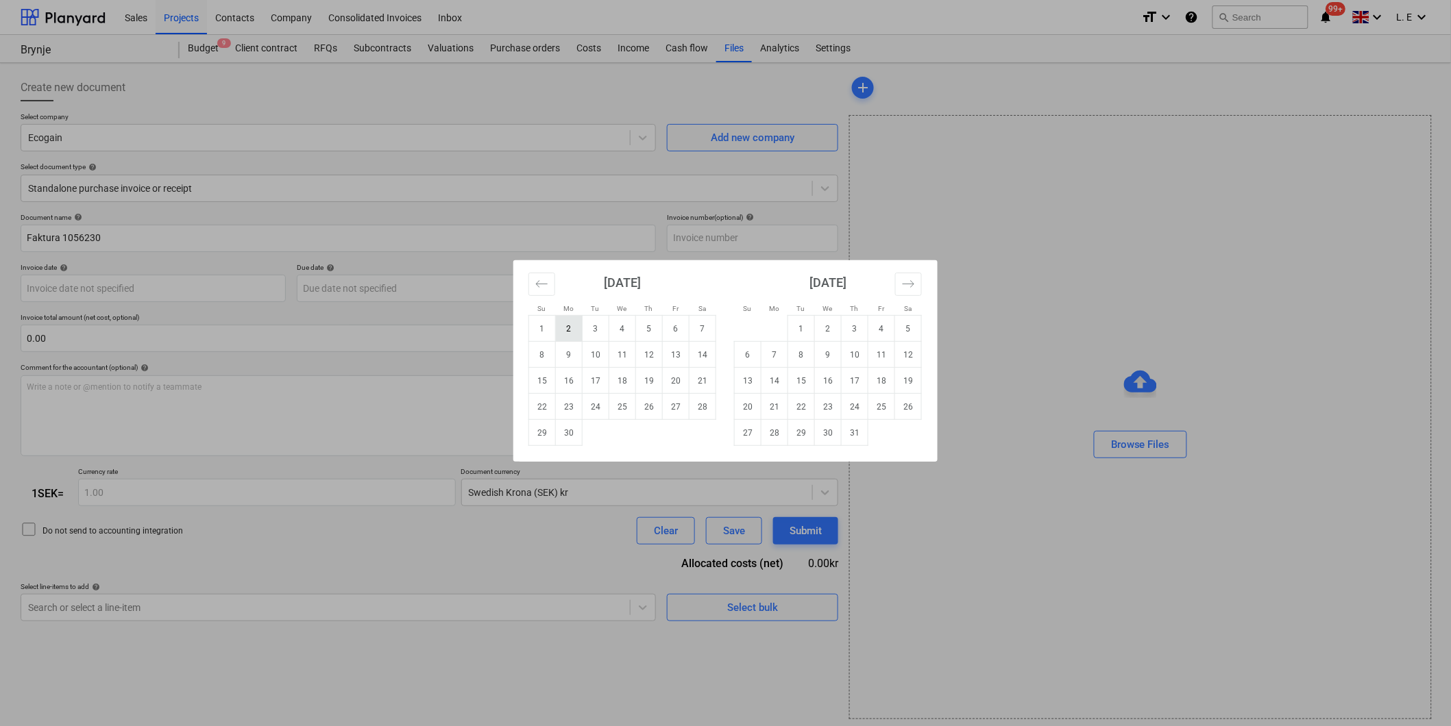
click at [573, 324] on td "2" at bounding box center [569, 329] width 27 height 26
type input "[DATE]"
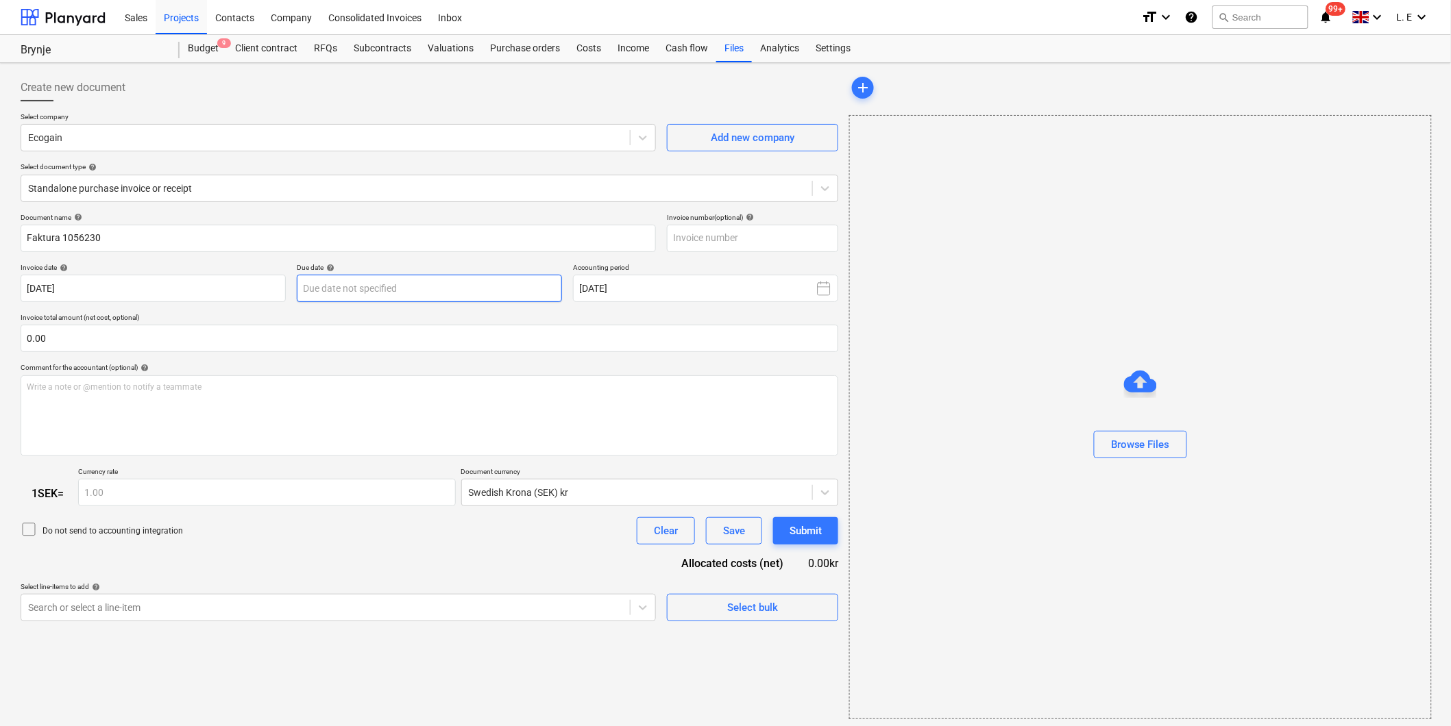
click at [446, 295] on body "Sales Projects Contacts Company Consolidated Invoices Inbox format_size keyboar…" at bounding box center [725, 363] width 1451 height 726
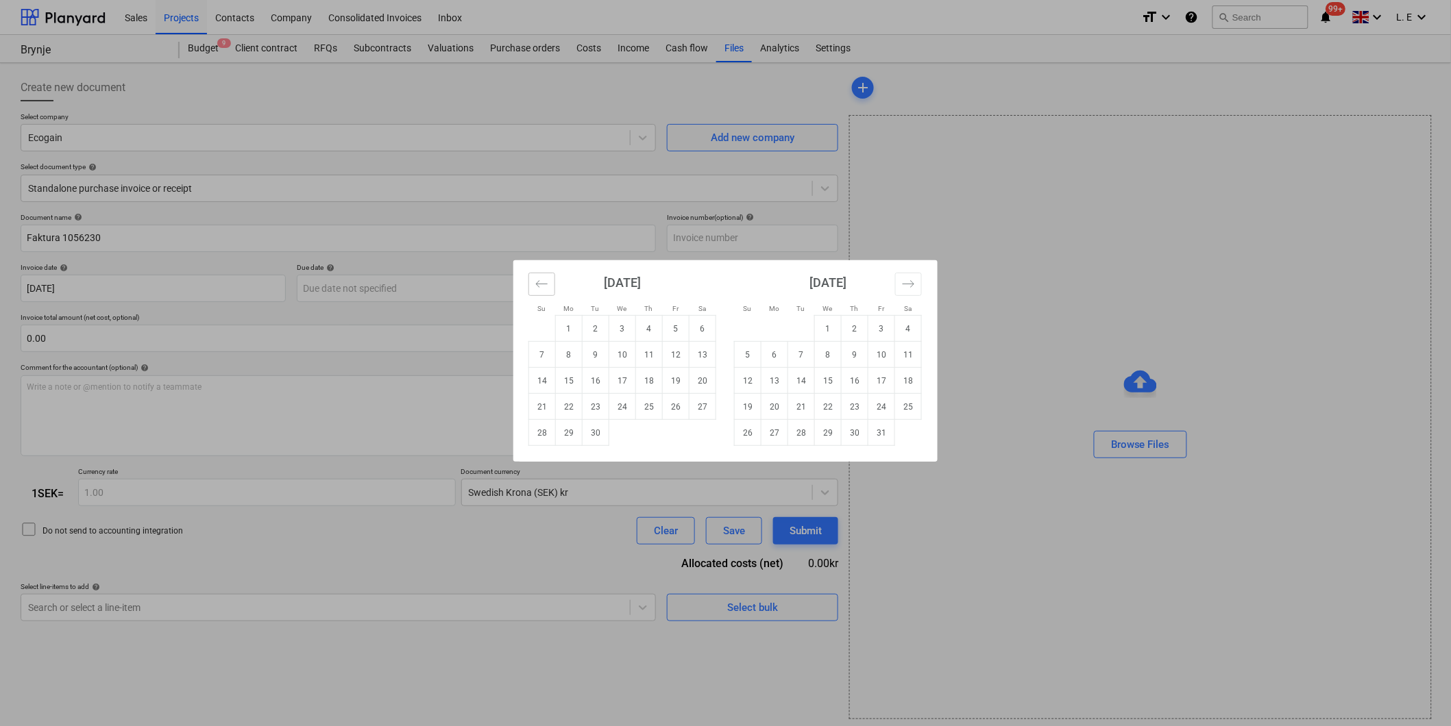
click at [543, 286] on icon "Move backward to switch to the previous month." at bounding box center [541, 283] width 13 height 13
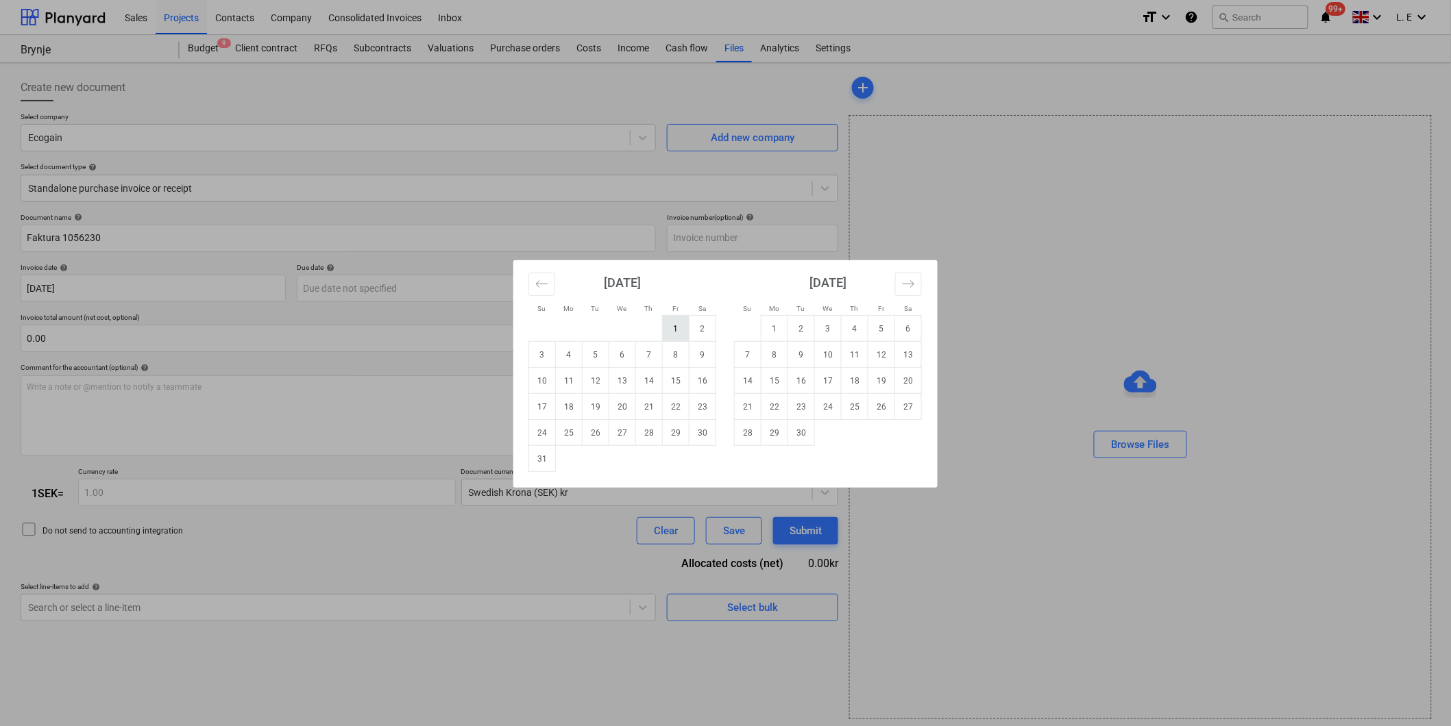
click at [676, 329] on td "1" at bounding box center [676, 329] width 27 height 26
type input "01 Aug 2025"
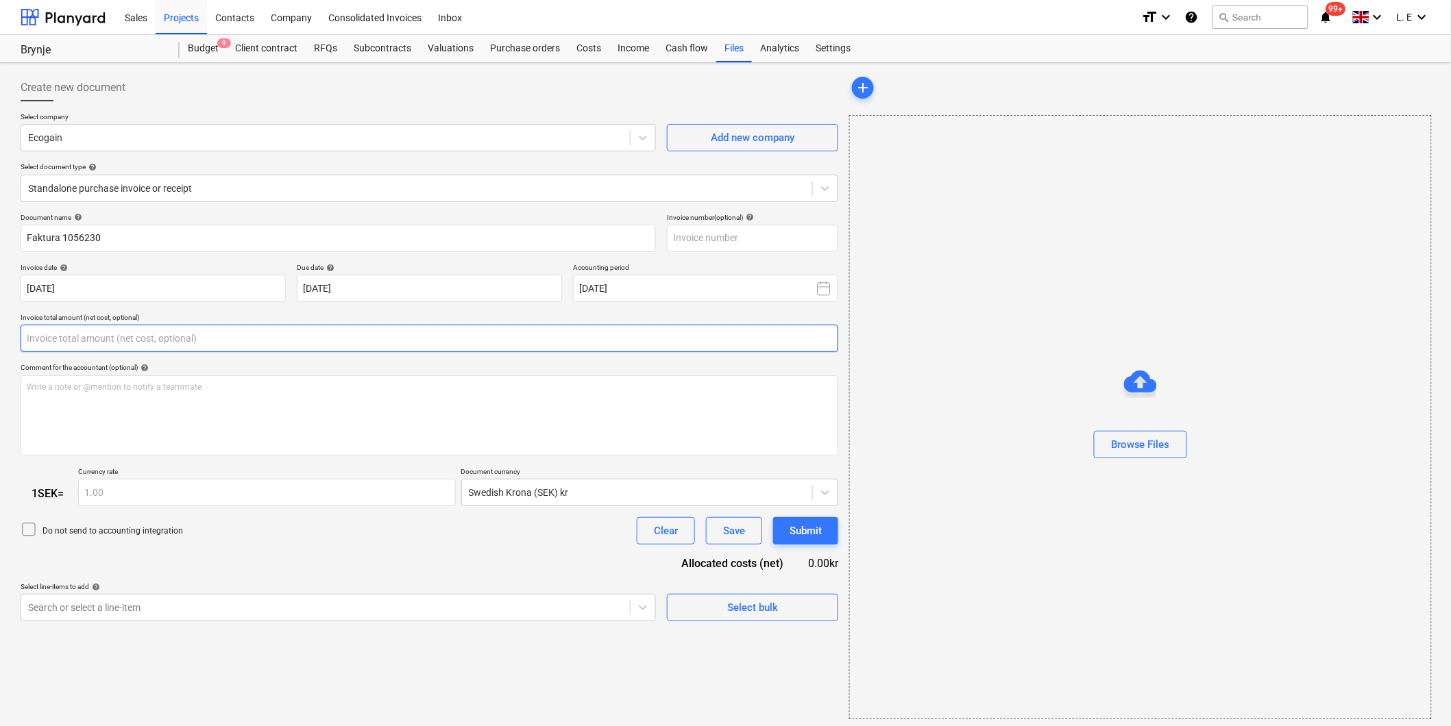
click at [333, 341] on input "text" at bounding box center [429, 338] width 817 height 27
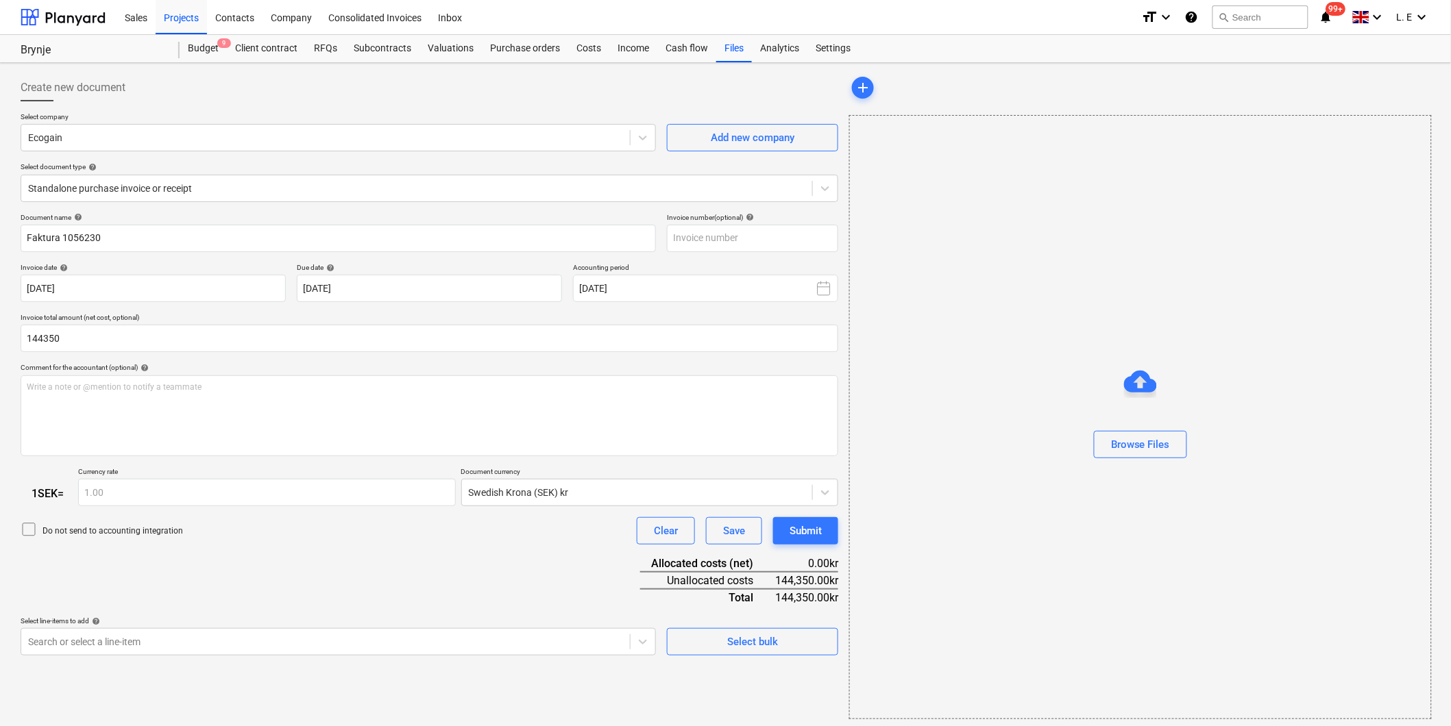
type input "144,350.00"
click at [426, 584] on div "Document name help Faktura 1056230 Invoice number (optional) help Invoice date …" at bounding box center [429, 434] width 817 height 443
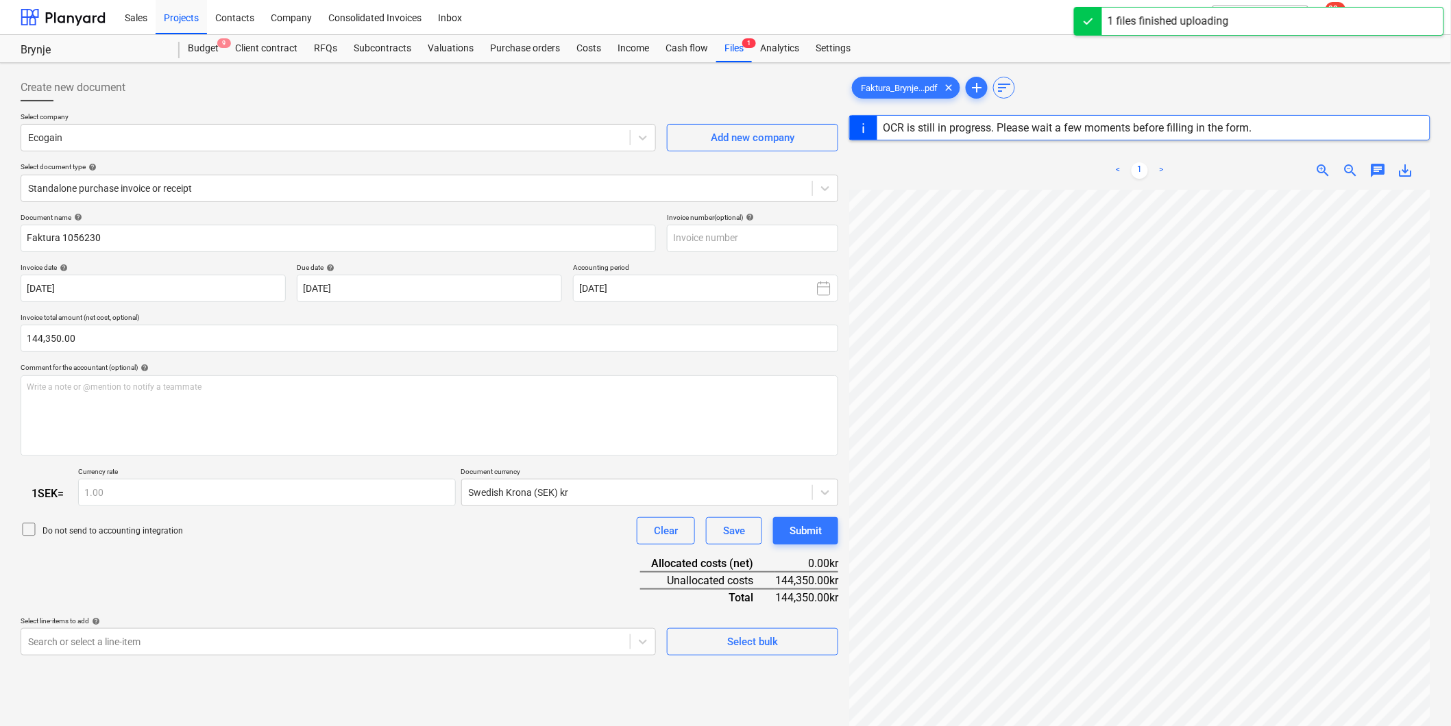
scroll to position [76, 0]
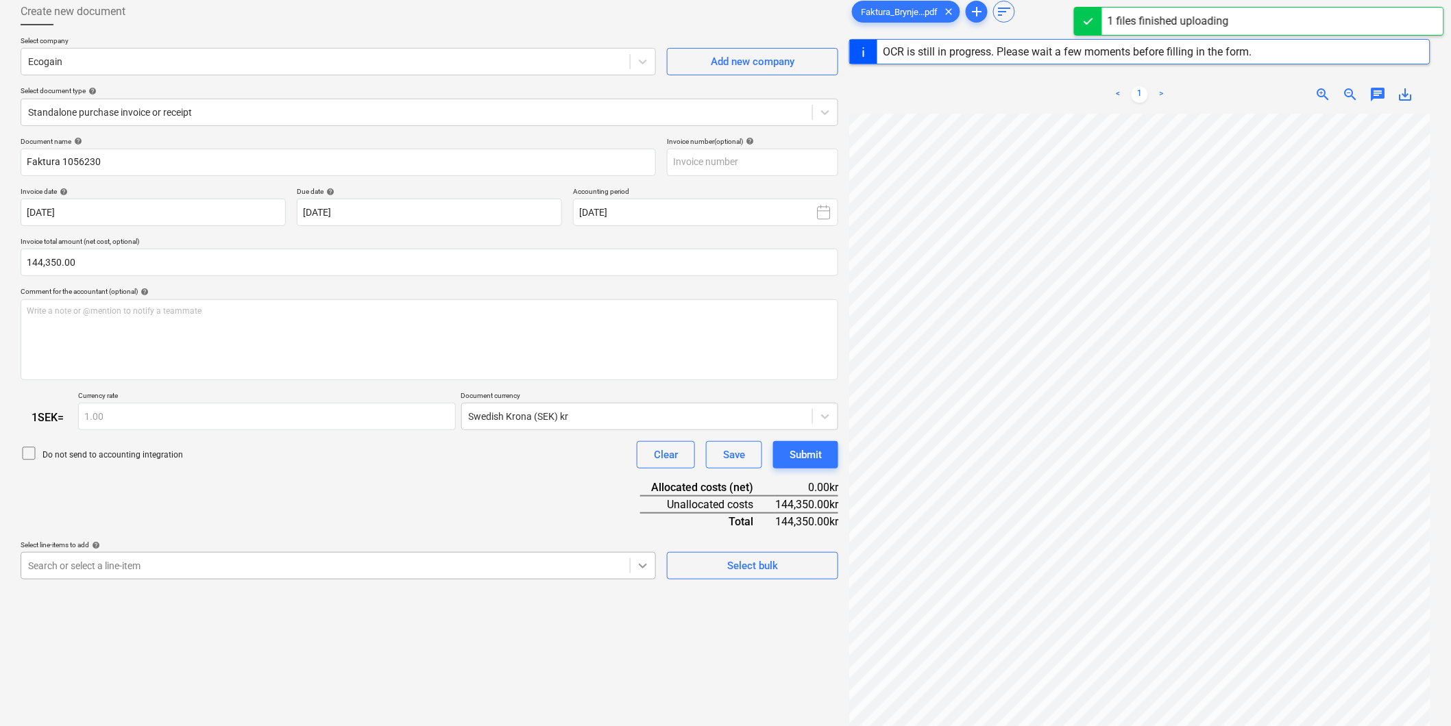
click at [639, 567] on body "Sales Projects Contacts Company Consolidated Invoices Inbox format_size keyboar…" at bounding box center [725, 287] width 1451 height 726
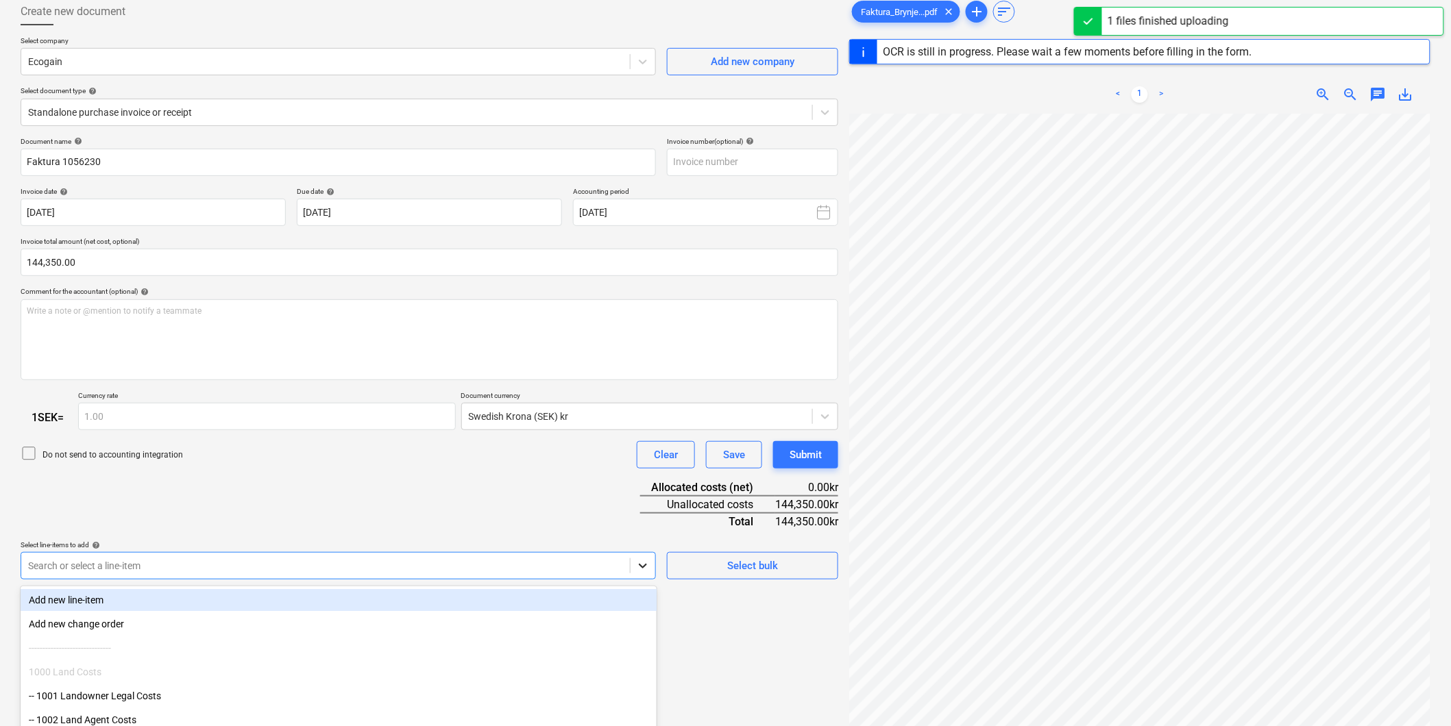
scroll to position [149, 0]
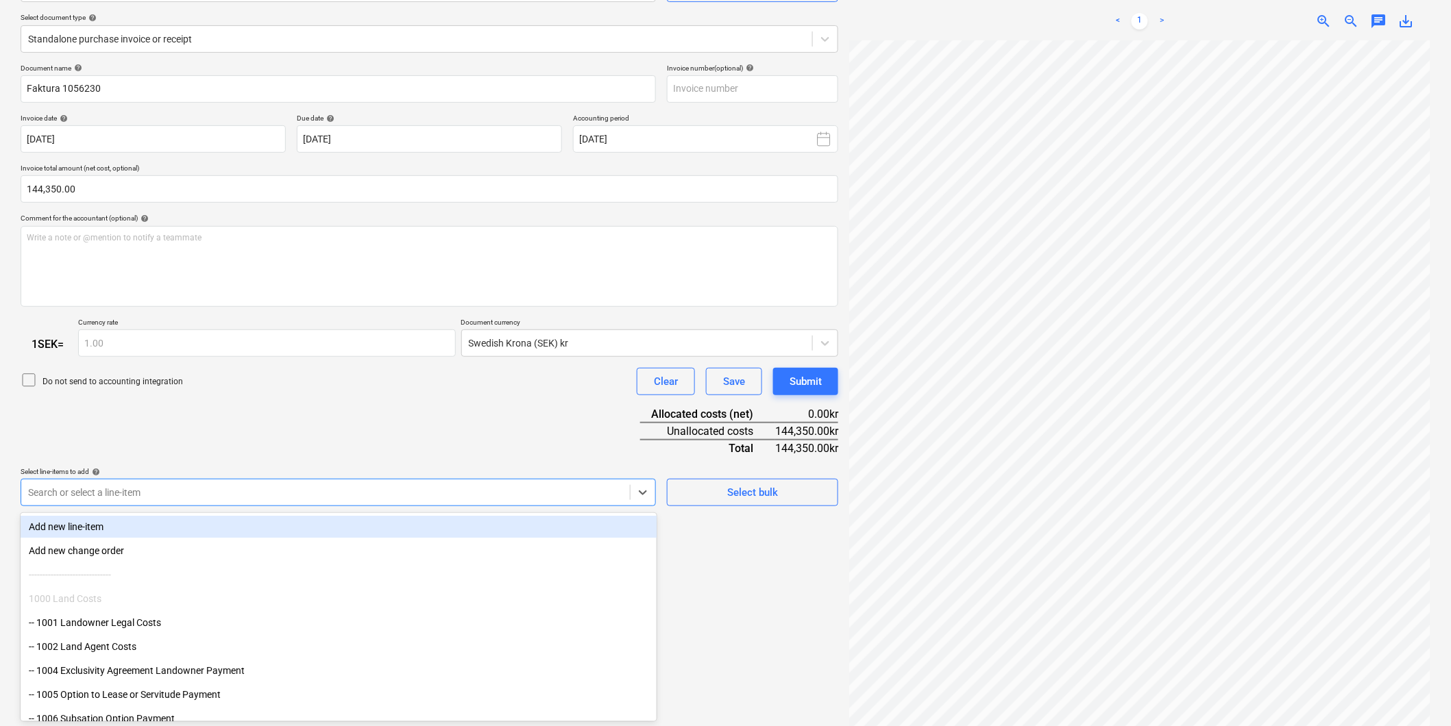
click at [727, 608] on div "Create new document Select company Ecogain Add new company Select document type…" at bounding box center [429, 326] width 828 height 815
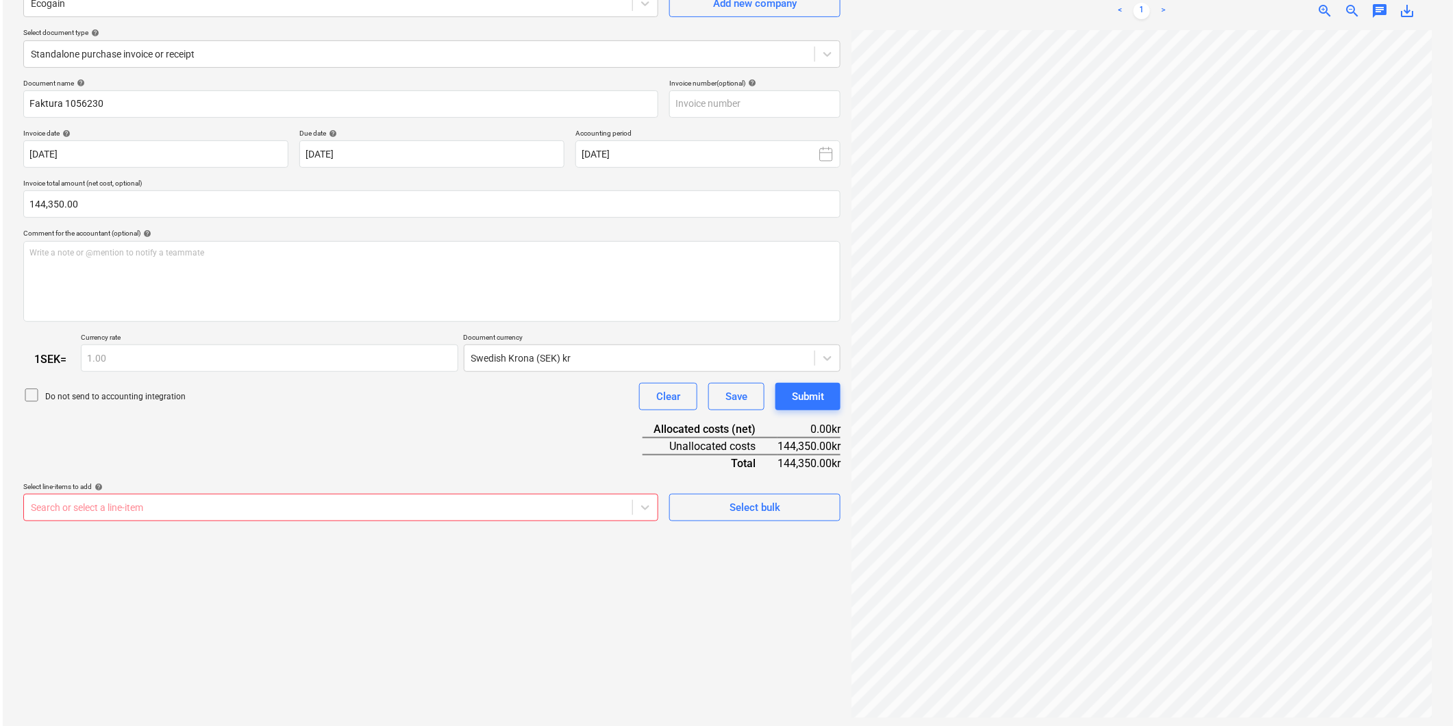
scroll to position [137, 0]
click at [703, 505] on span "Select bulk" at bounding box center [752, 505] width 137 height 18
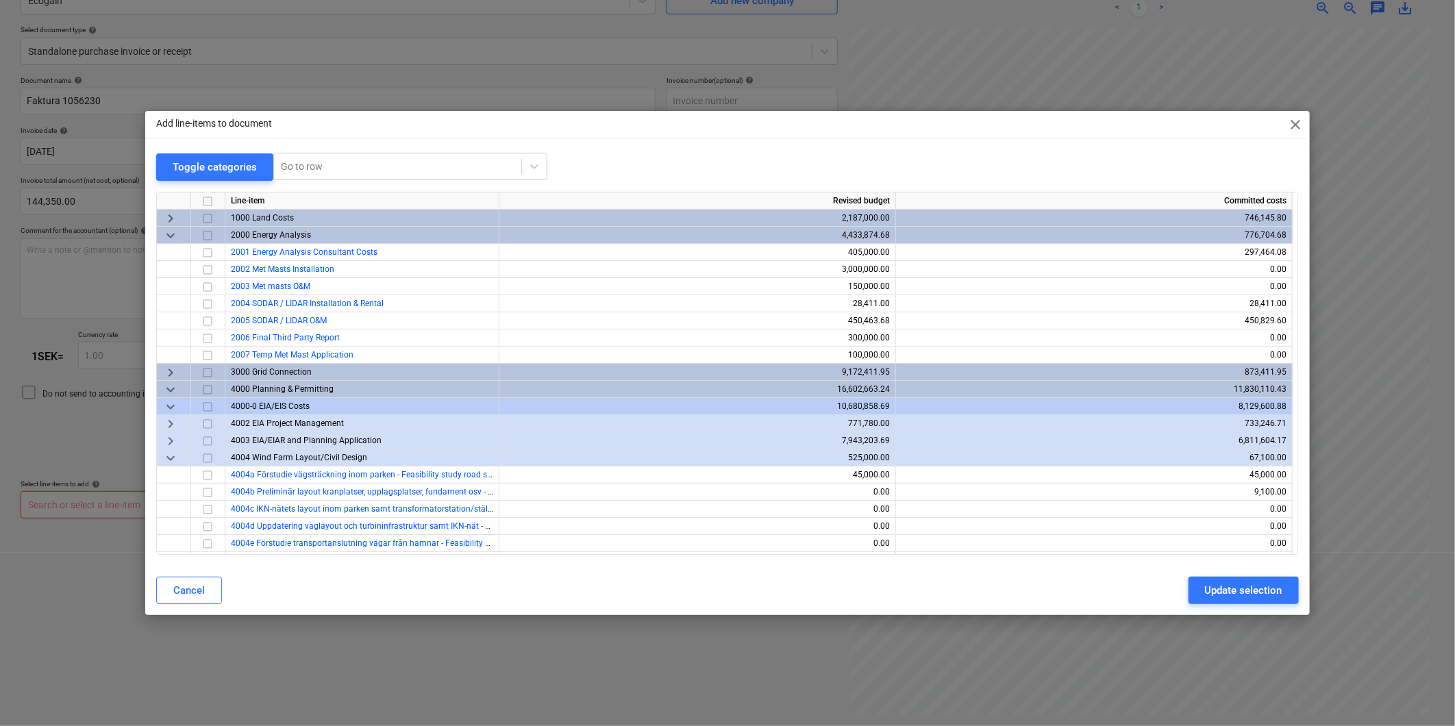
click at [206, 391] on input "checkbox" at bounding box center [207, 390] width 16 height 16
click at [204, 388] on input "checkbox" at bounding box center [207, 390] width 16 height 16
click at [173, 386] on span "keyboard_arrow_down" at bounding box center [170, 390] width 16 height 16
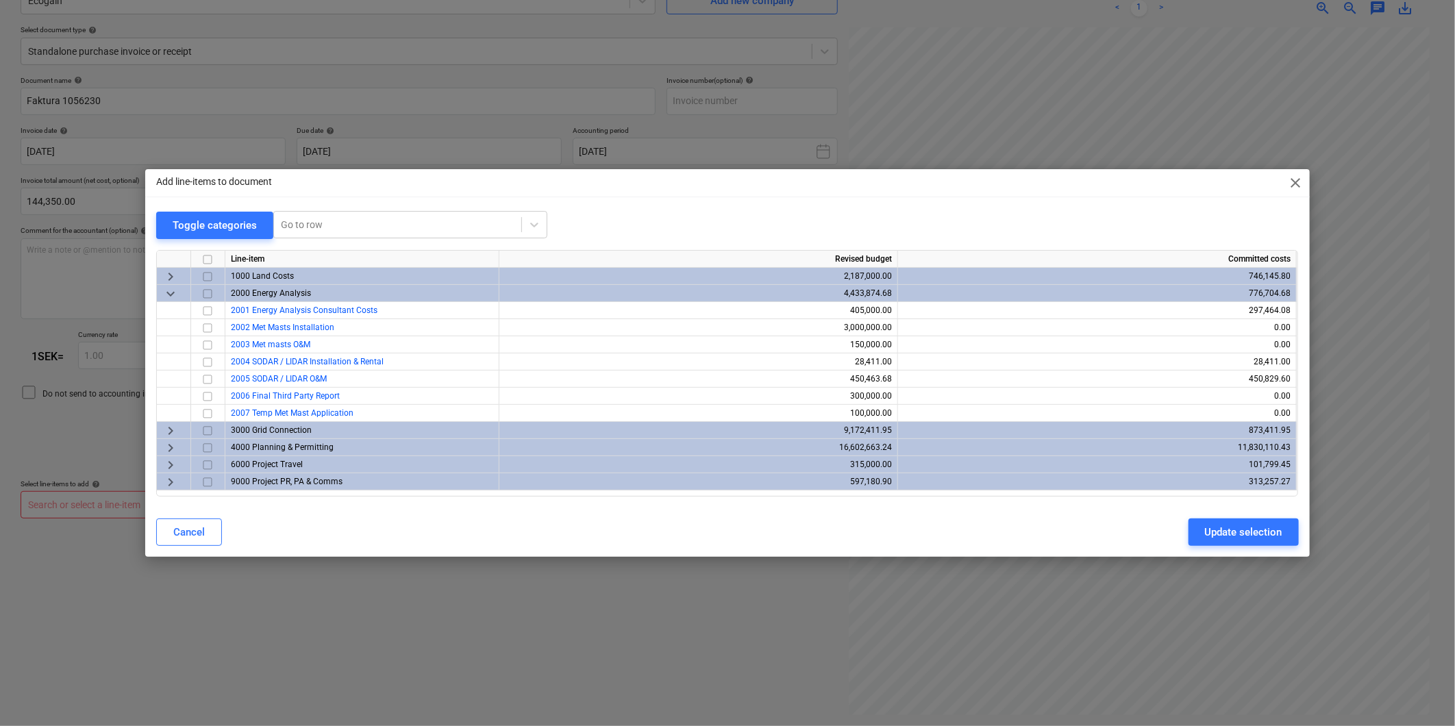
click at [170, 448] on span "keyboard_arrow_right" at bounding box center [170, 448] width 16 height 16
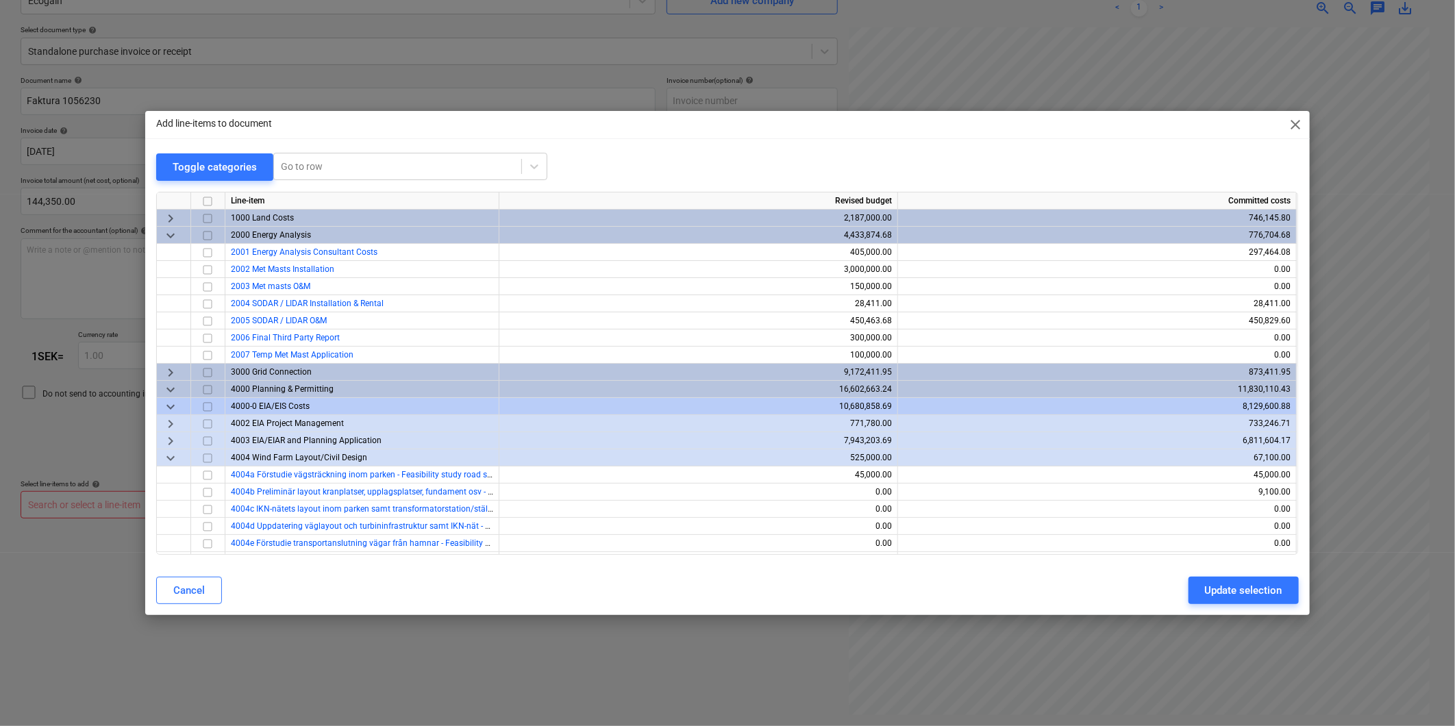
click at [208, 426] on input "checkbox" at bounding box center [207, 424] width 16 height 16
click at [168, 422] on span "keyboard_arrow_right" at bounding box center [170, 424] width 16 height 16
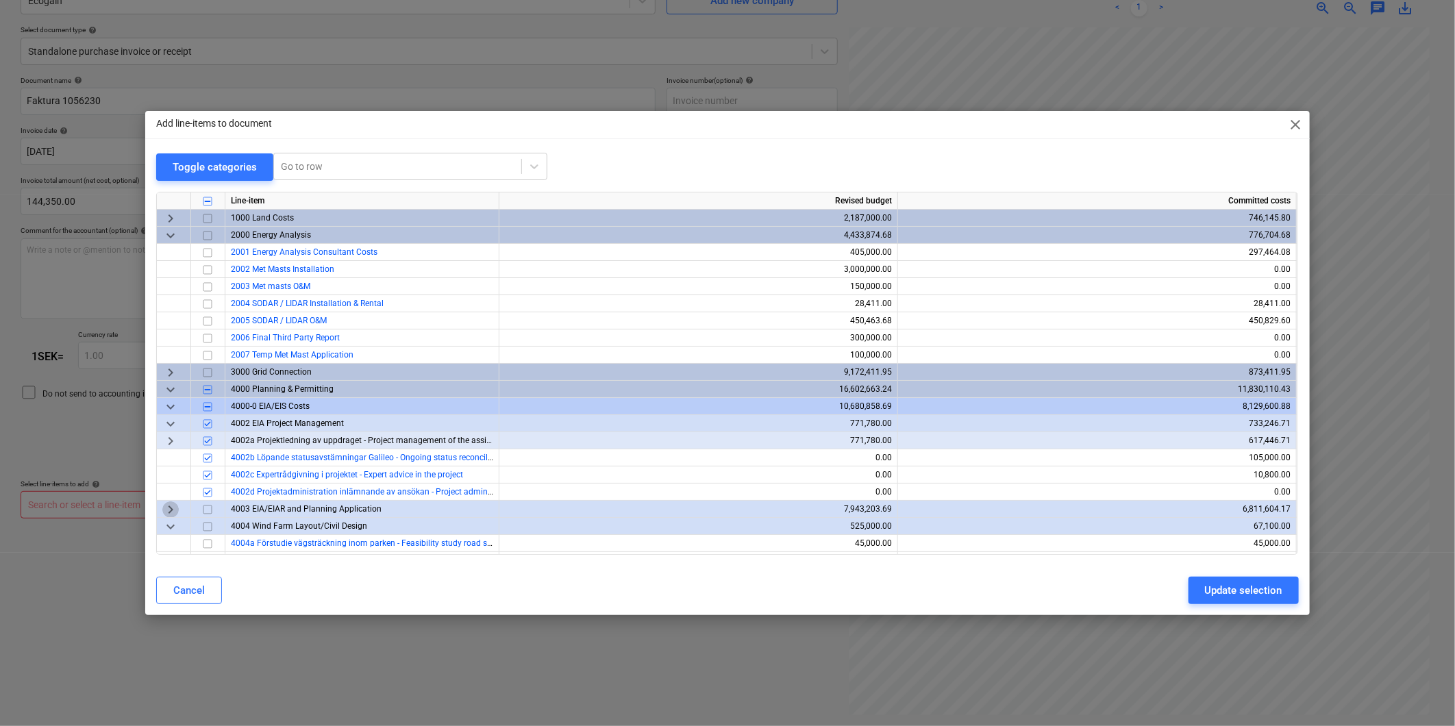
click at [168, 508] on span "keyboard_arrow_right" at bounding box center [170, 510] width 16 height 16
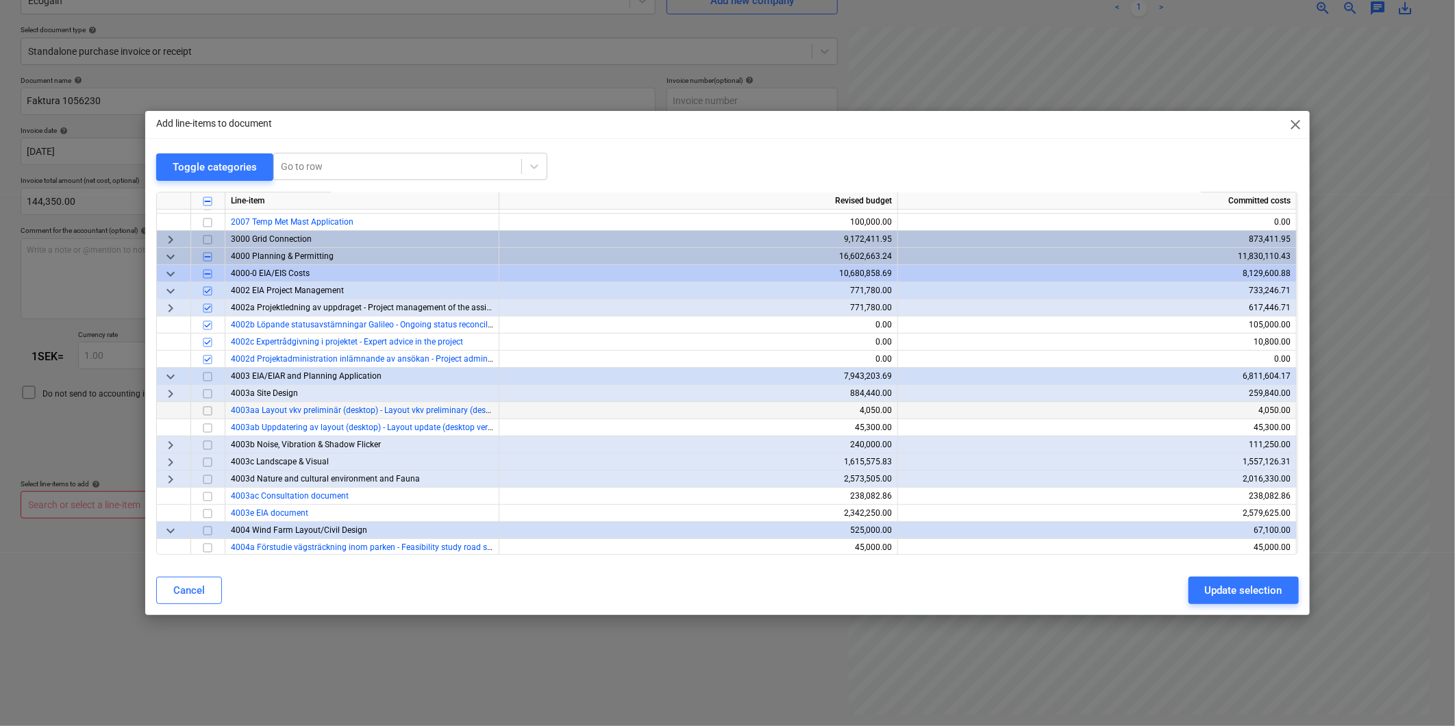
scroll to position [152, 0]
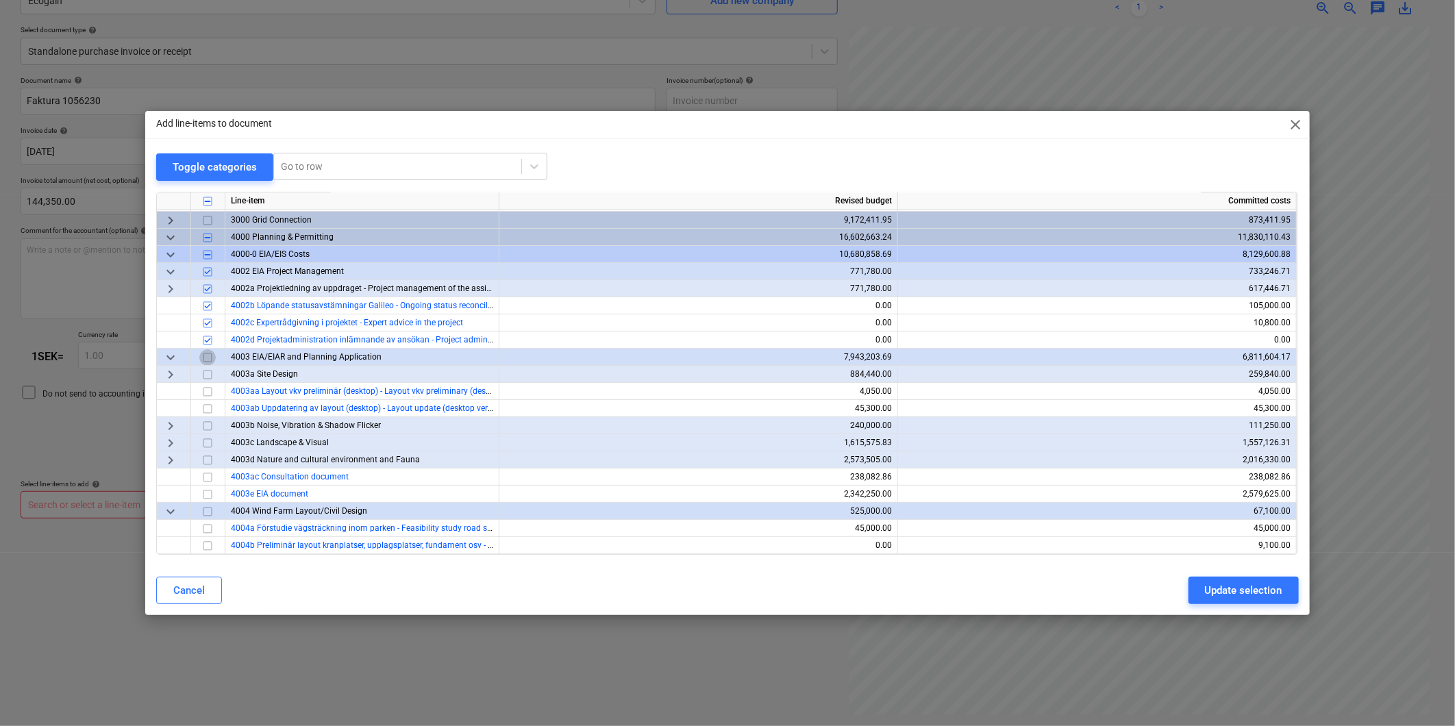
click at [211, 357] on input "checkbox" at bounding box center [207, 357] width 16 height 16
click at [207, 354] on input "checkbox" at bounding box center [207, 357] width 16 height 16
click at [208, 494] on input "checkbox" at bounding box center [207, 494] width 16 height 16
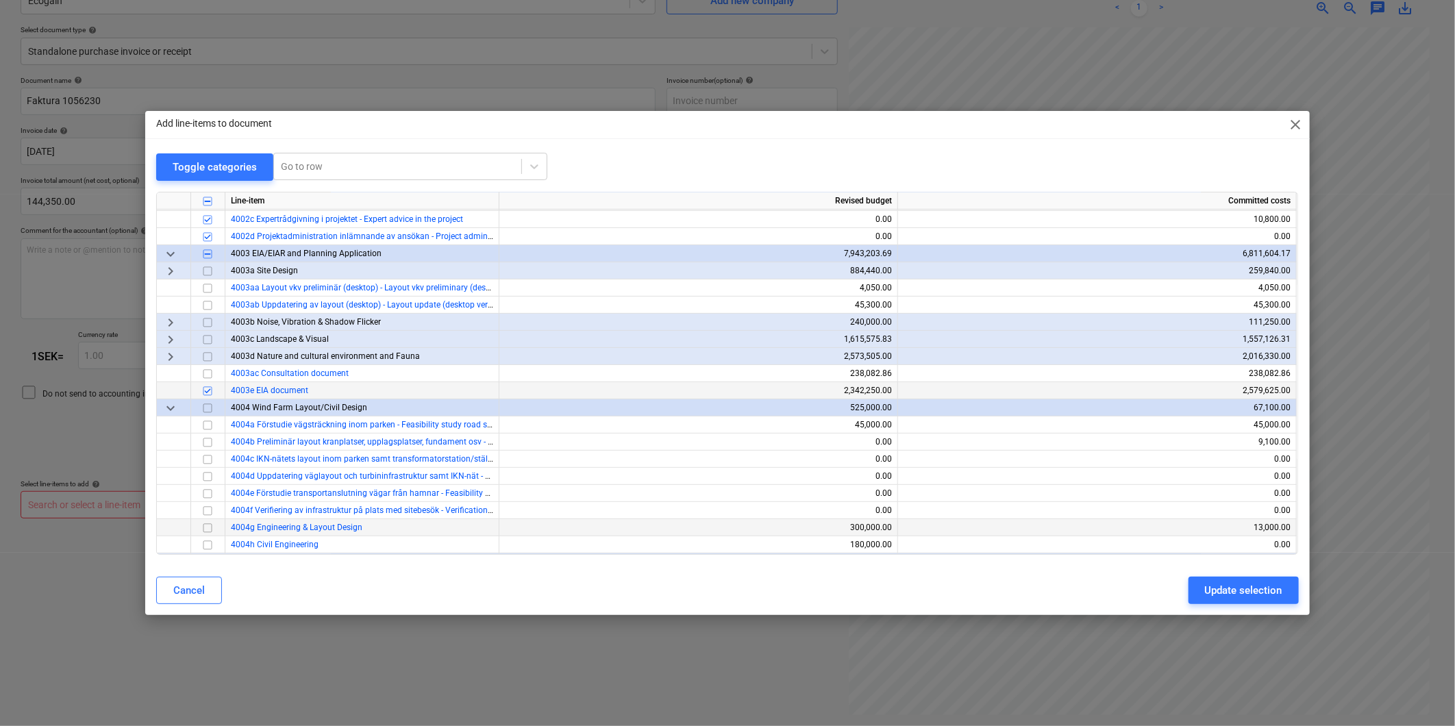
scroll to position [304, 0]
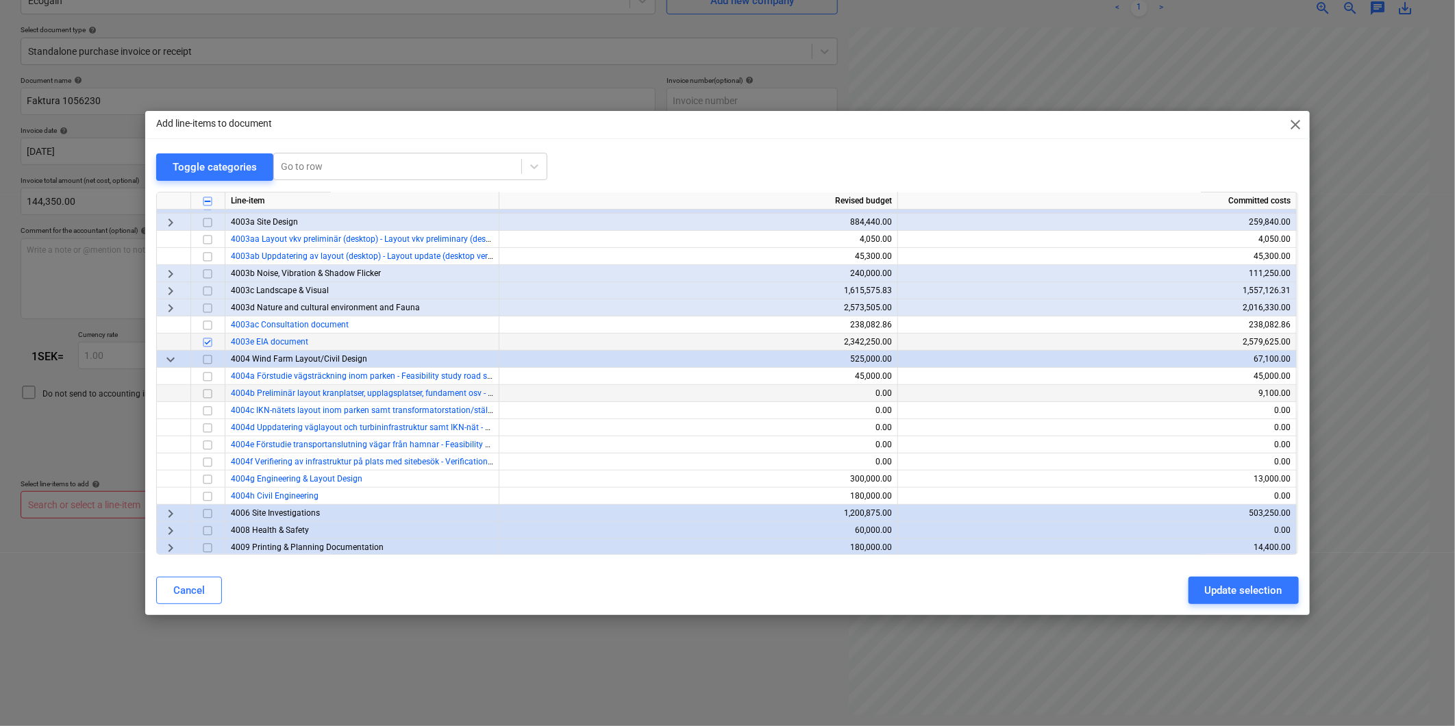
click at [207, 393] on input "checkbox" at bounding box center [207, 394] width 16 height 16
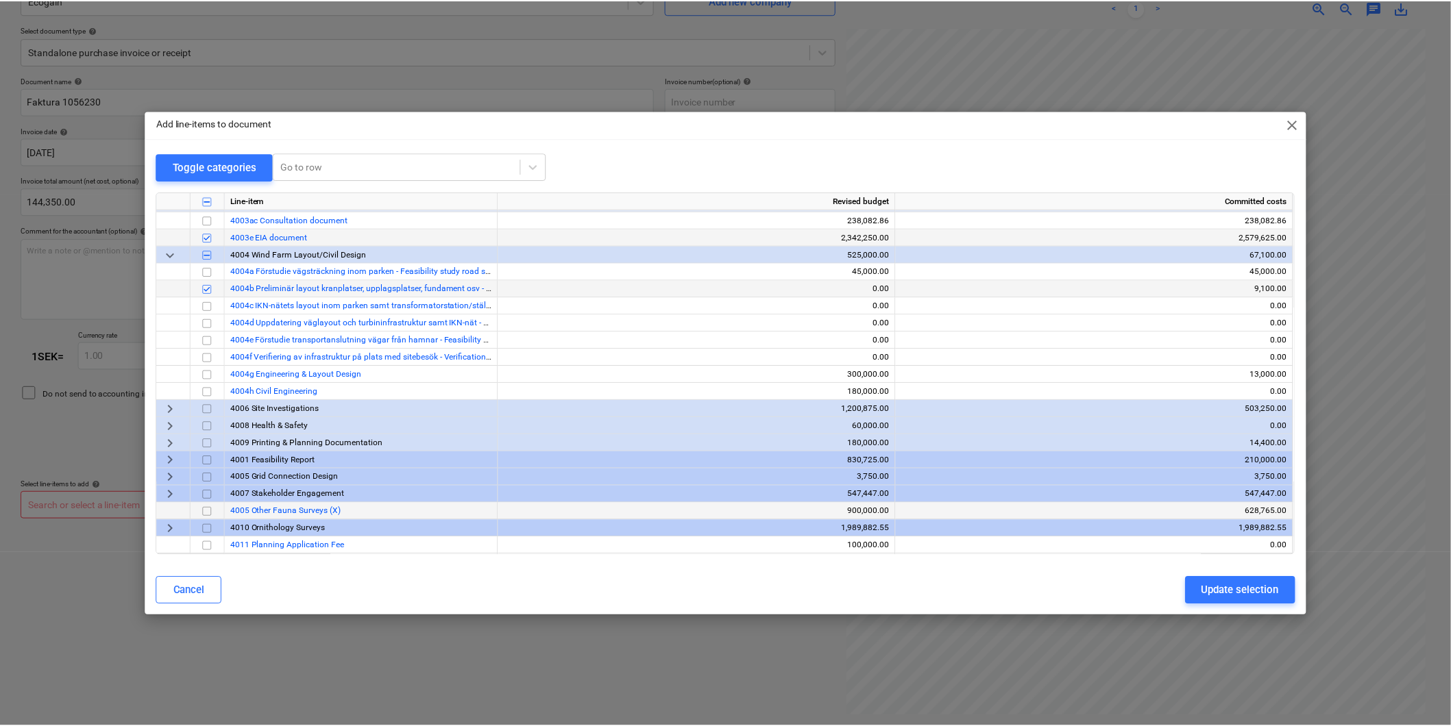
scroll to position [456, 0]
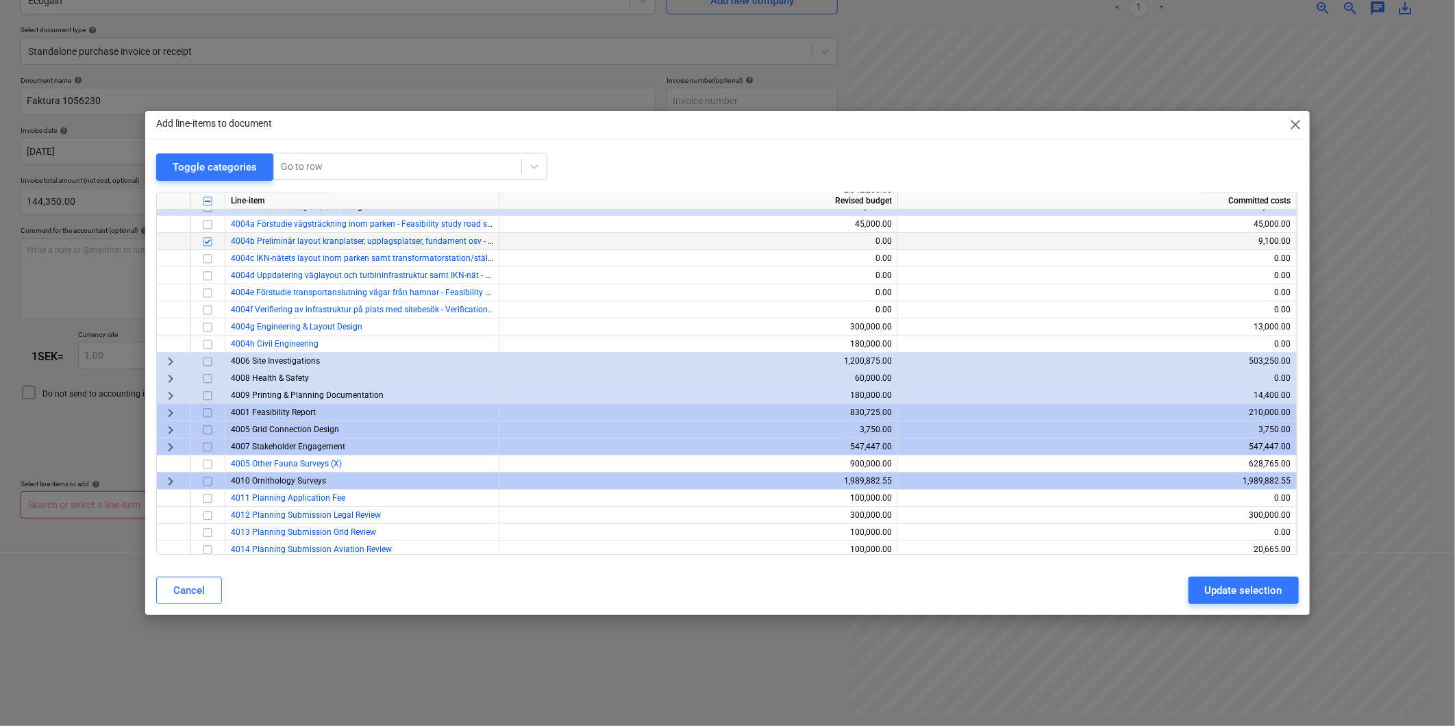
click at [173, 393] on span "keyboard_arrow_right" at bounding box center [170, 396] width 16 height 16
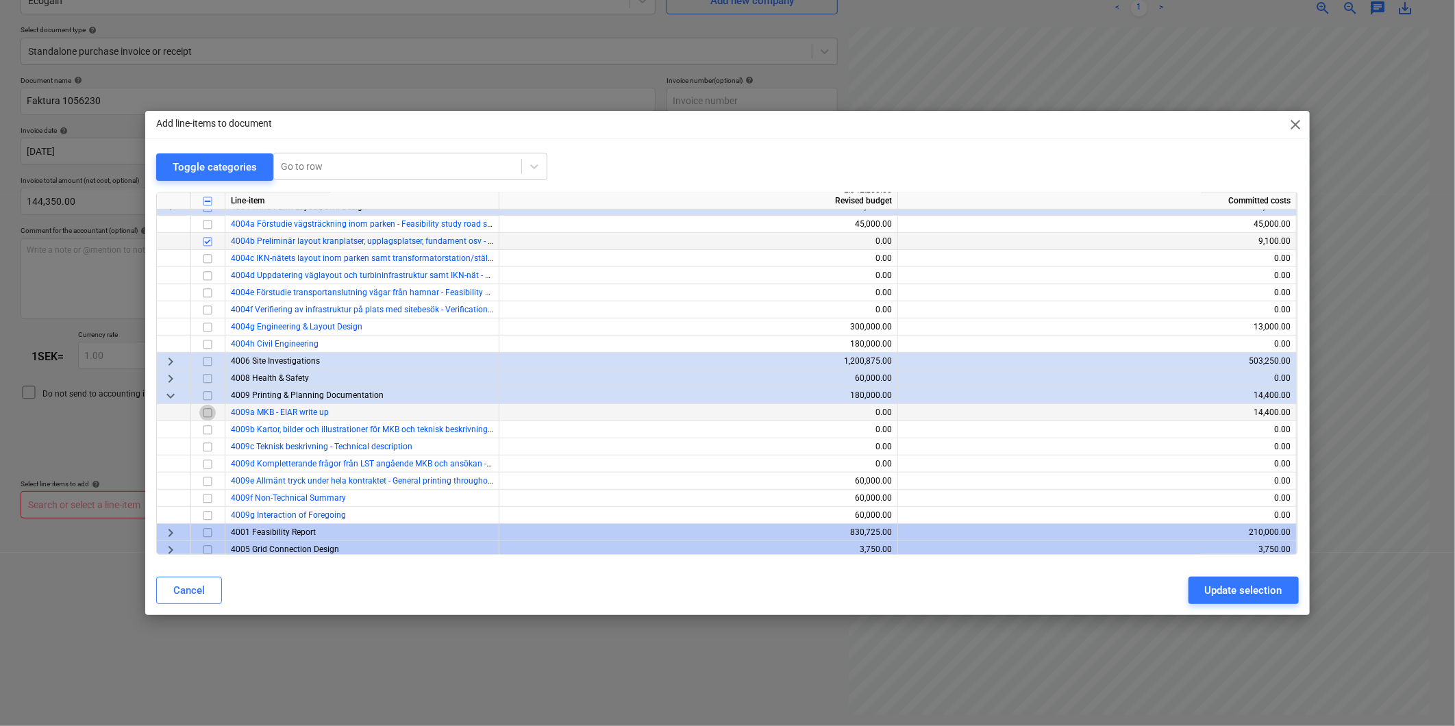
click at [208, 413] on input "checkbox" at bounding box center [207, 413] width 16 height 16
click at [1251, 590] on div "Update selection" at bounding box center [1243, 591] width 77 height 18
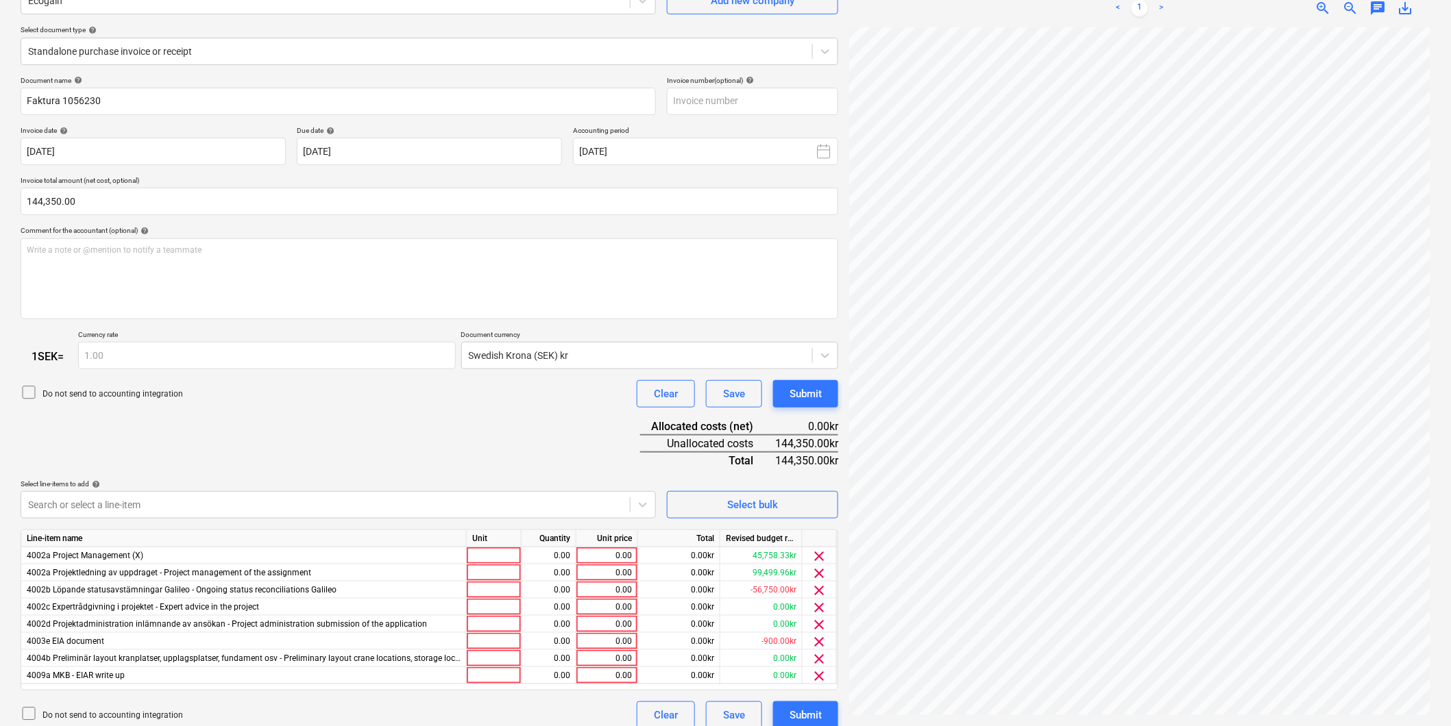
scroll to position [228, 0]
drag, startPoint x: 490, startPoint y: 425, endPoint x: 510, endPoint y: 395, distance: 36.7
click at [510, 395] on div "Document name help Faktura 1056230 Invoice number (optional) help Invoice date …" at bounding box center [429, 403] width 817 height 654
click at [675, 714] on div "Clear" at bounding box center [666, 715] width 24 height 18
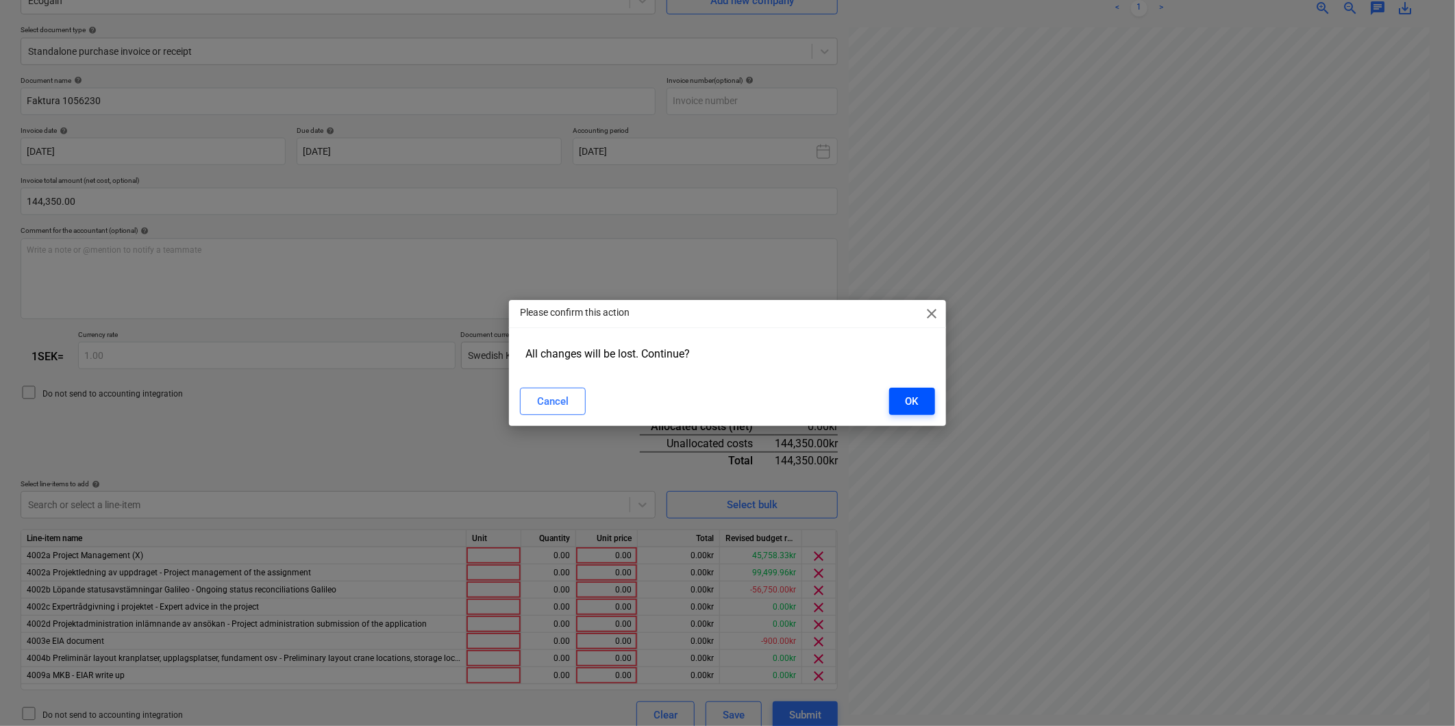
click at [907, 408] on div "OK" at bounding box center [912, 402] width 13 height 18
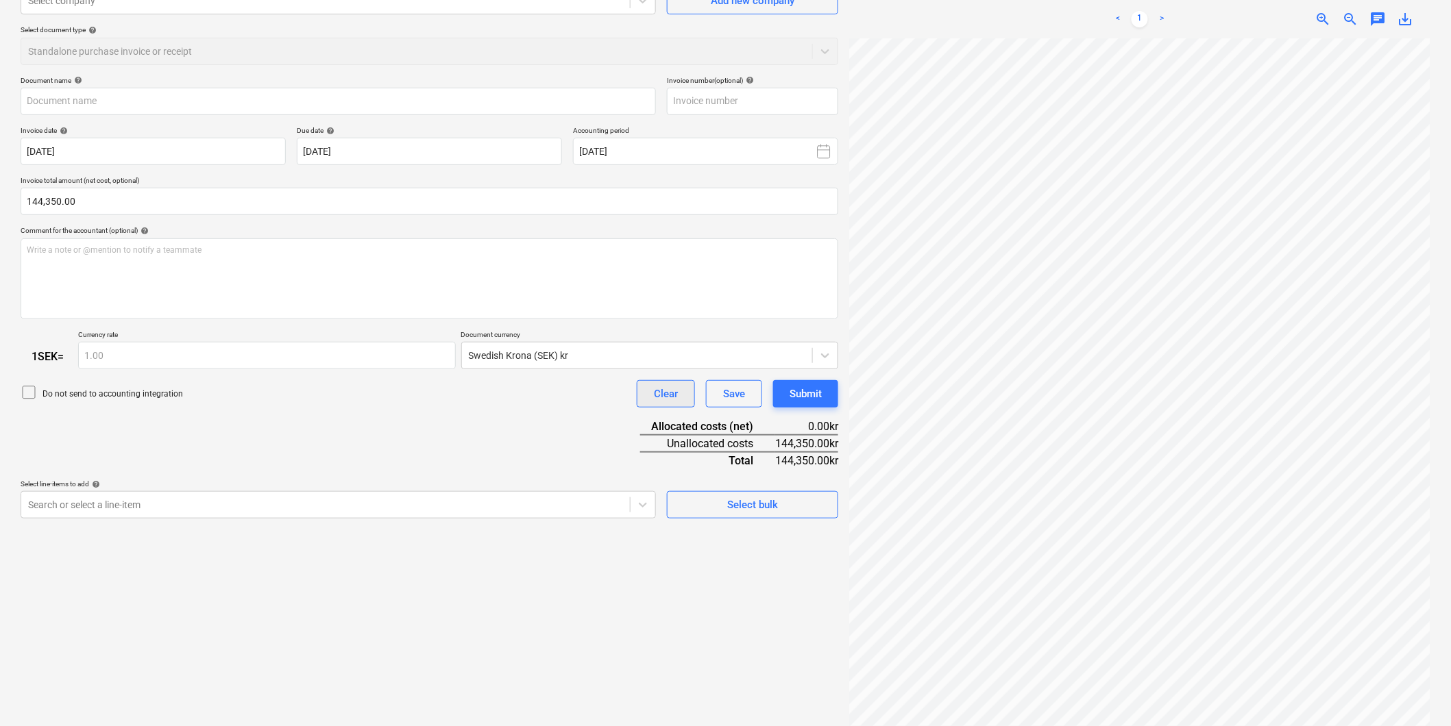
click at [667, 396] on div "Clear" at bounding box center [666, 394] width 24 height 18
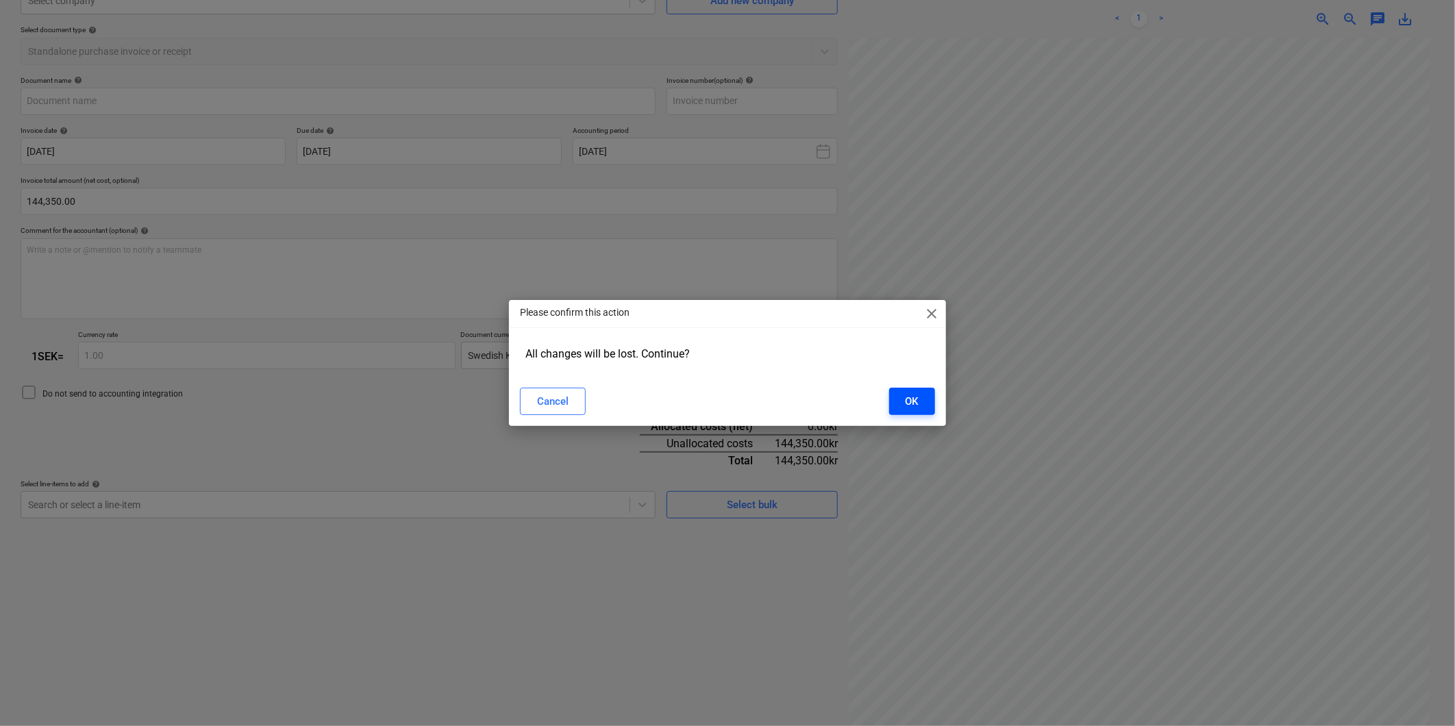
click at [906, 398] on div "OK" at bounding box center [912, 402] width 13 height 18
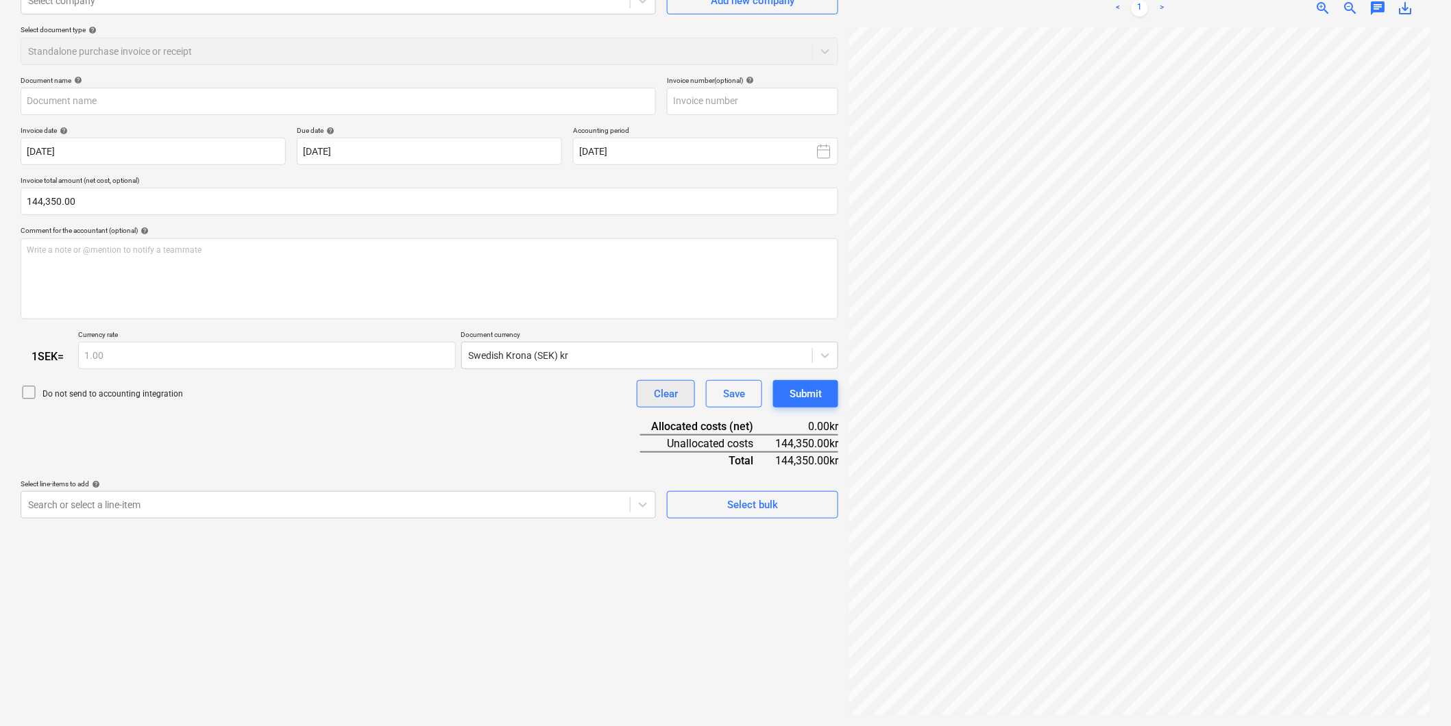
click at [680, 391] on button "Clear" at bounding box center [666, 393] width 58 height 27
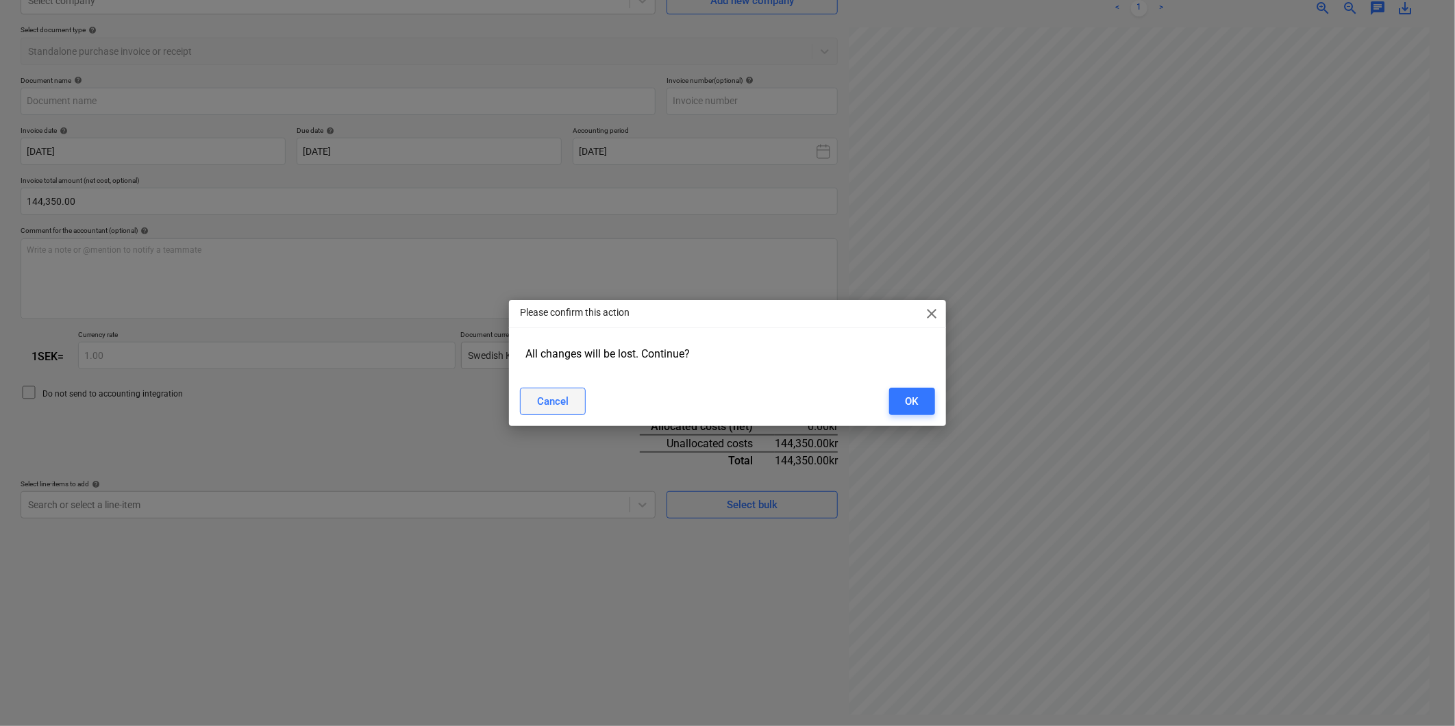
click at [542, 405] on div "Cancel" at bounding box center [553, 402] width 32 height 18
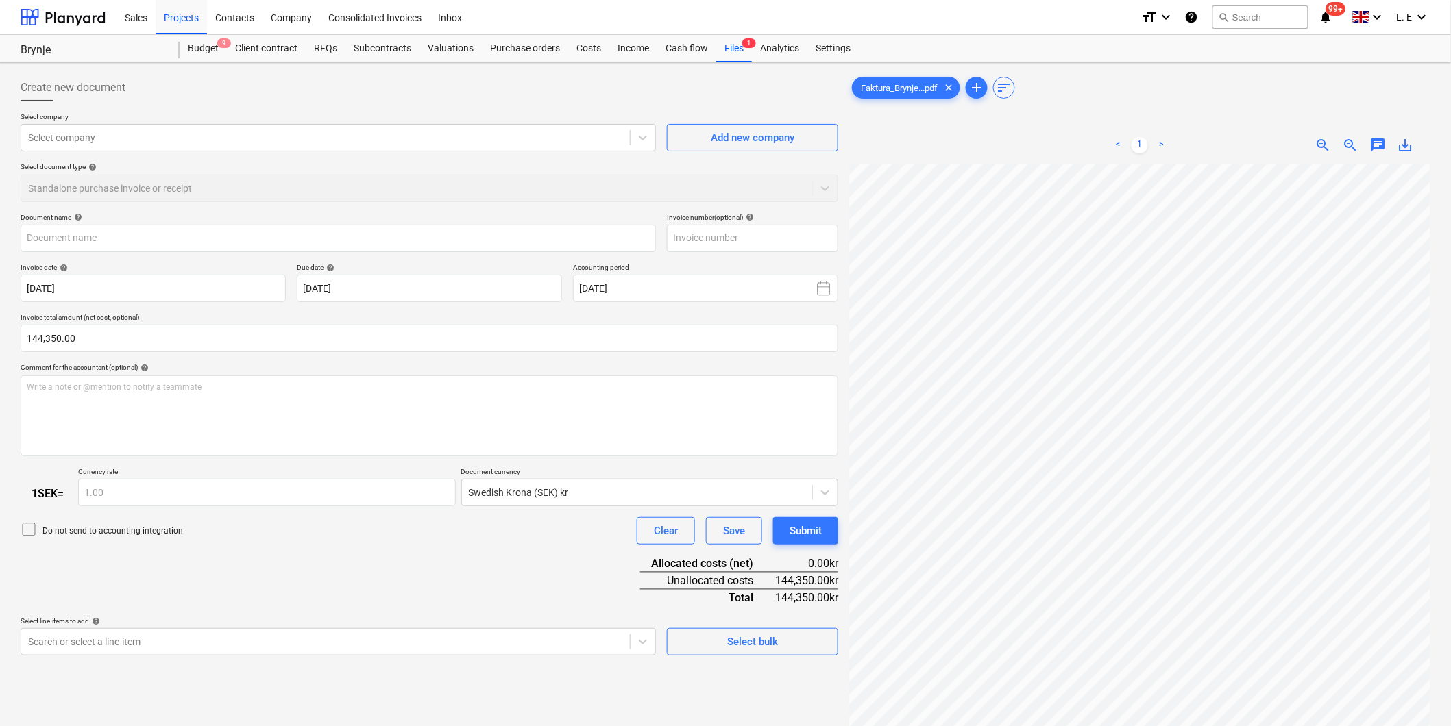
drag, startPoint x: 919, startPoint y: 84, endPoint x: 817, endPoint y: 101, distance: 102.7
click at [817, 101] on div "Create new document" at bounding box center [429, 87] width 817 height 27
click at [867, 84] on span "Faktura_Brynje...pdf" at bounding box center [898, 88] width 93 height 10
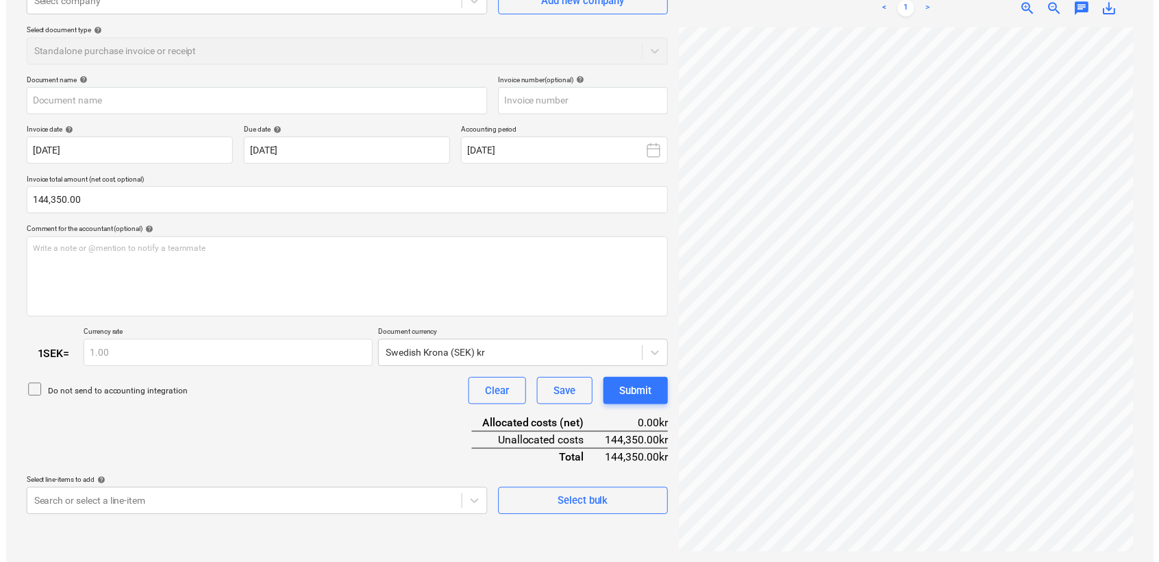
scroll to position [331, 0]
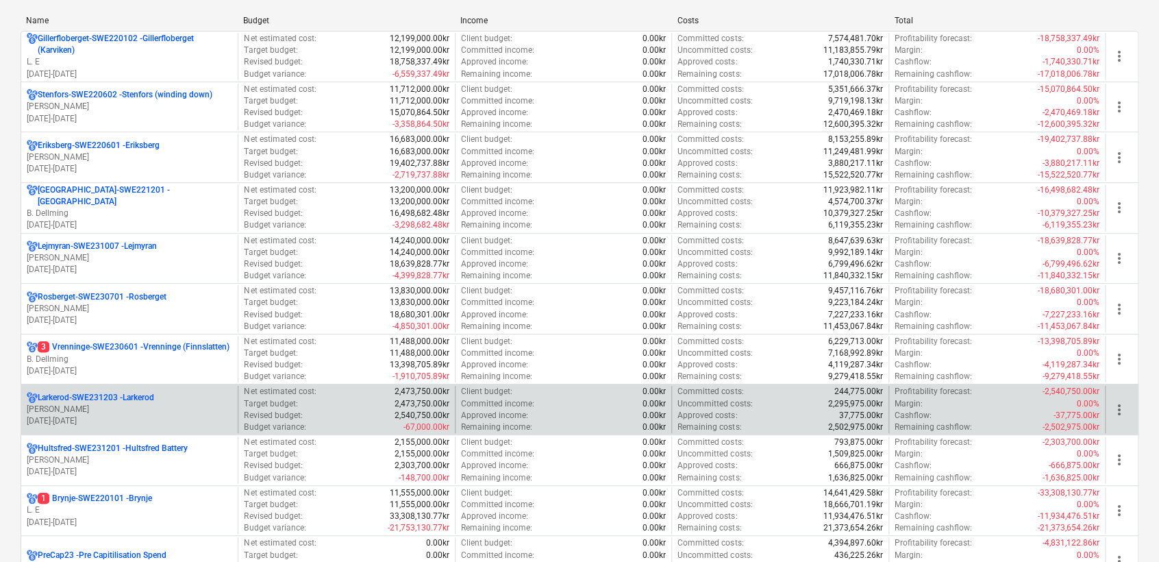
scroll to position [228, 0]
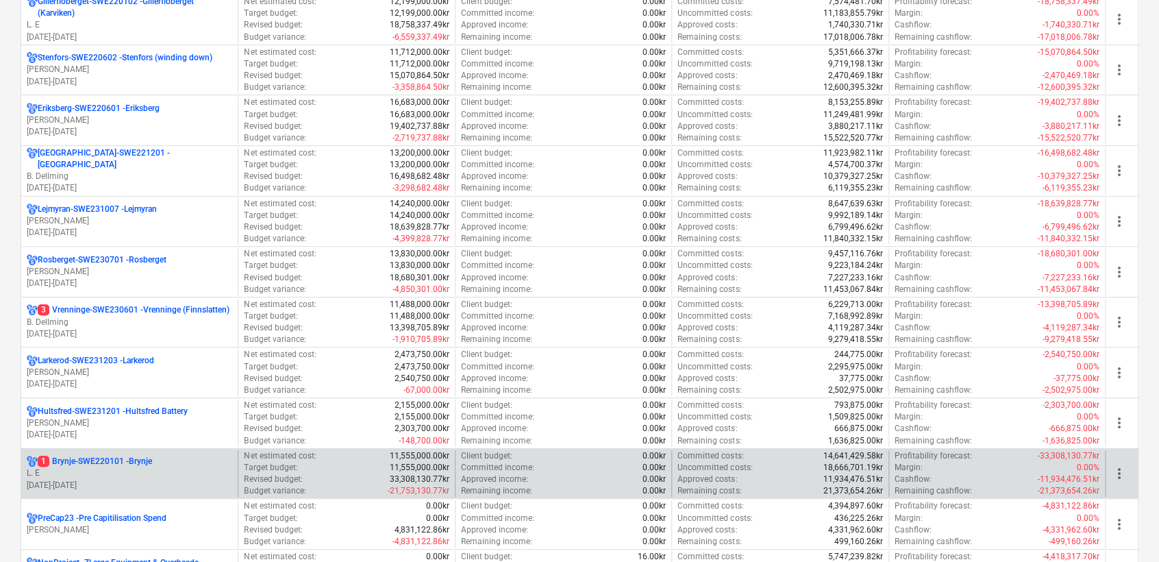
click at [152, 477] on p "L. E" at bounding box center [130, 473] width 206 height 12
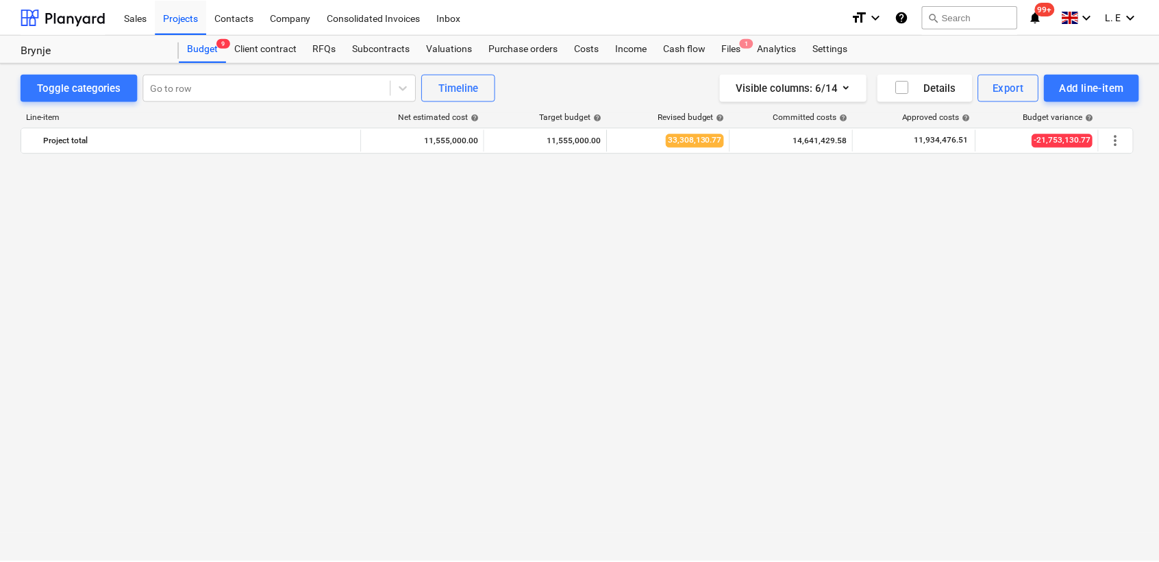
scroll to position [1098, 0]
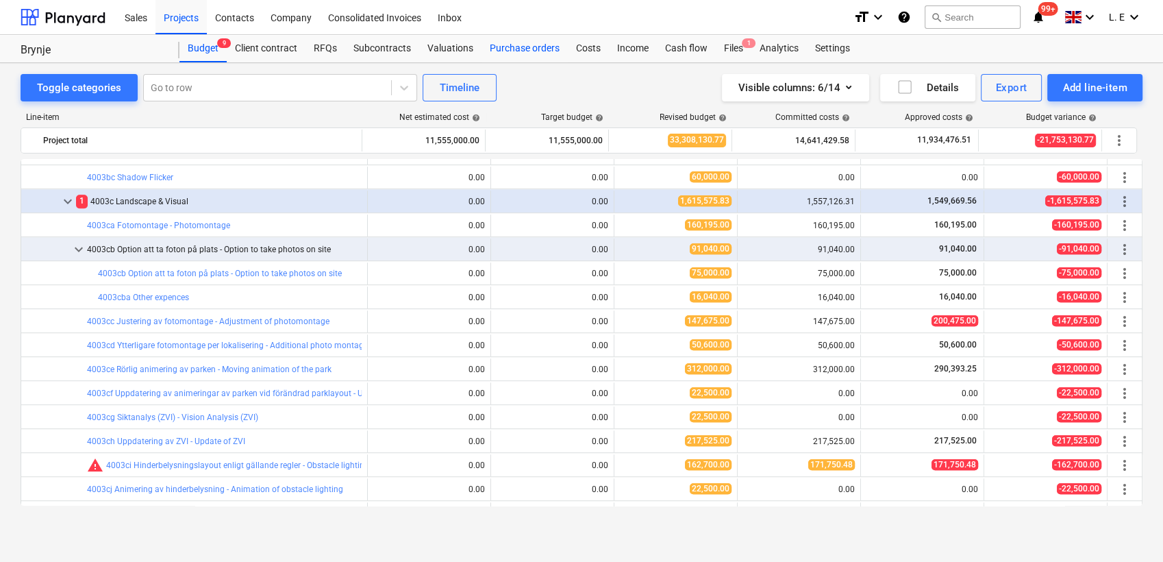
click at [503, 47] on div "Purchase orders" at bounding box center [525, 48] width 86 height 27
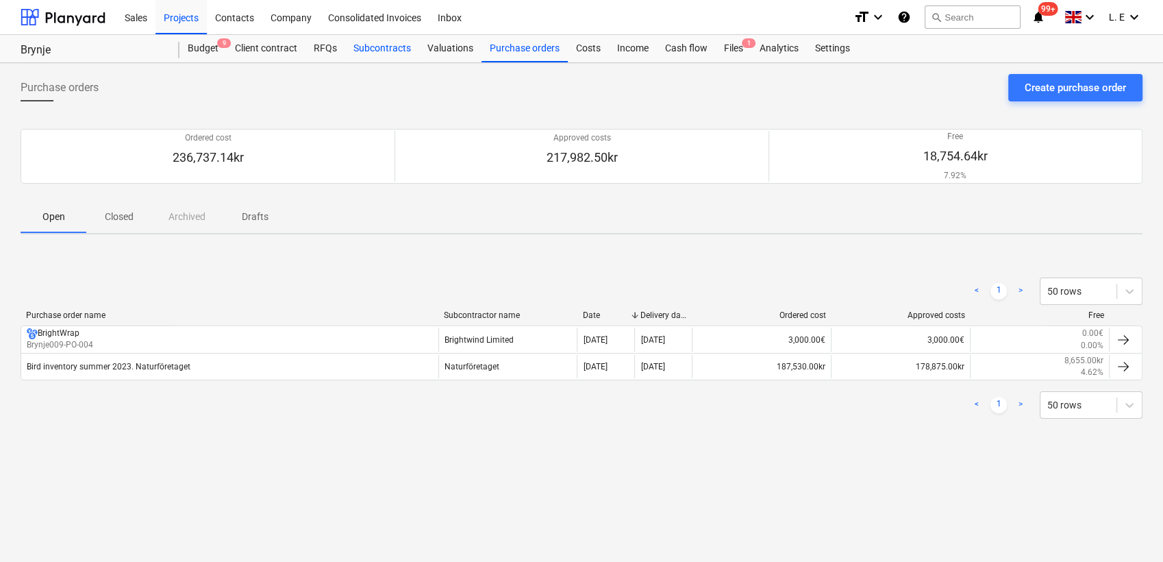
click at [369, 51] on div "Subcontracts" at bounding box center [382, 48] width 74 height 27
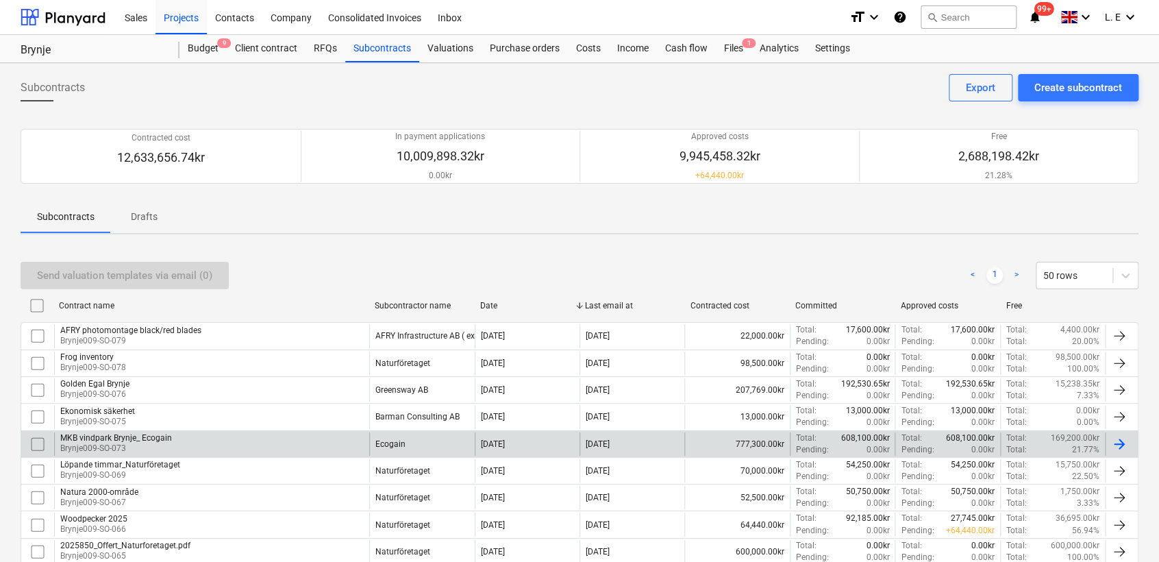
click at [117, 436] on div "MKB vindpark Brynje_ Ecogain" at bounding box center [116, 438] width 112 height 10
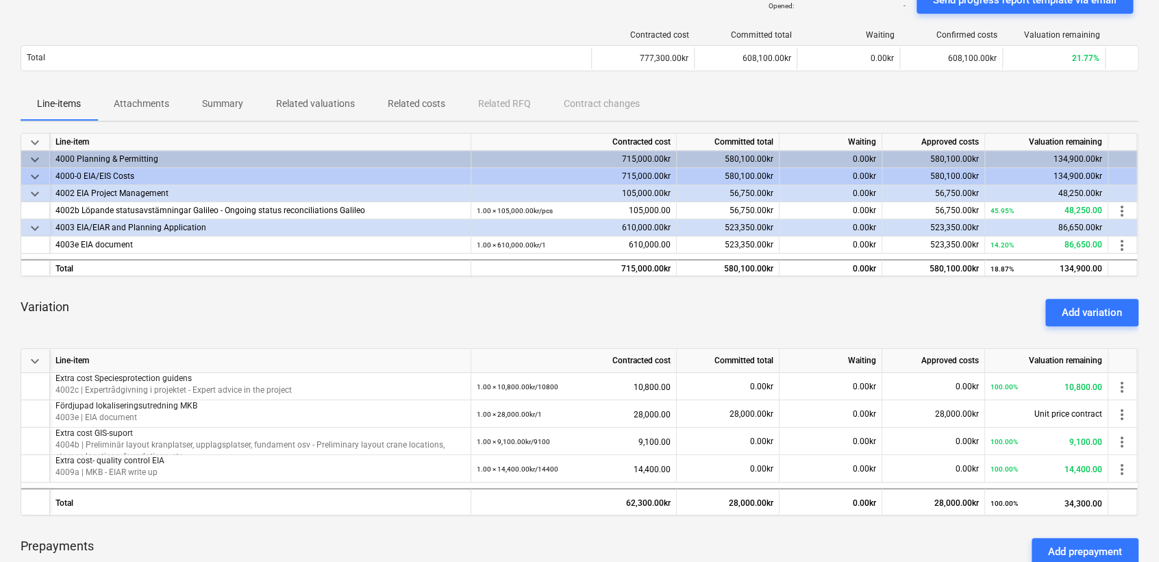
scroll to position [152, 0]
